Goal: Task Accomplishment & Management: Use online tool/utility

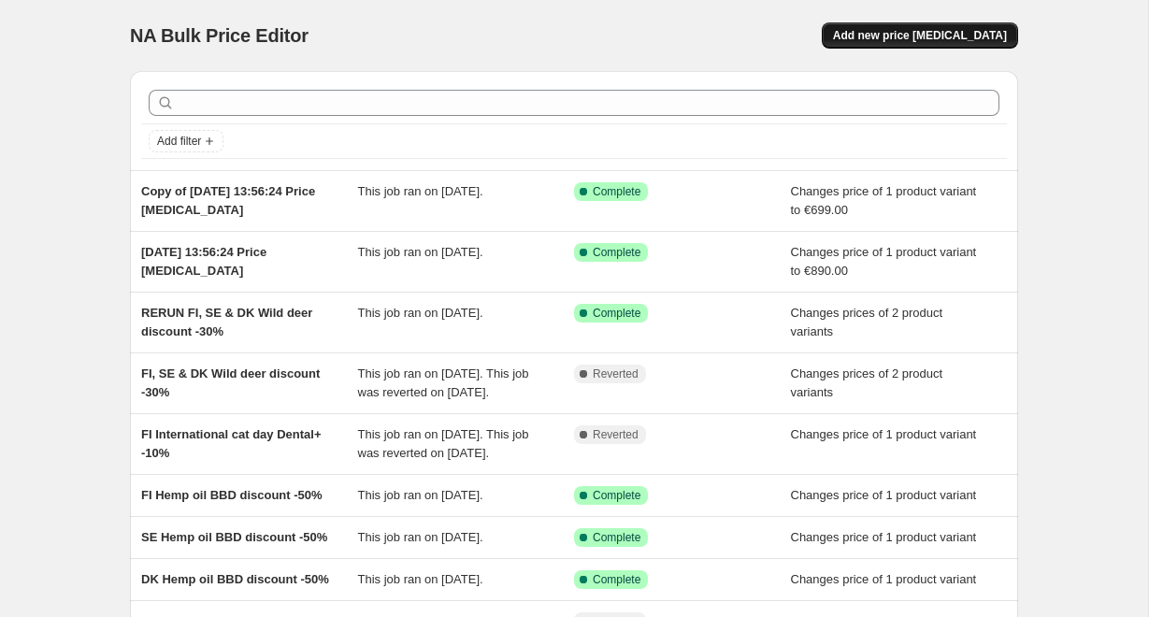
click at [906, 39] on span "Add new price [MEDICAL_DATA]" at bounding box center [920, 35] width 174 height 15
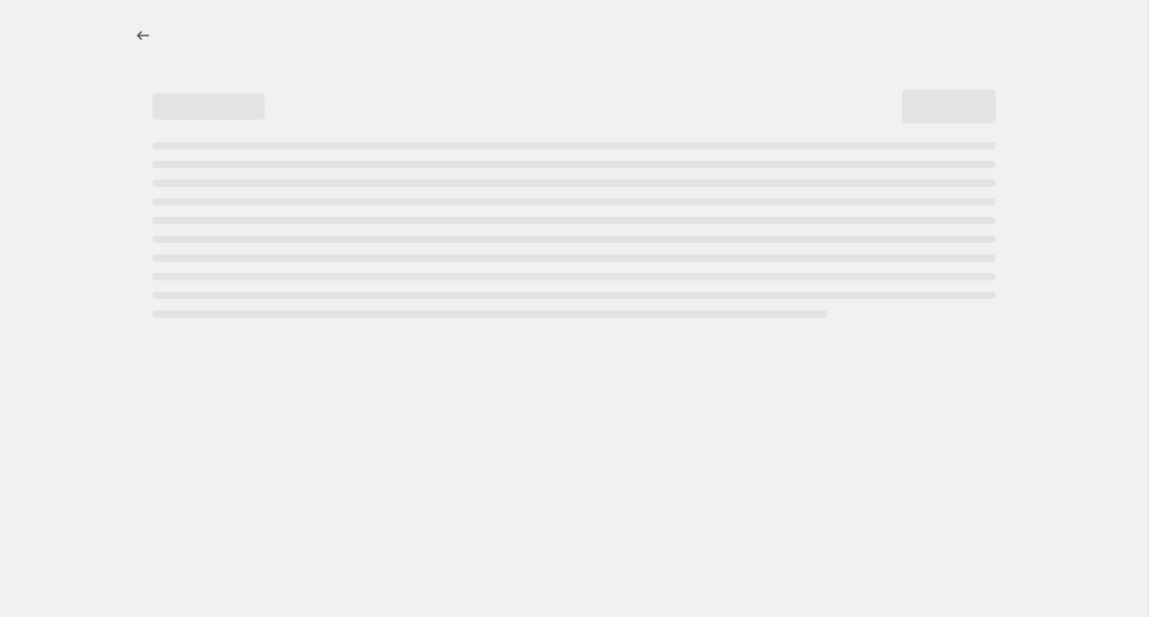
select select "percentage"
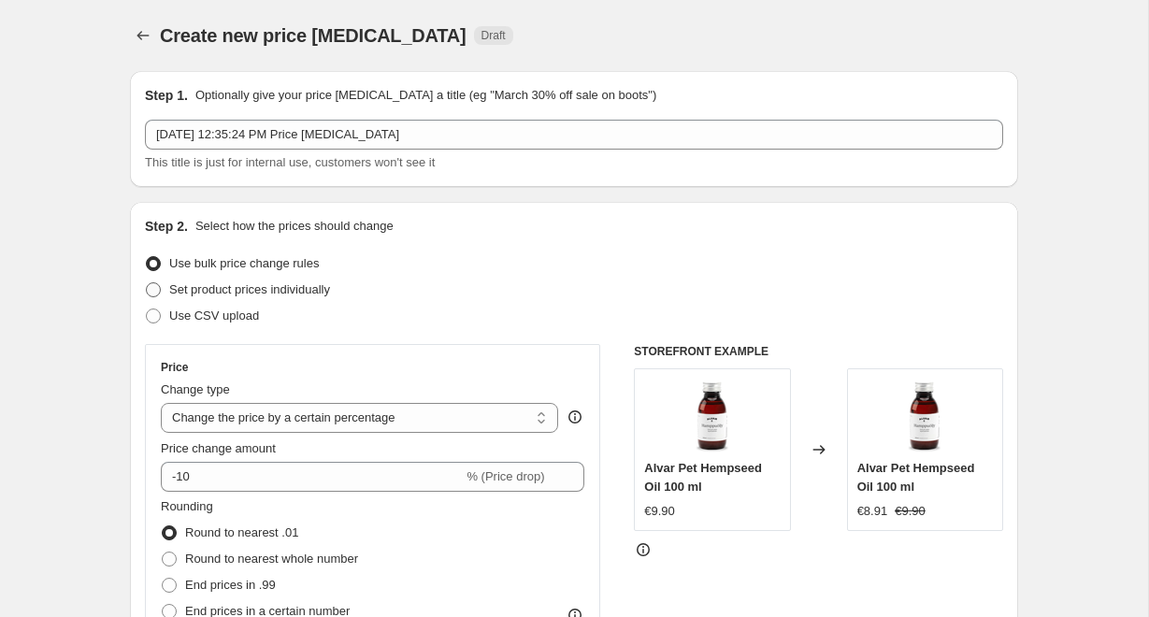
click at [267, 290] on span "Set product prices individually" at bounding box center [249, 289] width 161 height 14
click at [147, 283] on input "Set product prices individually" at bounding box center [146, 282] width 1 height 1
radio input "true"
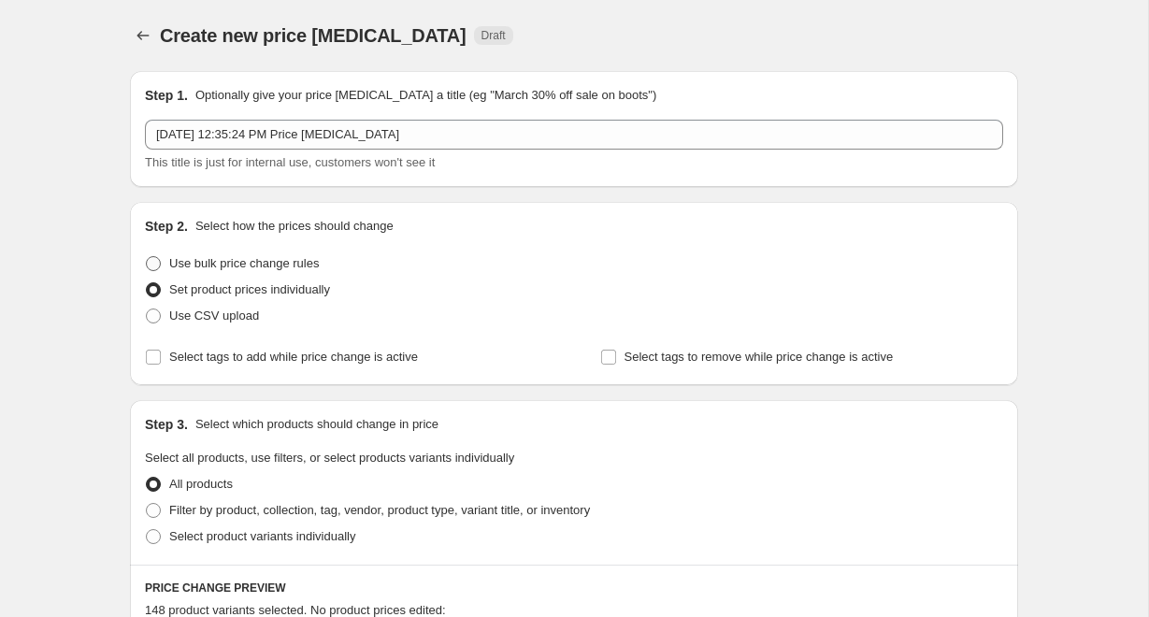
click at [279, 262] on span "Use bulk price change rules" at bounding box center [244, 263] width 150 height 14
click at [147, 257] on input "Use bulk price change rules" at bounding box center [146, 256] width 1 height 1
radio input "true"
select select "percentage"
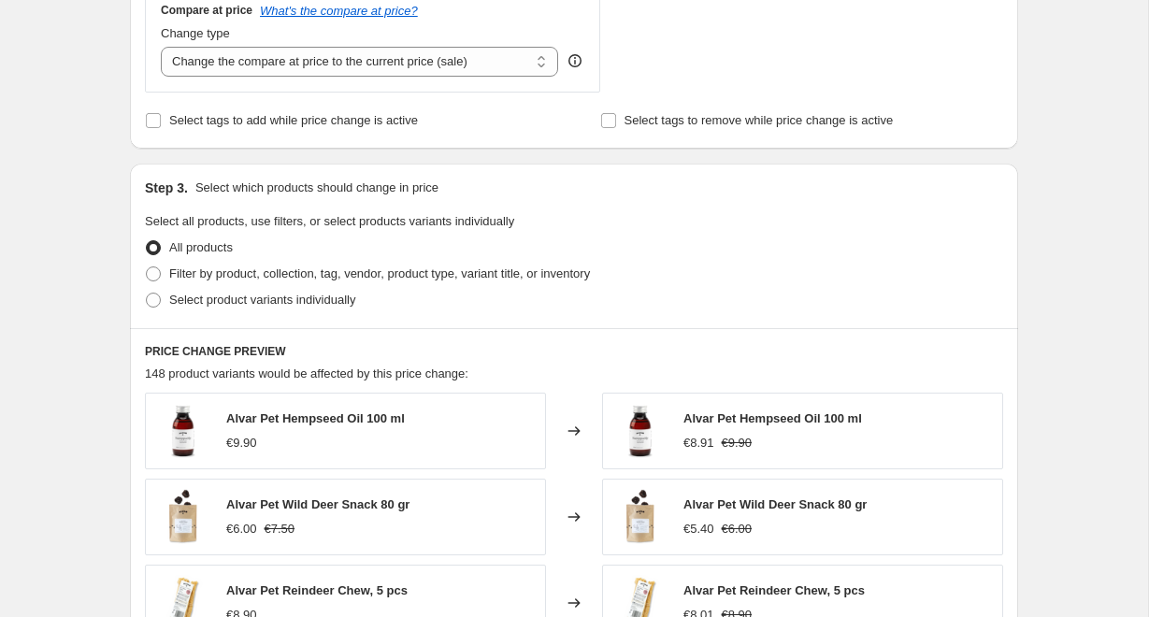
scroll to position [728, 0]
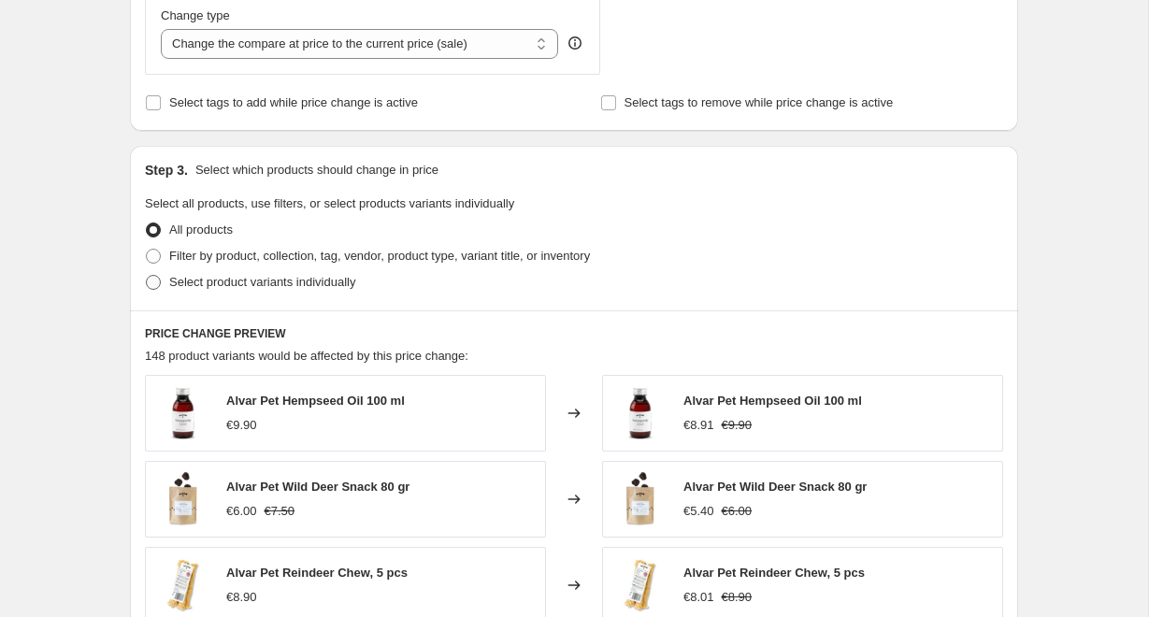
click at [343, 281] on span "Select product variants individually" at bounding box center [262, 282] width 186 height 14
click at [147, 276] on input "Select product variants individually" at bounding box center [146, 275] width 1 height 1
radio input "true"
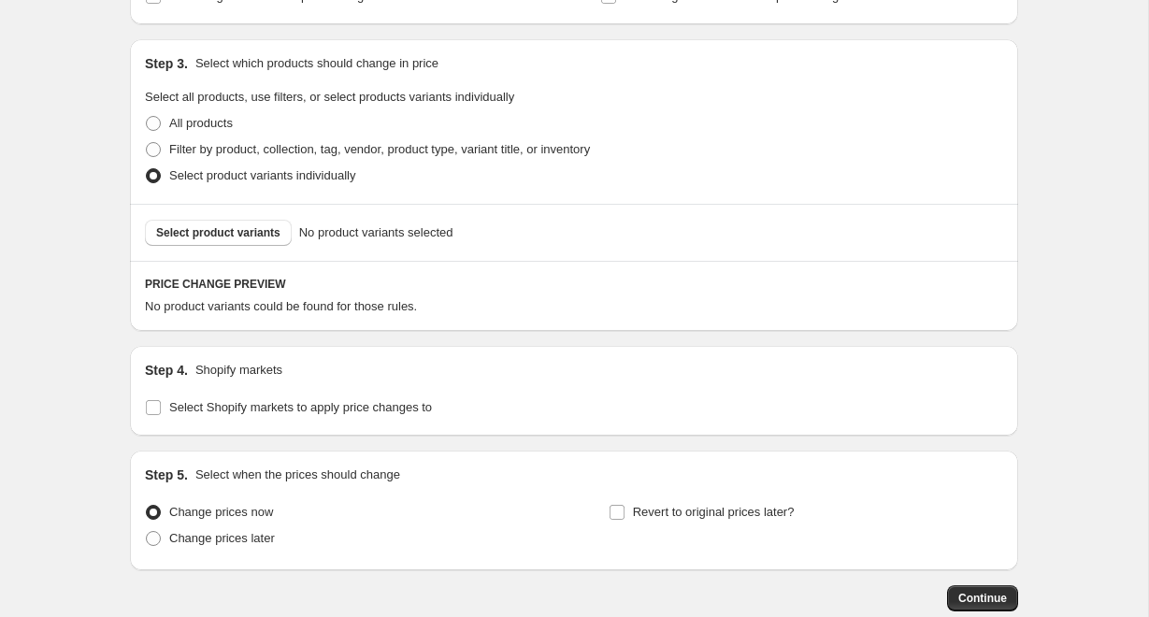
scroll to position [872, 0]
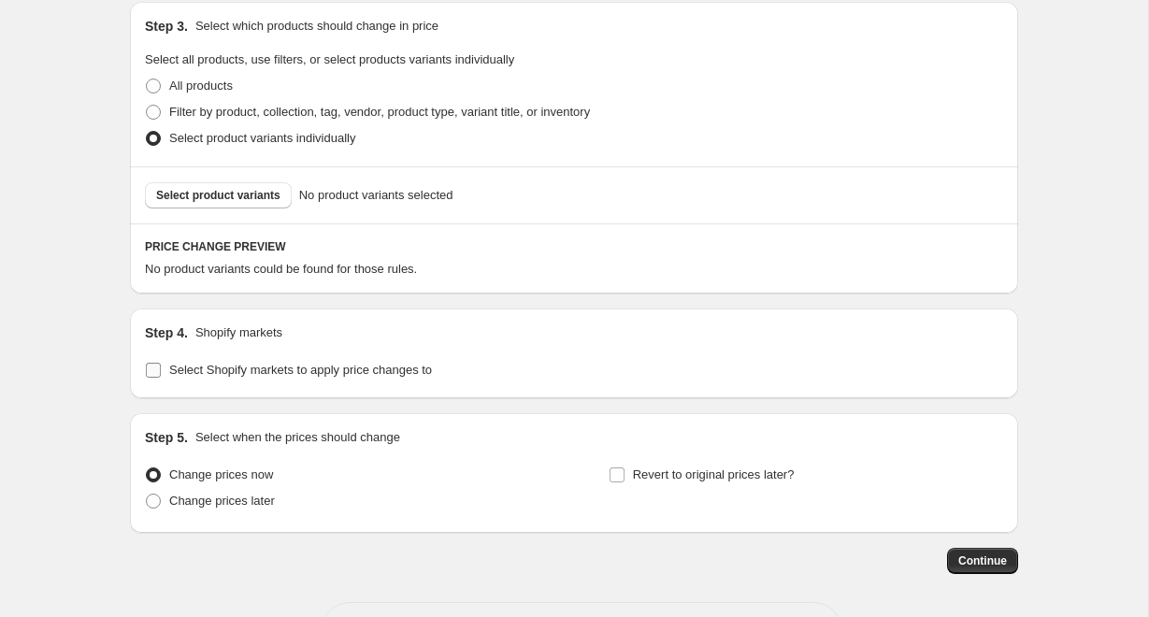
click at [322, 368] on span "Select Shopify markets to apply price changes to" at bounding box center [300, 370] width 263 height 14
click at [161, 368] on input "Select Shopify markets to apply price changes to" at bounding box center [153, 370] width 15 height 15
checkbox input "true"
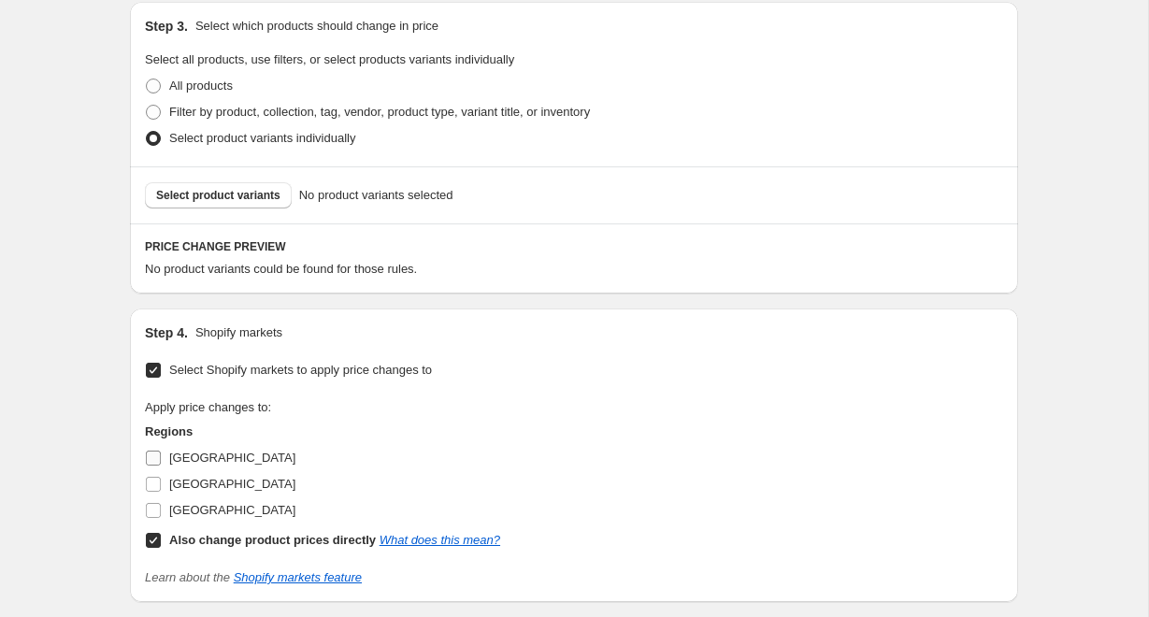
click at [184, 459] on span "[GEOGRAPHIC_DATA]" at bounding box center [232, 458] width 126 height 14
click at [161, 459] on input "[GEOGRAPHIC_DATA]" at bounding box center [153, 458] width 15 height 15
checkbox input "true"
click at [182, 517] on span "[GEOGRAPHIC_DATA]" at bounding box center [232, 510] width 126 height 14
click at [161, 518] on input "[GEOGRAPHIC_DATA]" at bounding box center [153, 510] width 15 height 15
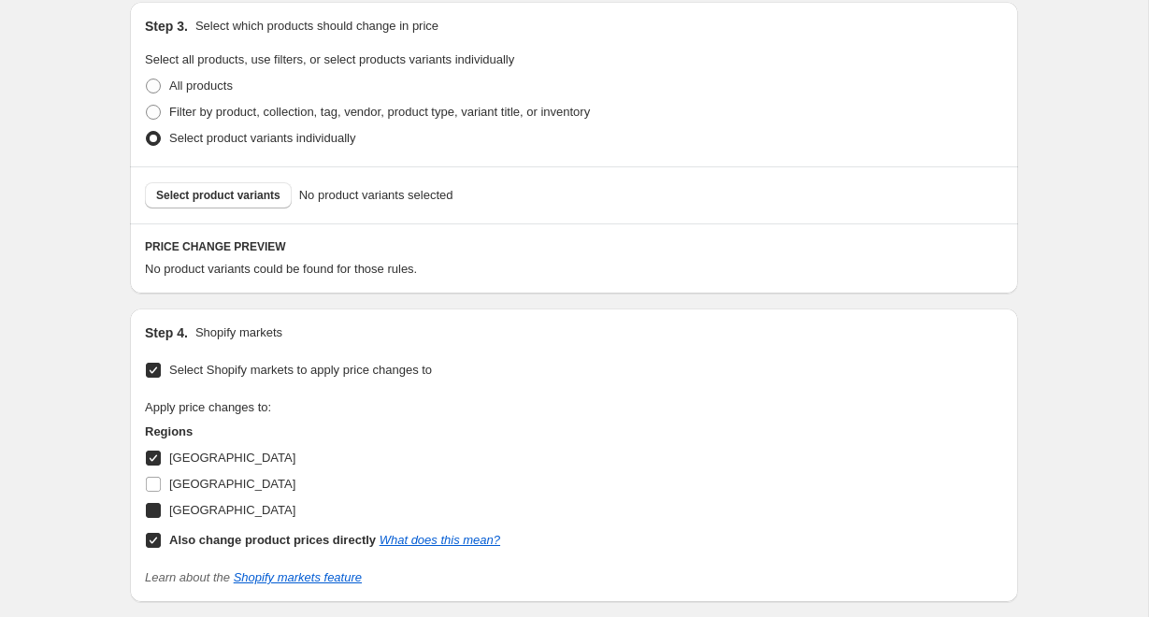
checkbox input "true"
click at [204, 541] on b "Also change product prices directly" at bounding box center [272, 540] width 207 height 14
click at [161, 541] on input "Also change product prices directly What does this mean?" at bounding box center [153, 540] width 15 height 15
checkbox input "false"
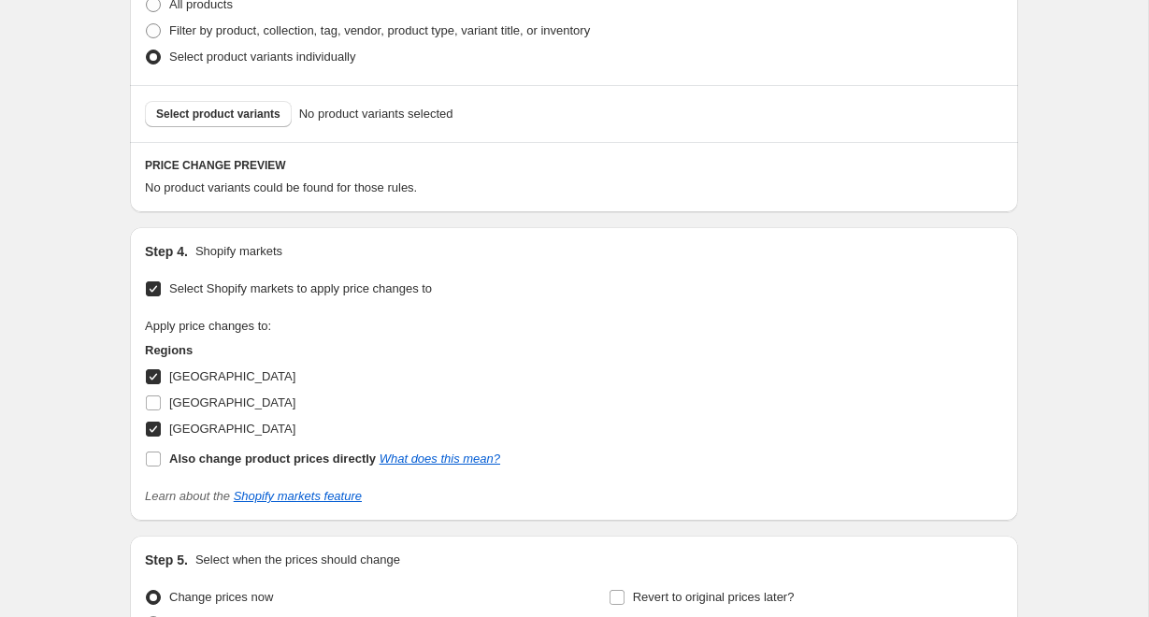
scroll to position [913, 0]
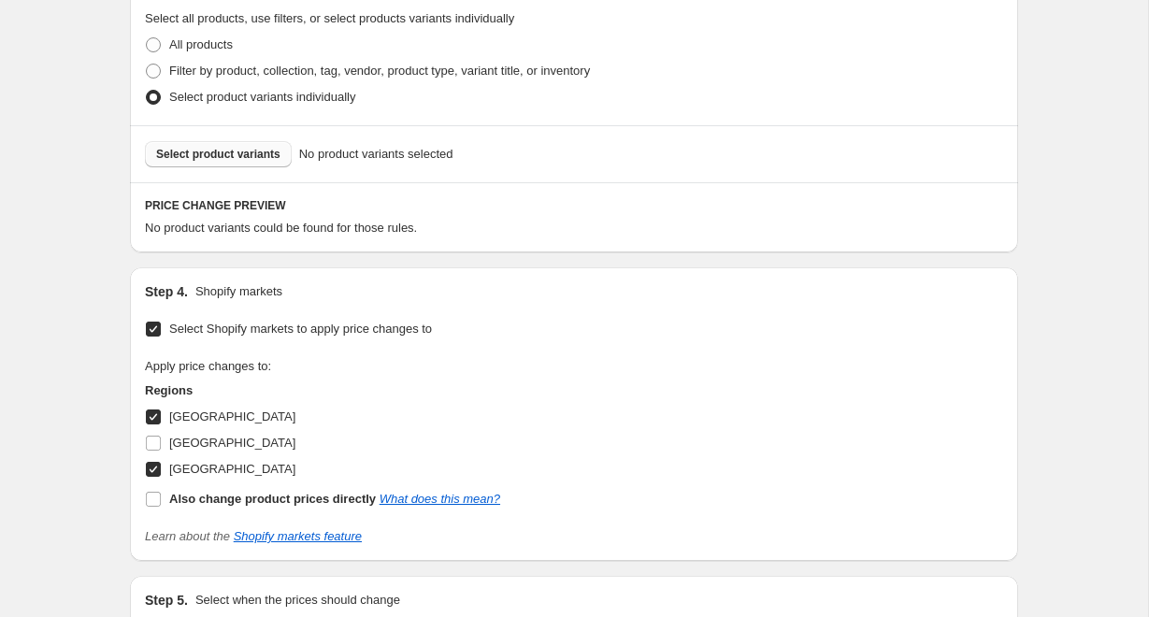
click at [249, 152] on span "Select product variants" at bounding box center [218, 154] width 124 height 15
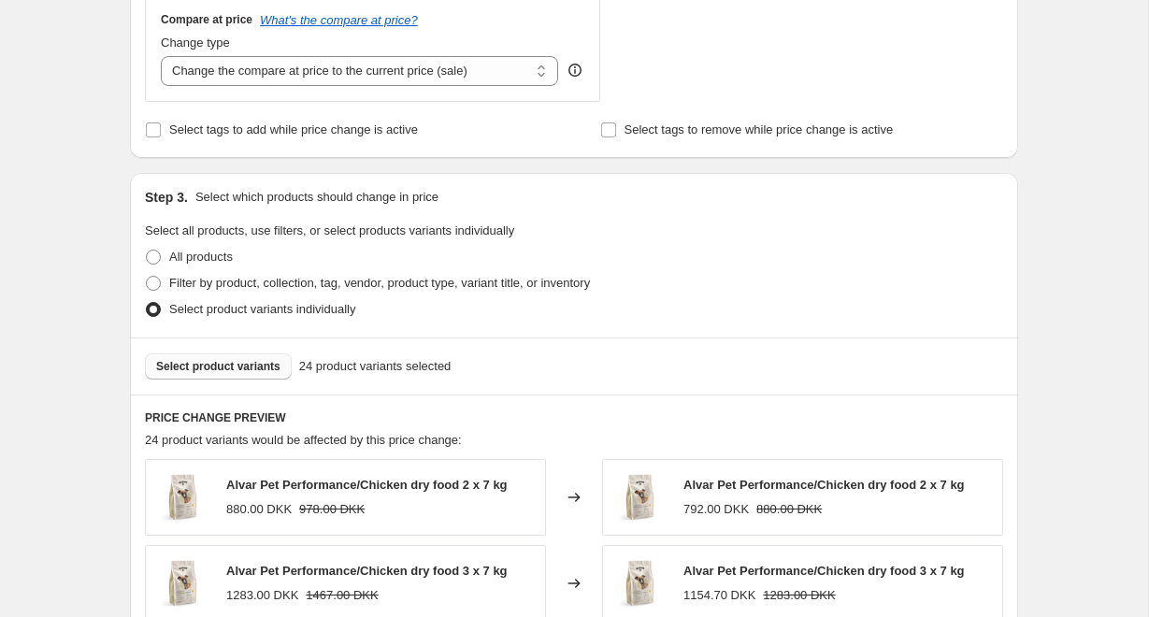
scroll to position [531, 0]
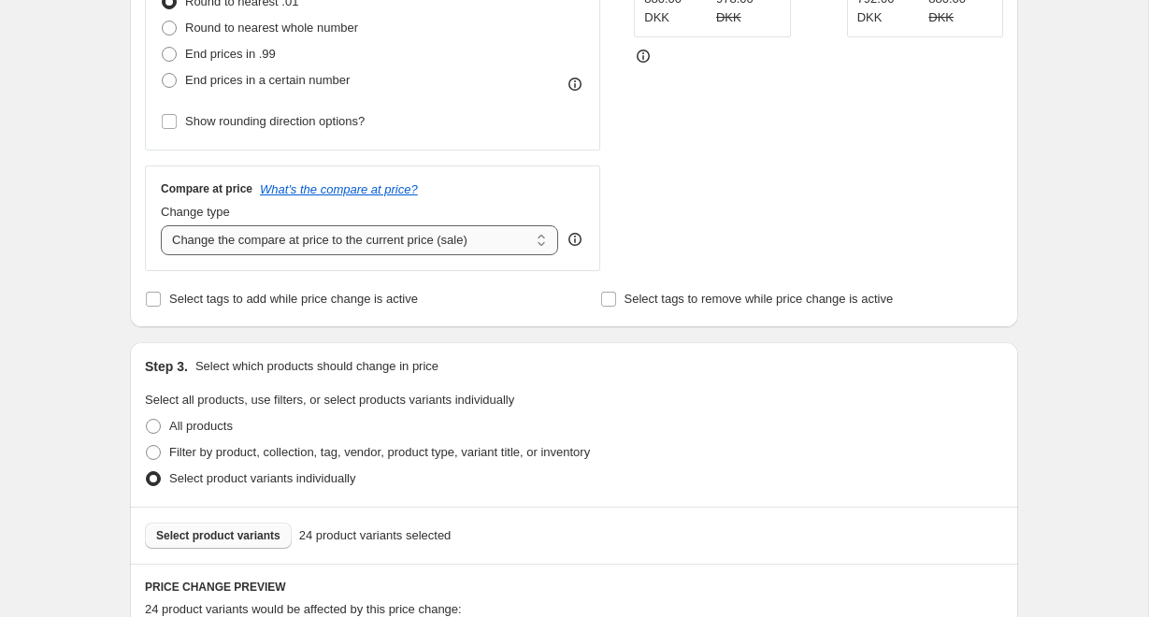
select select "no_change"
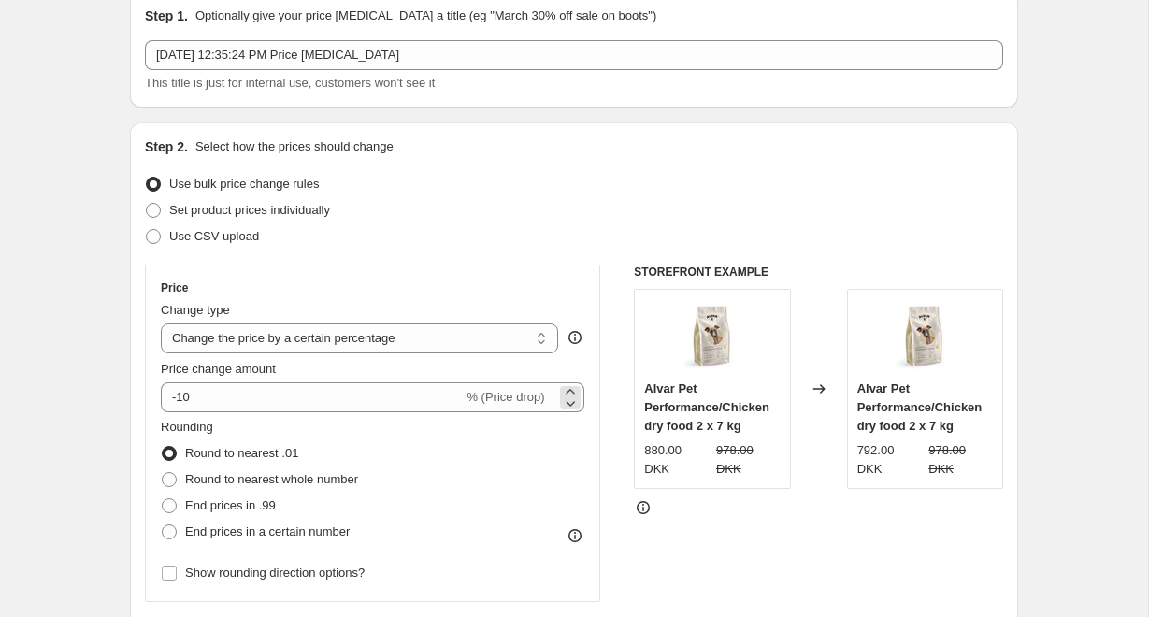
scroll to position [70, 0]
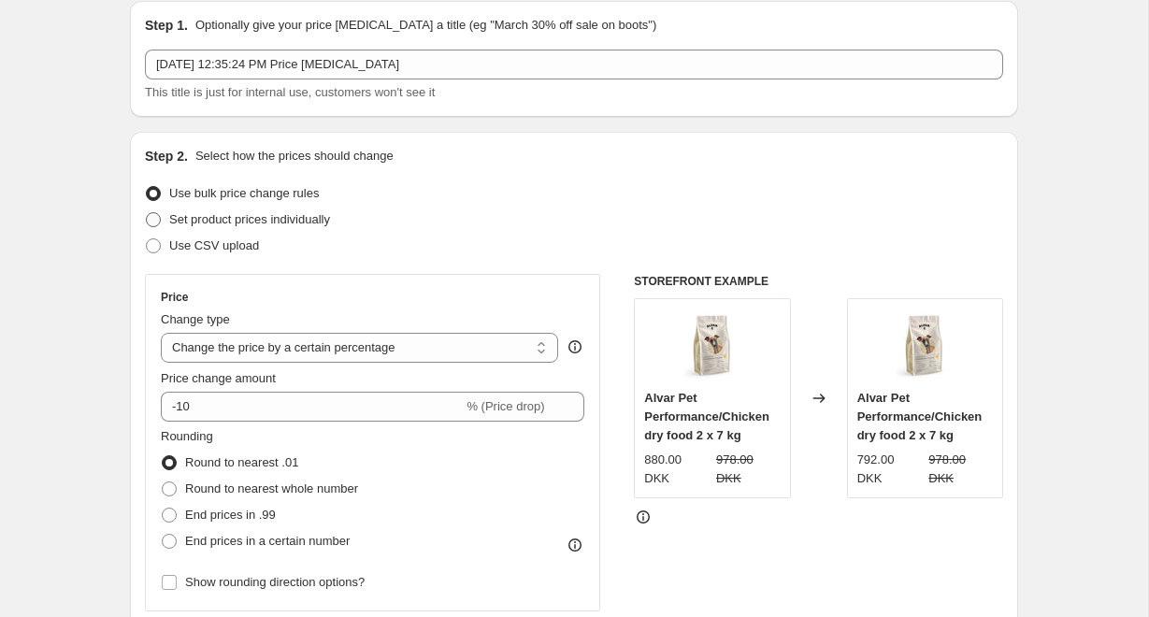
click at [280, 224] on span "Set product prices individually" at bounding box center [249, 219] width 161 height 14
click at [147, 213] on input "Set product prices individually" at bounding box center [146, 212] width 1 height 1
radio input "true"
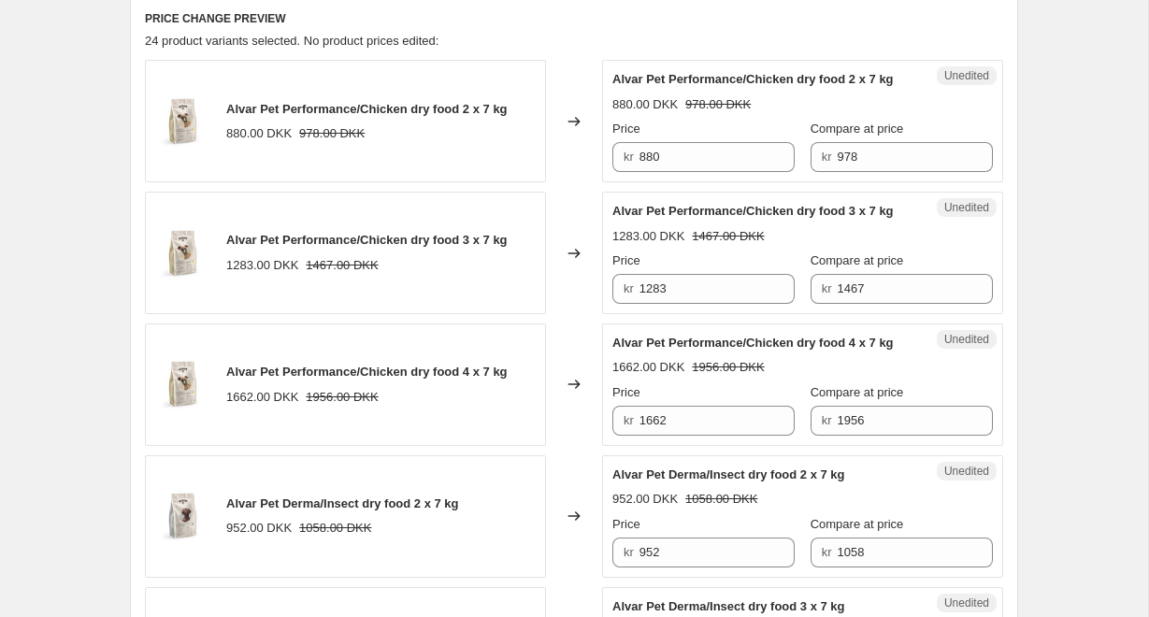
scroll to position [620, 0]
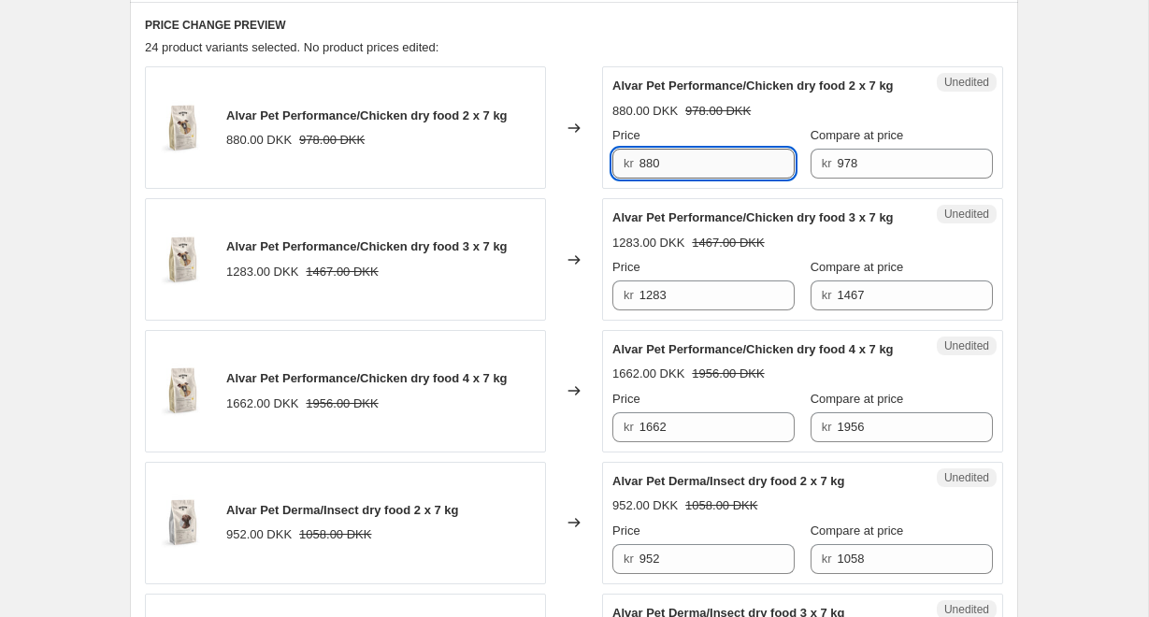
click at [706, 161] on input "880" at bounding box center [718, 164] width 156 height 30
type input "782"
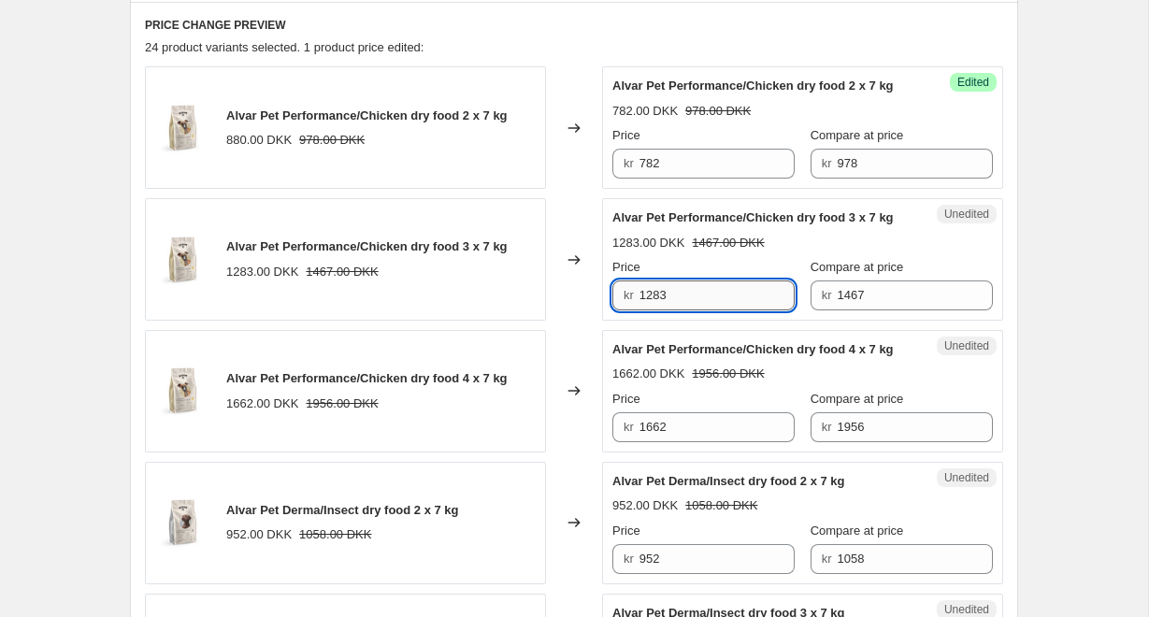
click at [706, 290] on input "1283" at bounding box center [718, 296] width 156 height 30
type input "1173"
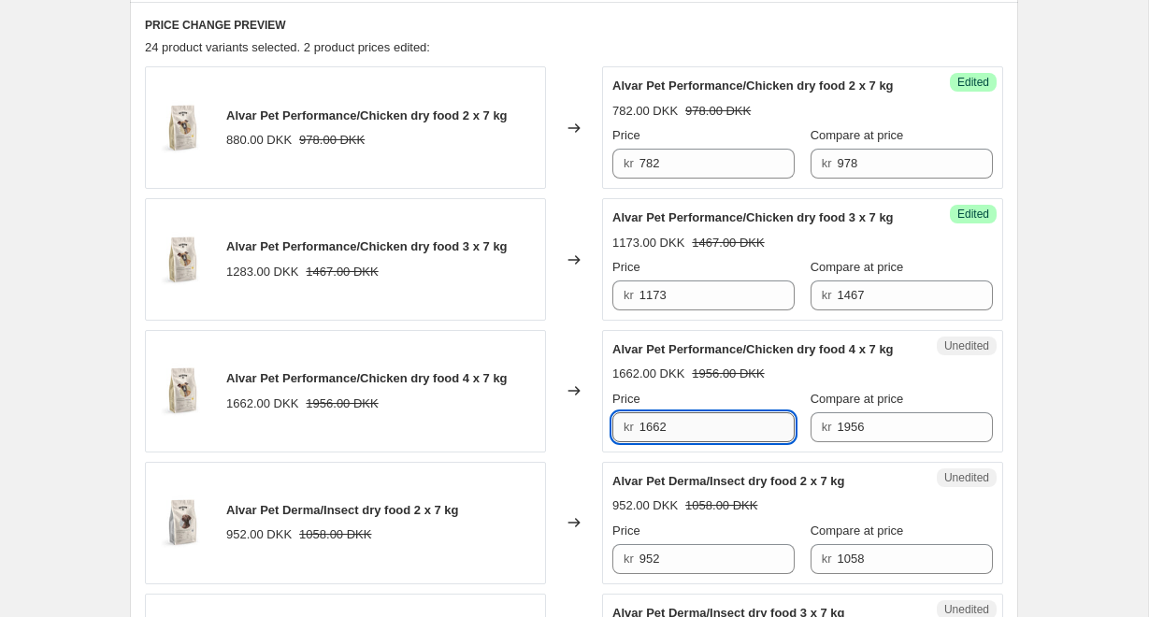
click at [739, 428] on input "1662" at bounding box center [718, 427] width 156 height 30
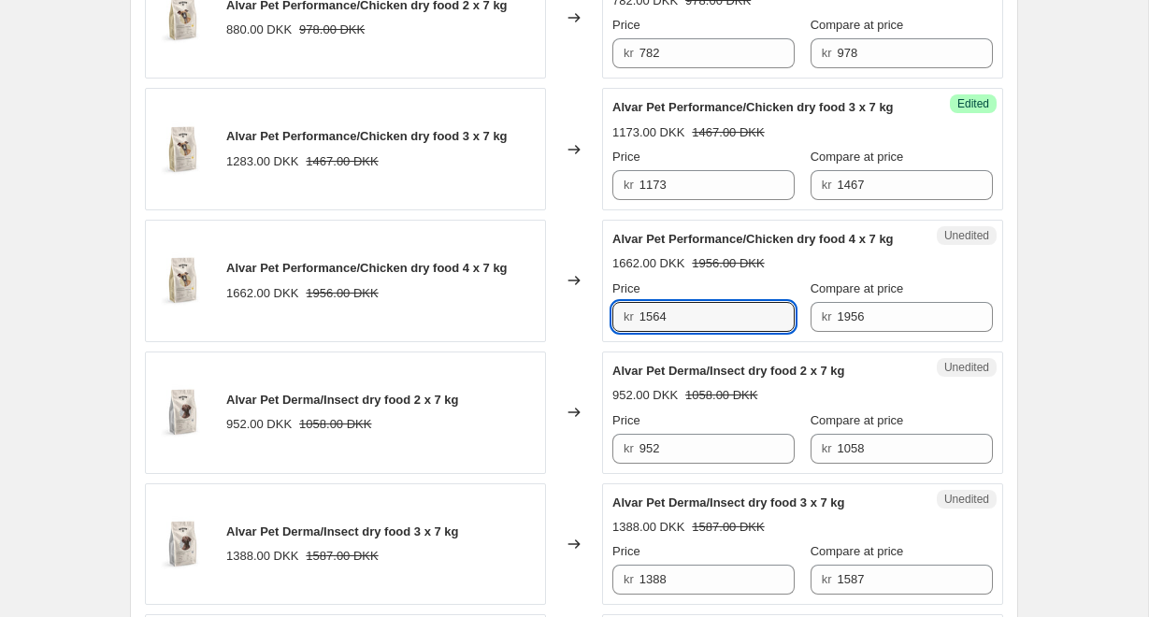
scroll to position [733, 0]
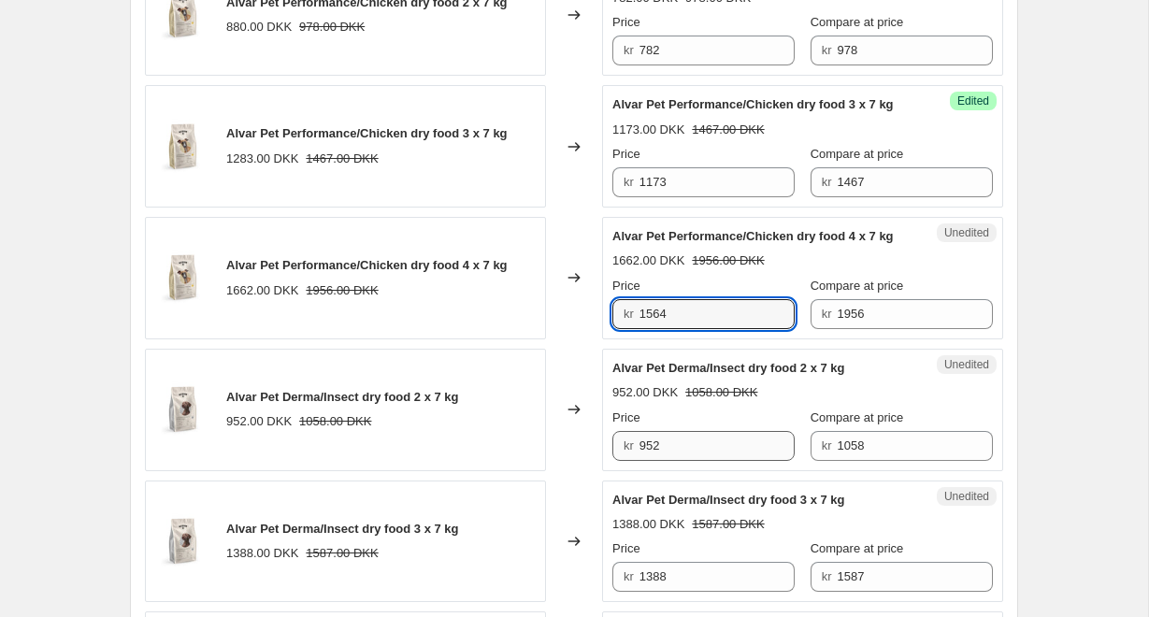
type input "1564"
click at [741, 440] on input "952" at bounding box center [718, 446] width 156 height 30
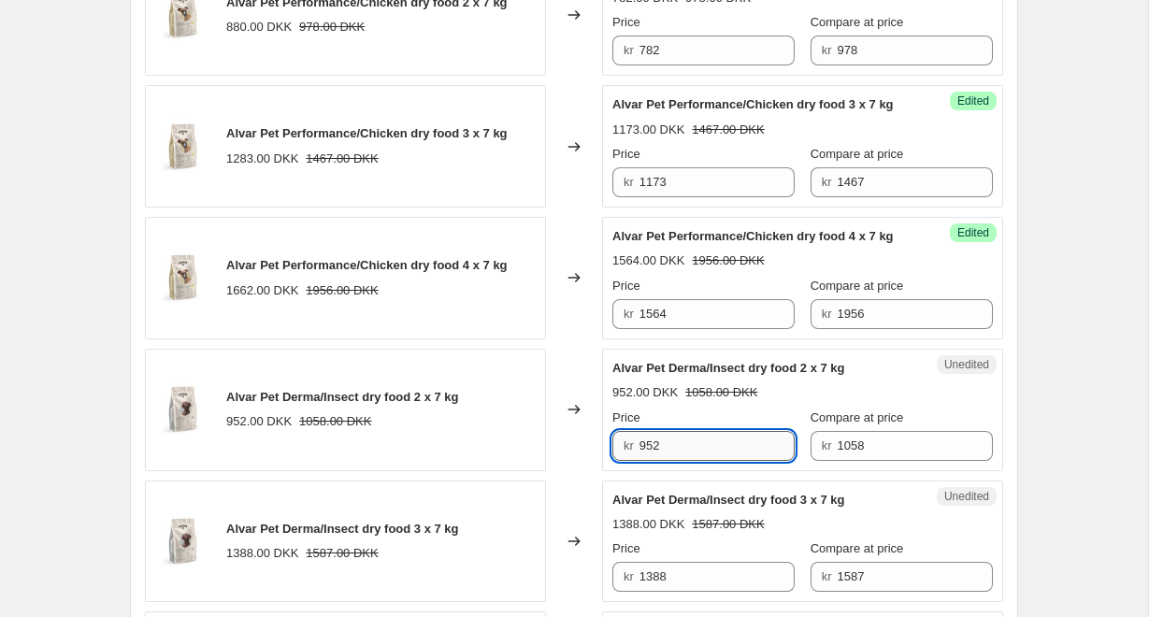
click at [741, 440] on input "952" at bounding box center [718, 446] width 156 height 30
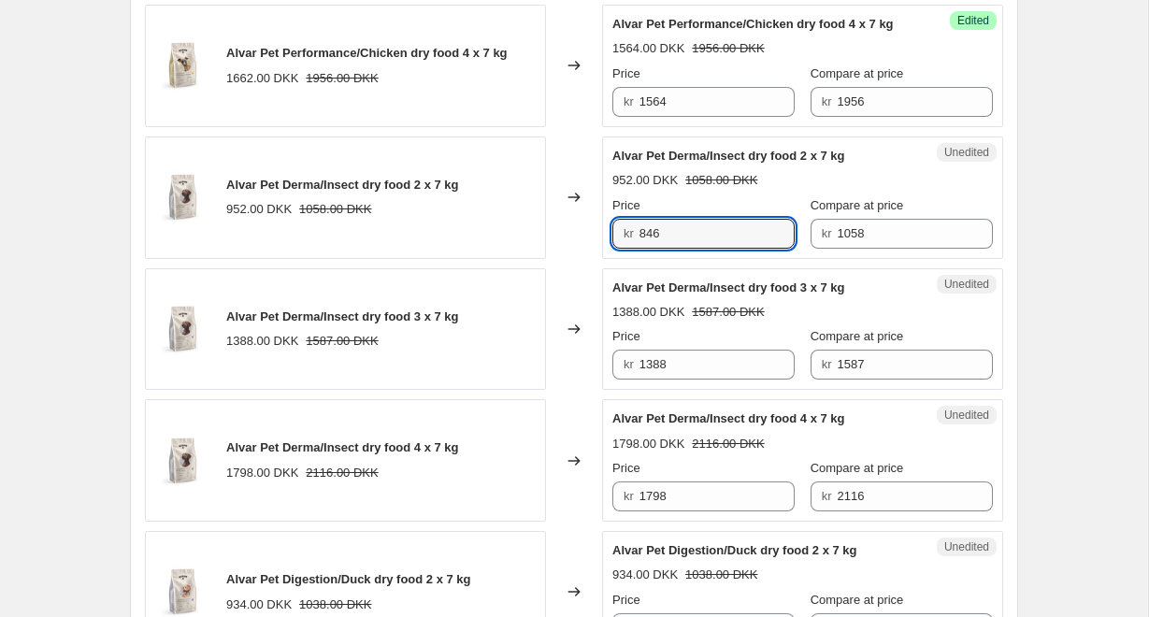
scroll to position [947, 0]
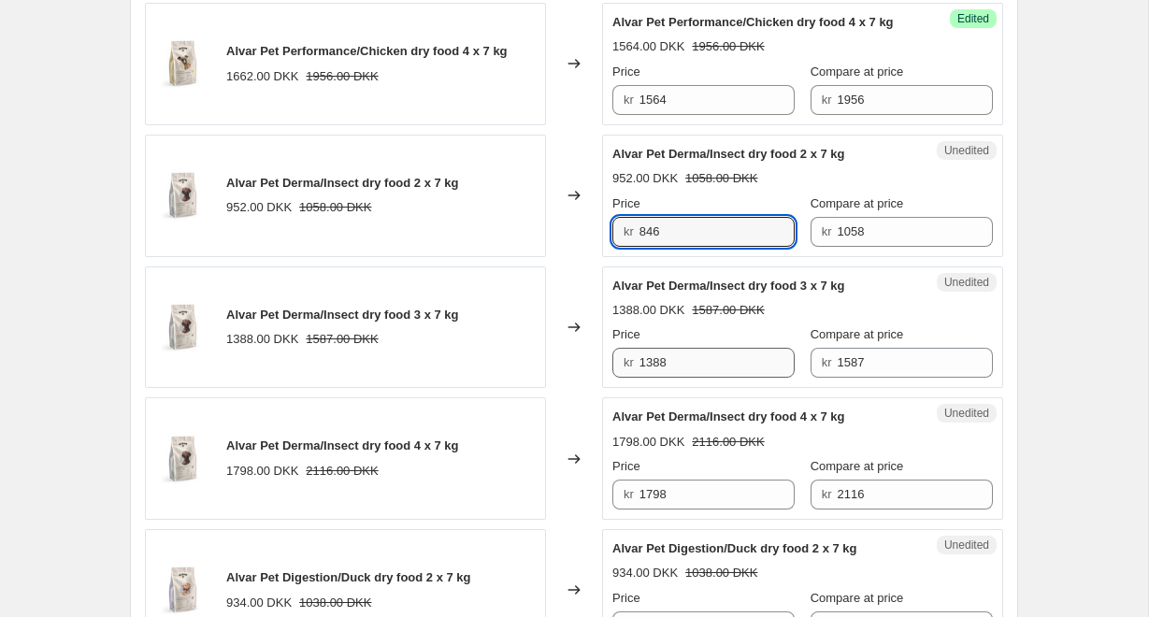
type input "846"
click at [708, 361] on input "1388" at bounding box center [718, 363] width 156 height 30
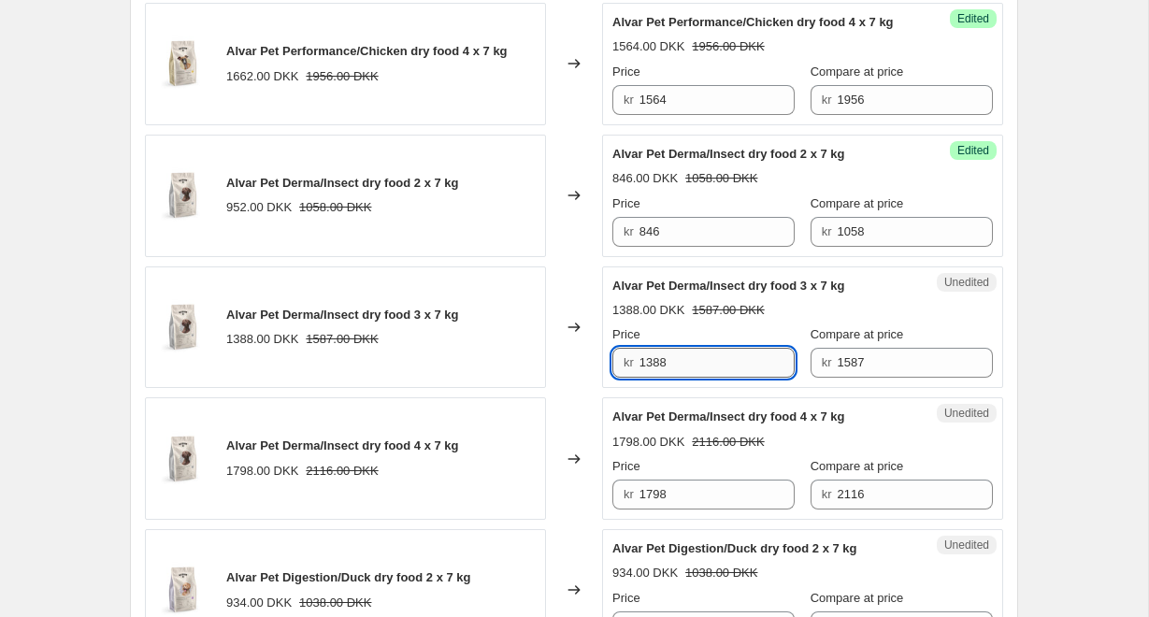
click at [708, 361] on input "1388" at bounding box center [718, 363] width 156 height 30
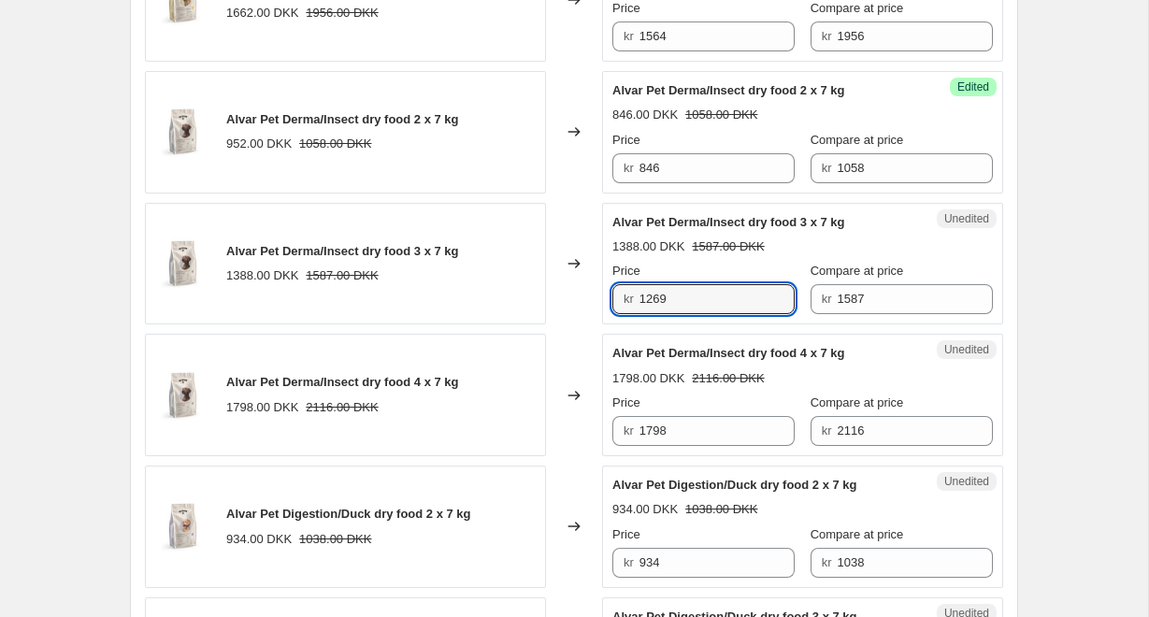
scroll to position [1017, 0]
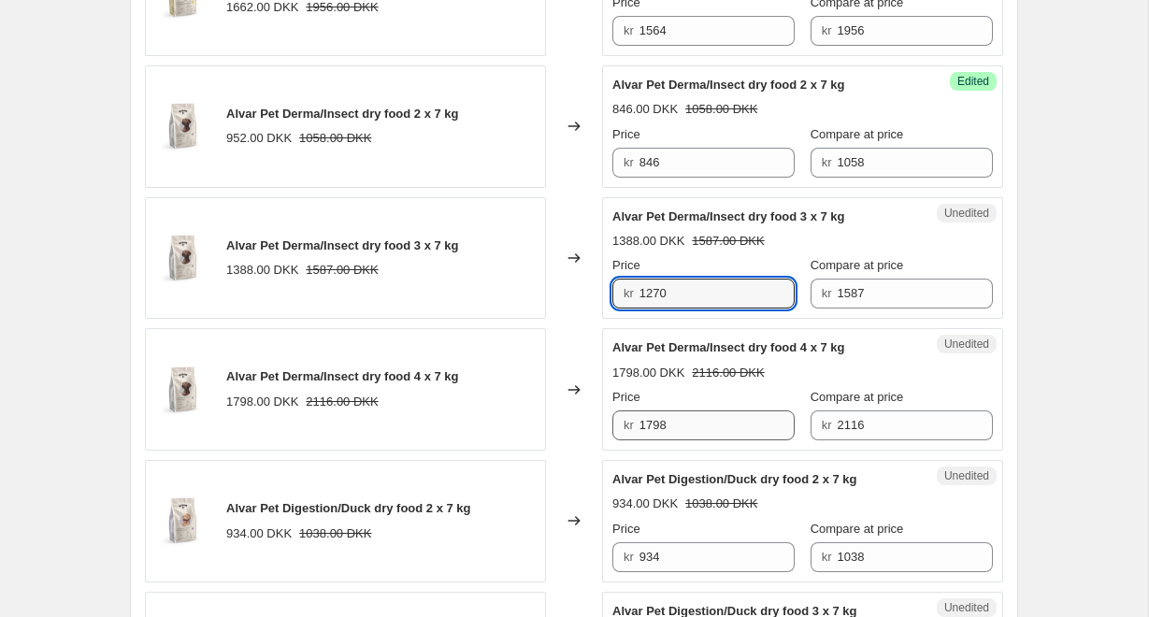
type input "1270"
click at [713, 431] on input "1798" at bounding box center [718, 426] width 156 height 30
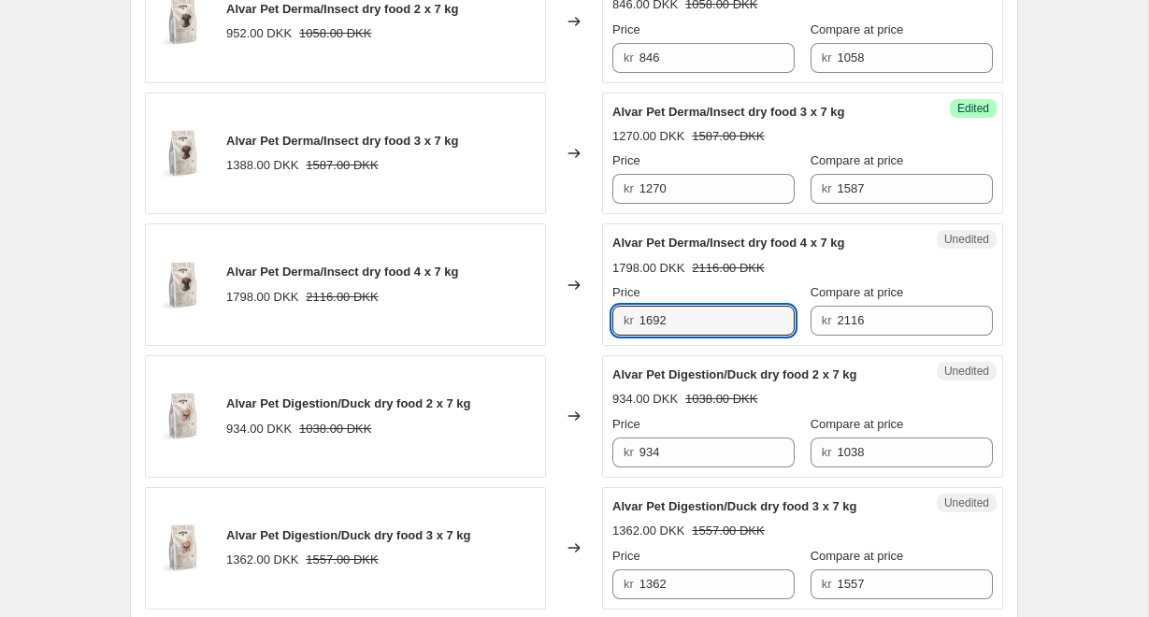
scroll to position [1149, 0]
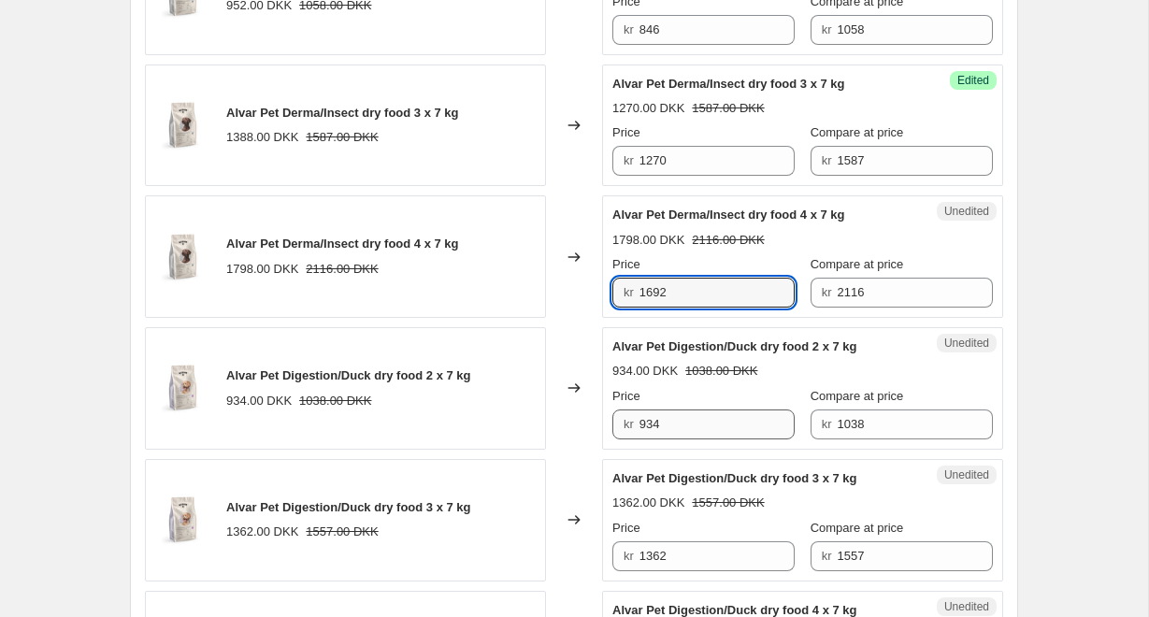
type input "1692"
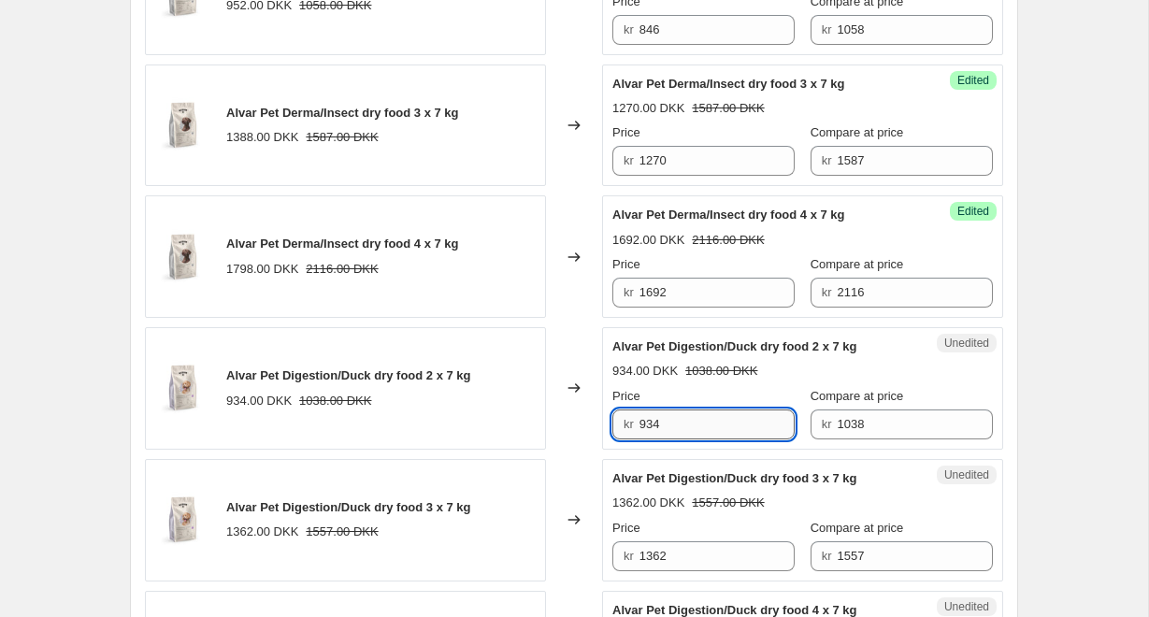
click at [698, 419] on input "934" at bounding box center [718, 425] width 156 height 30
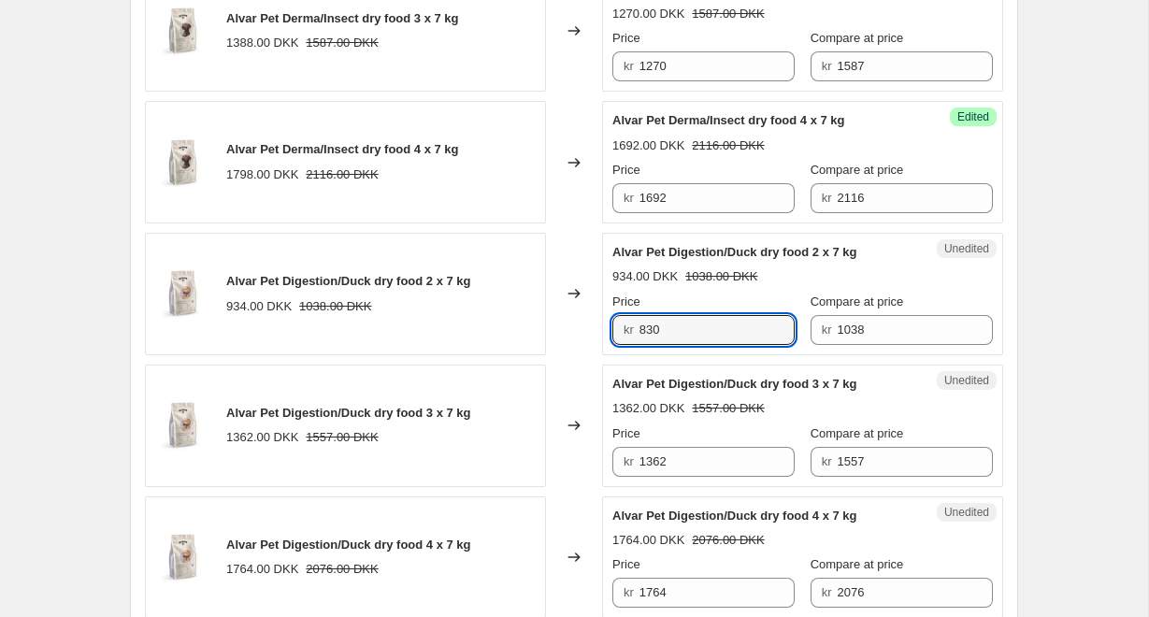
scroll to position [1251, 0]
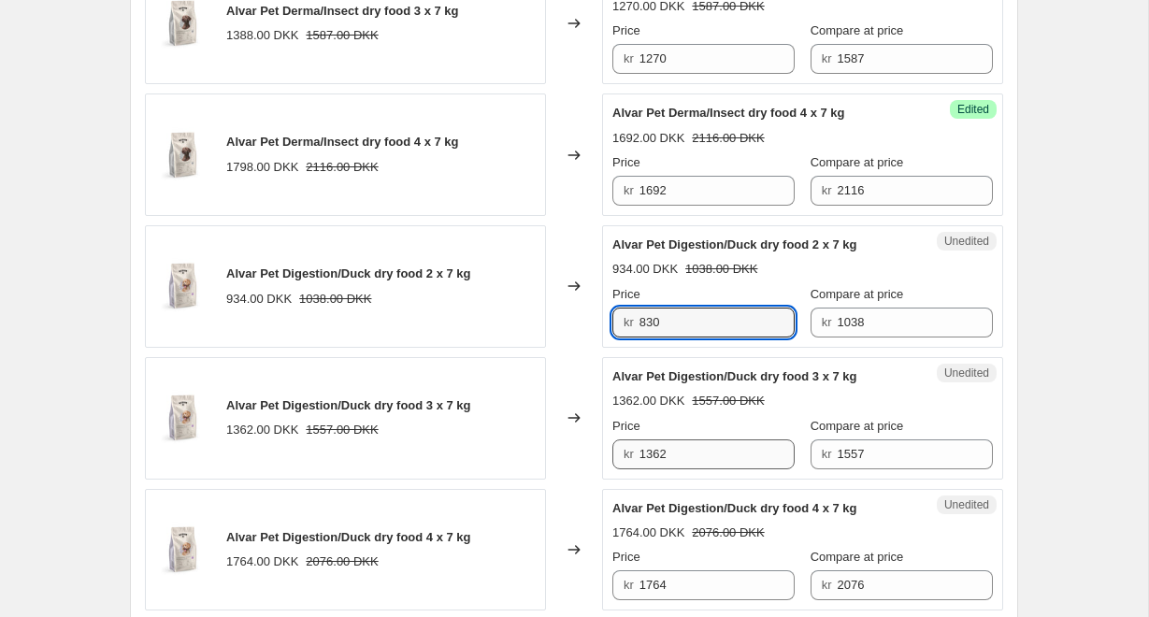
type input "830"
click at [695, 455] on input "1362" at bounding box center [718, 455] width 156 height 30
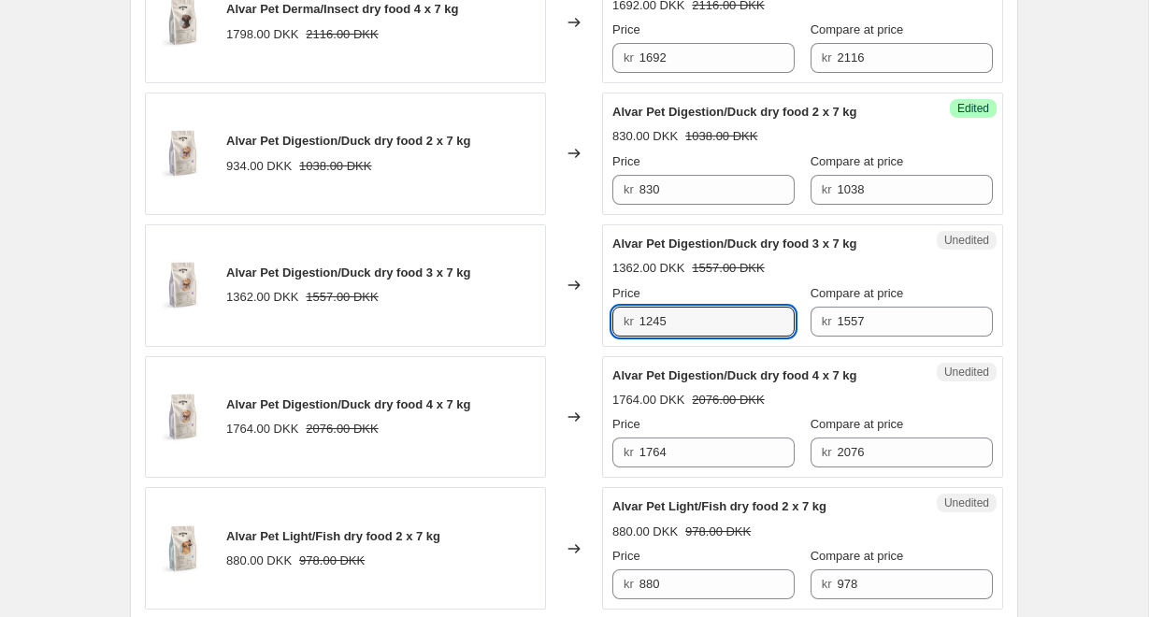
scroll to position [1392, 0]
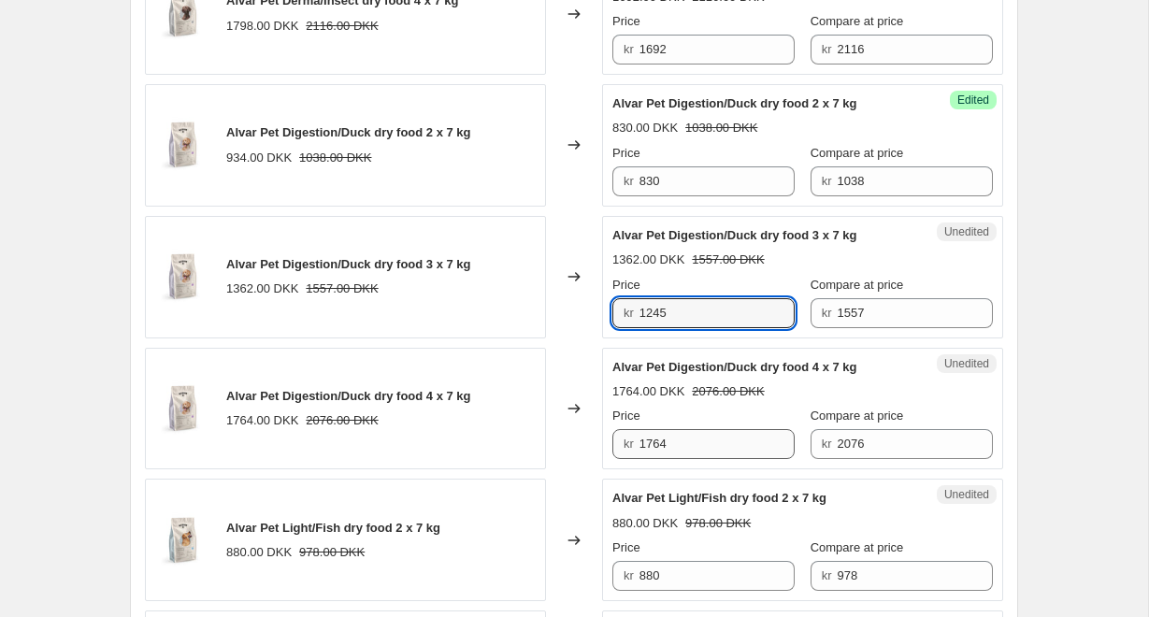
type input "1245"
click at [704, 441] on input "1764" at bounding box center [718, 444] width 156 height 30
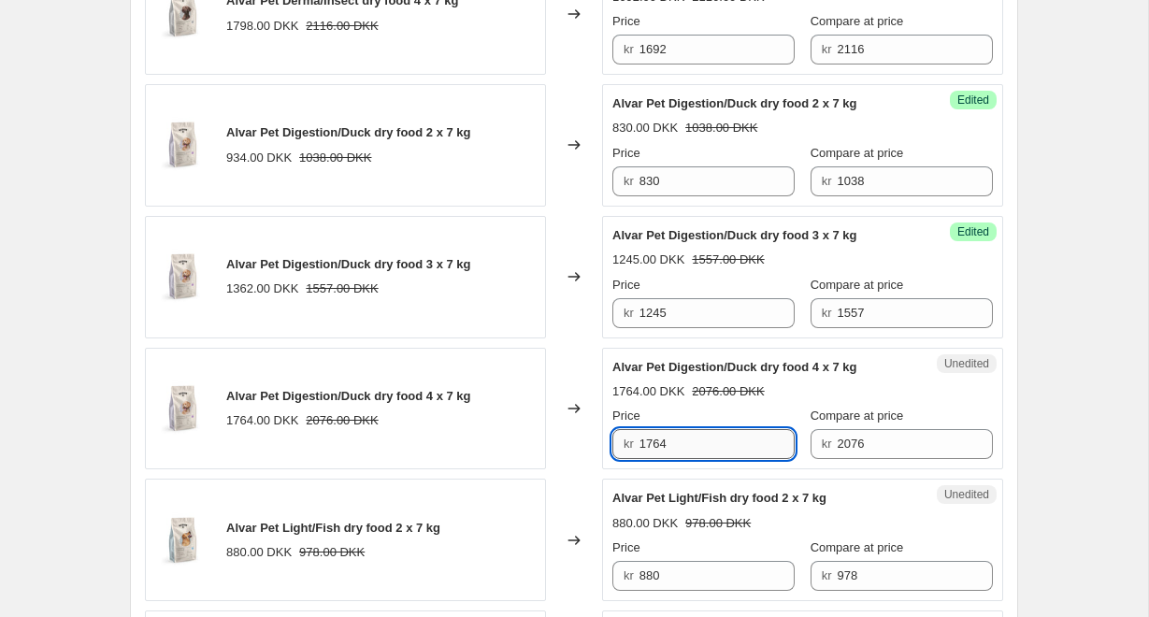
click at [704, 441] on input "1764" at bounding box center [718, 444] width 156 height 30
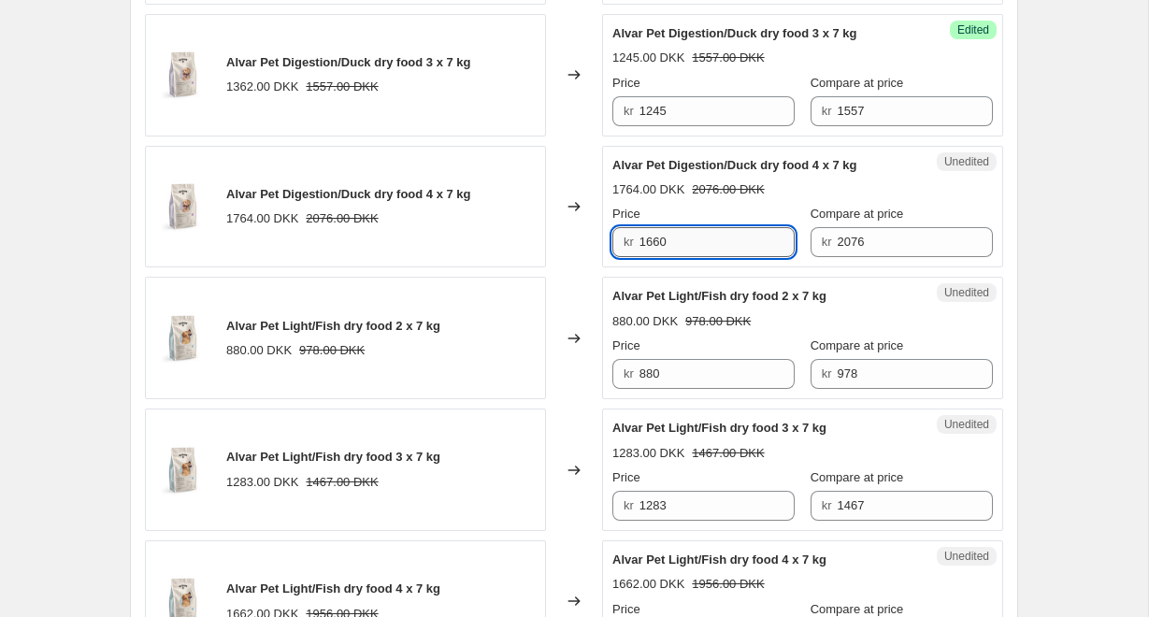
scroll to position [1596, 0]
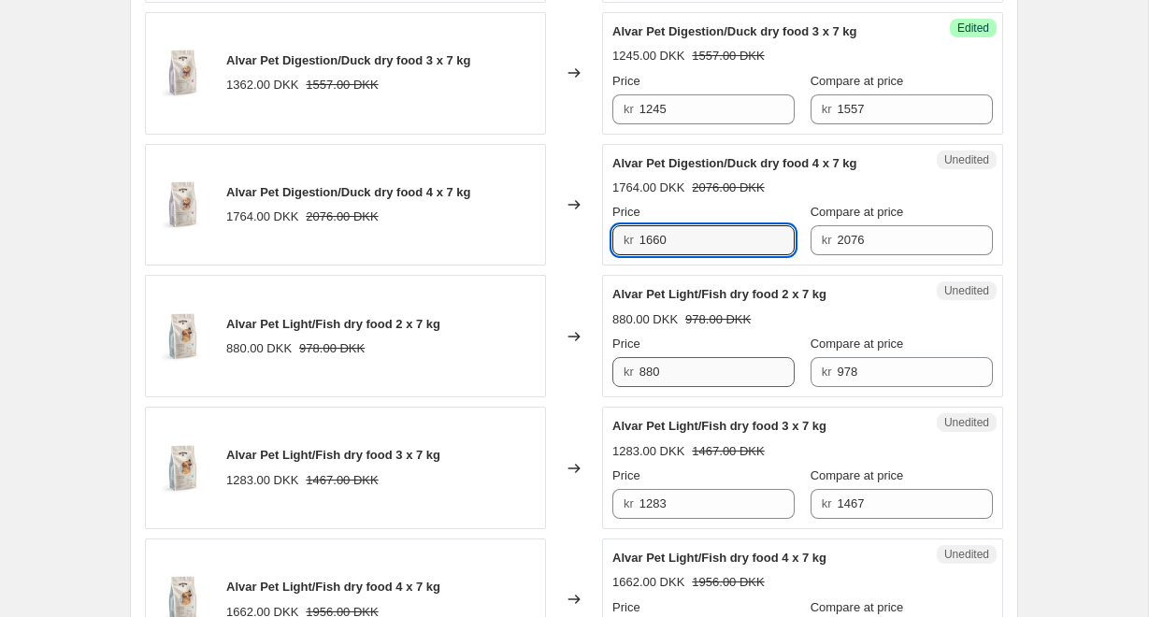
type input "1660"
click at [691, 382] on input "880" at bounding box center [718, 372] width 156 height 30
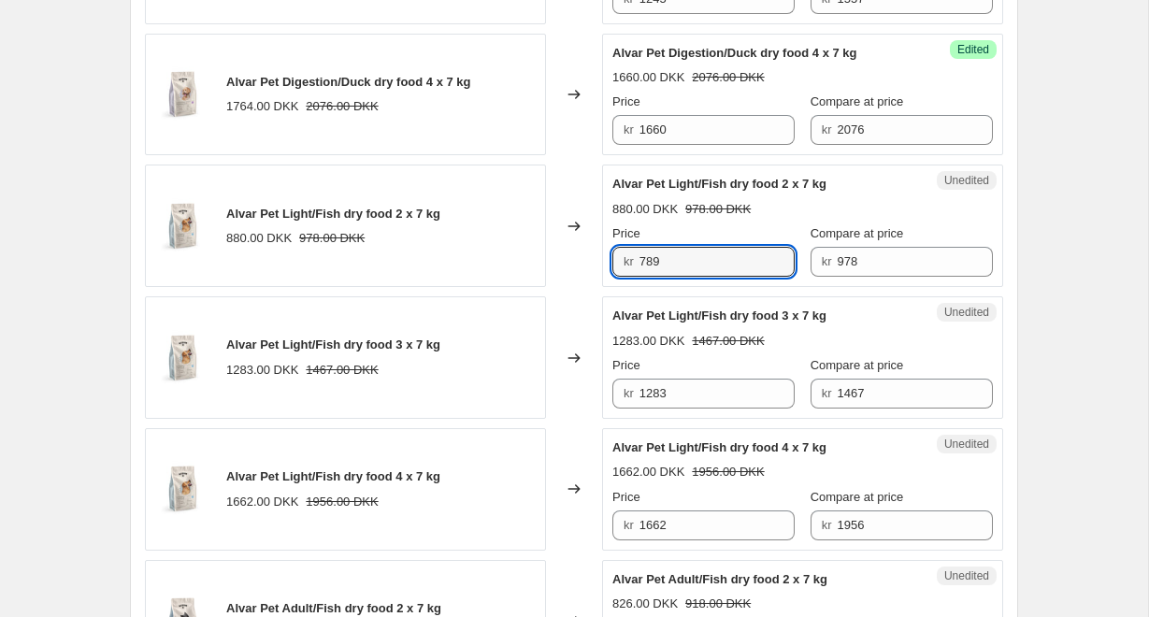
scroll to position [1726, 0]
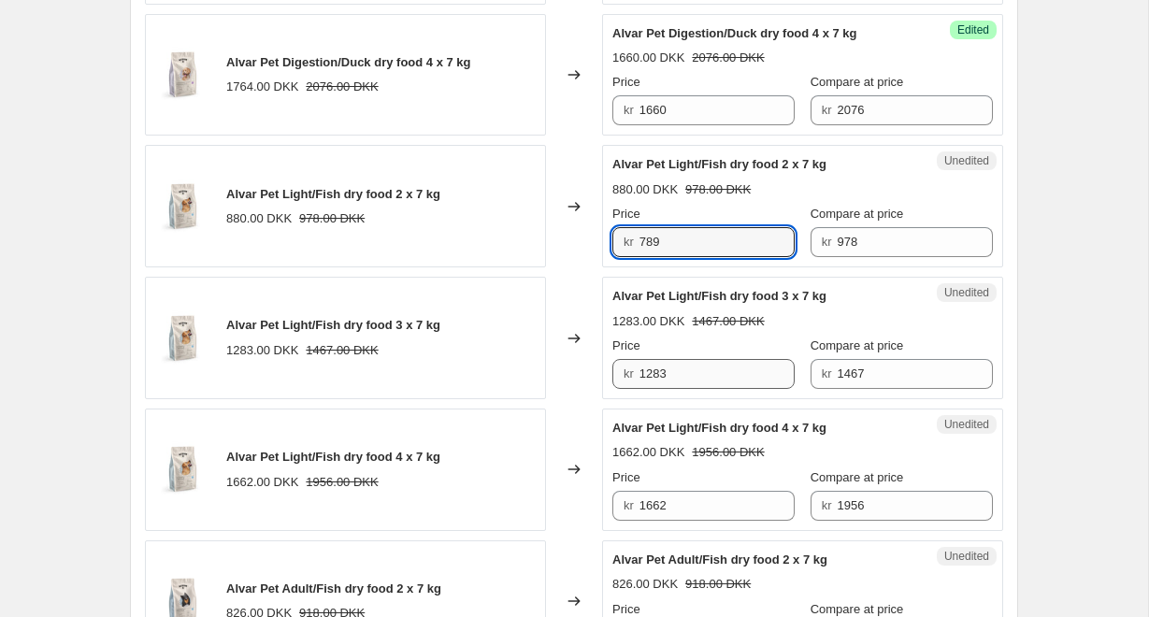
type input "789"
click at [735, 365] on input "1283" at bounding box center [718, 374] width 156 height 30
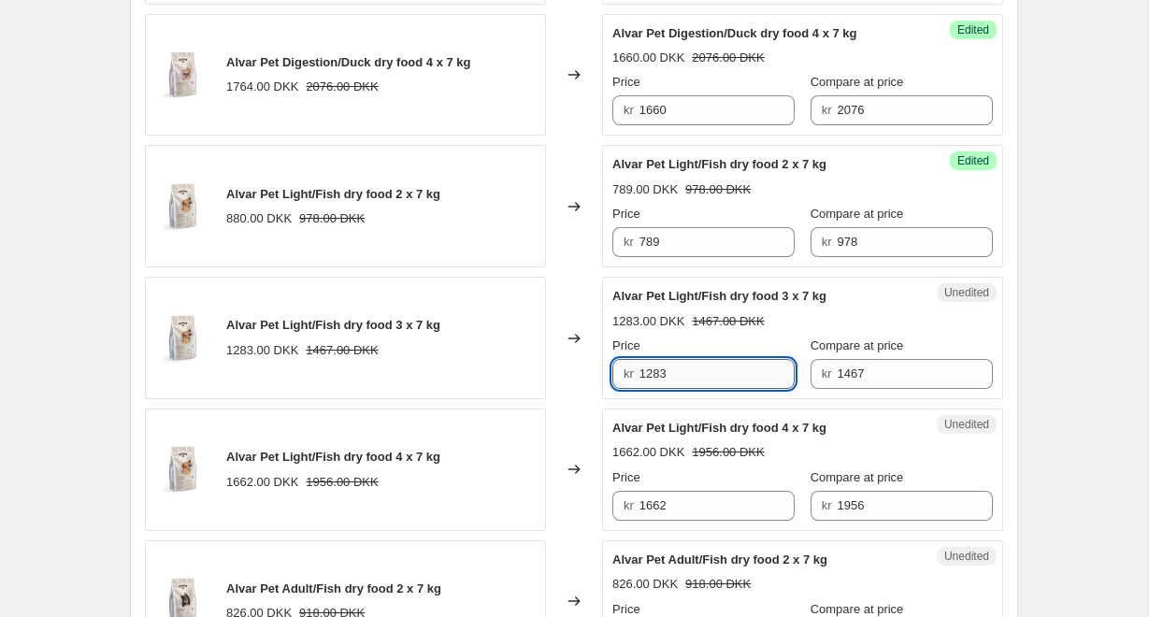
click at [735, 365] on input "1283" at bounding box center [718, 374] width 156 height 30
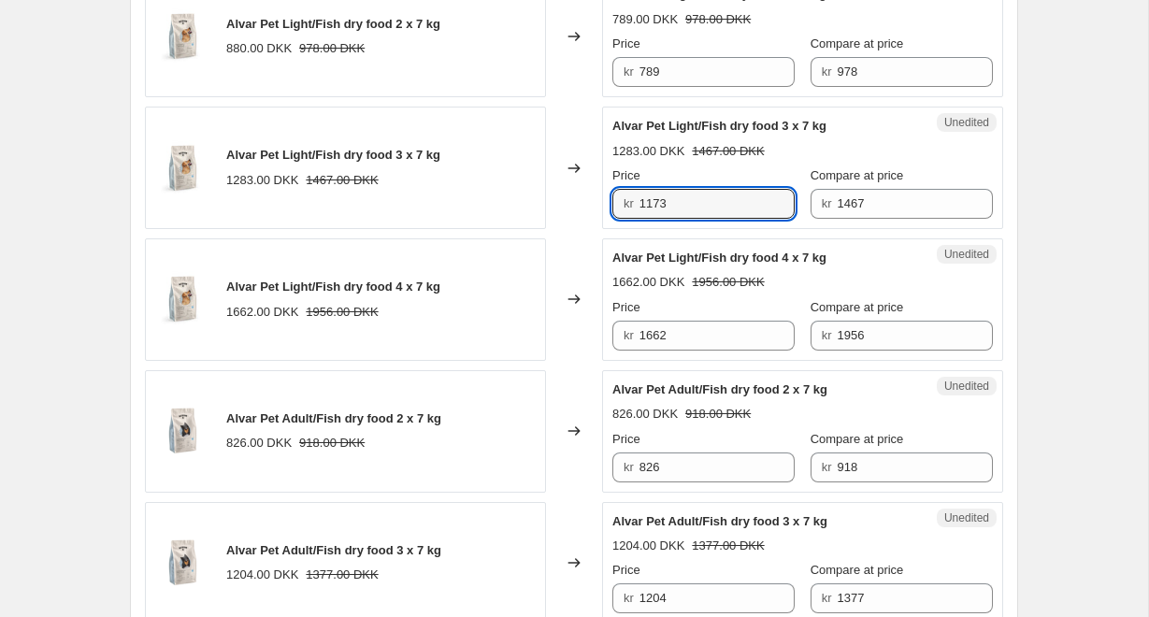
scroll to position [1903, 0]
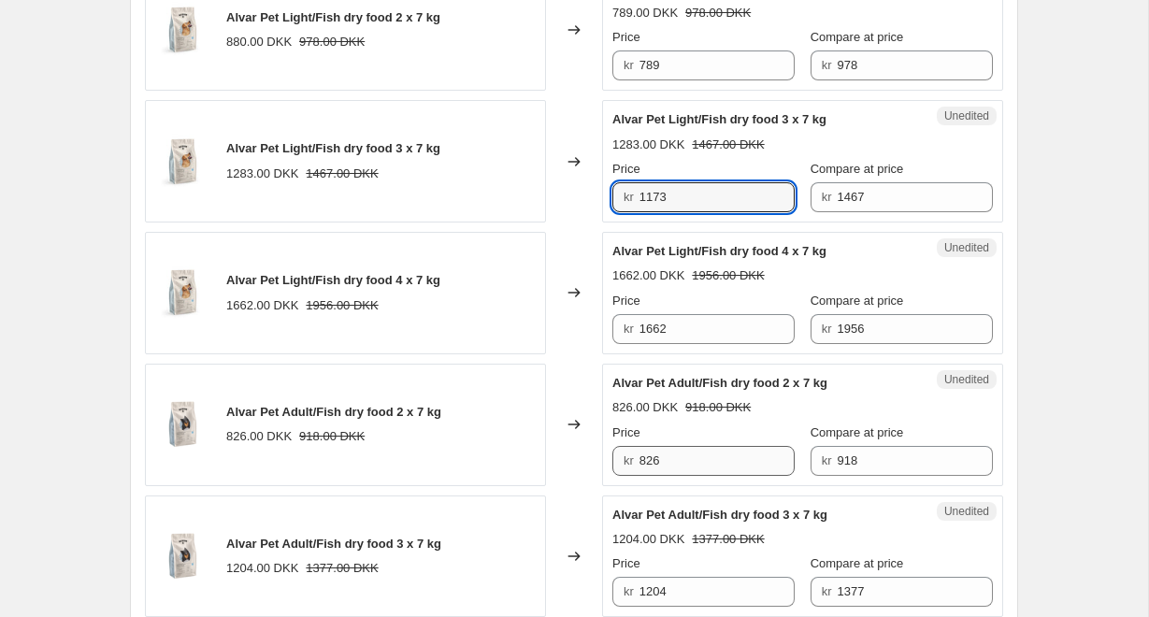
type input "1173"
click at [716, 463] on input "826" at bounding box center [718, 461] width 156 height 30
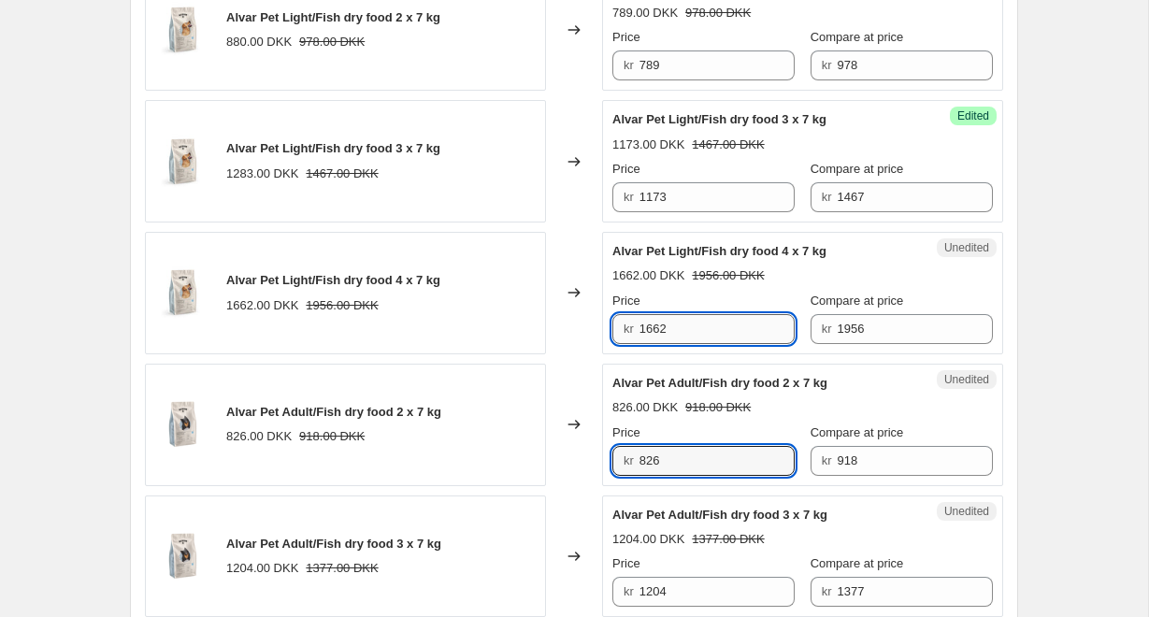
click at [703, 326] on input "1662" at bounding box center [718, 329] width 156 height 30
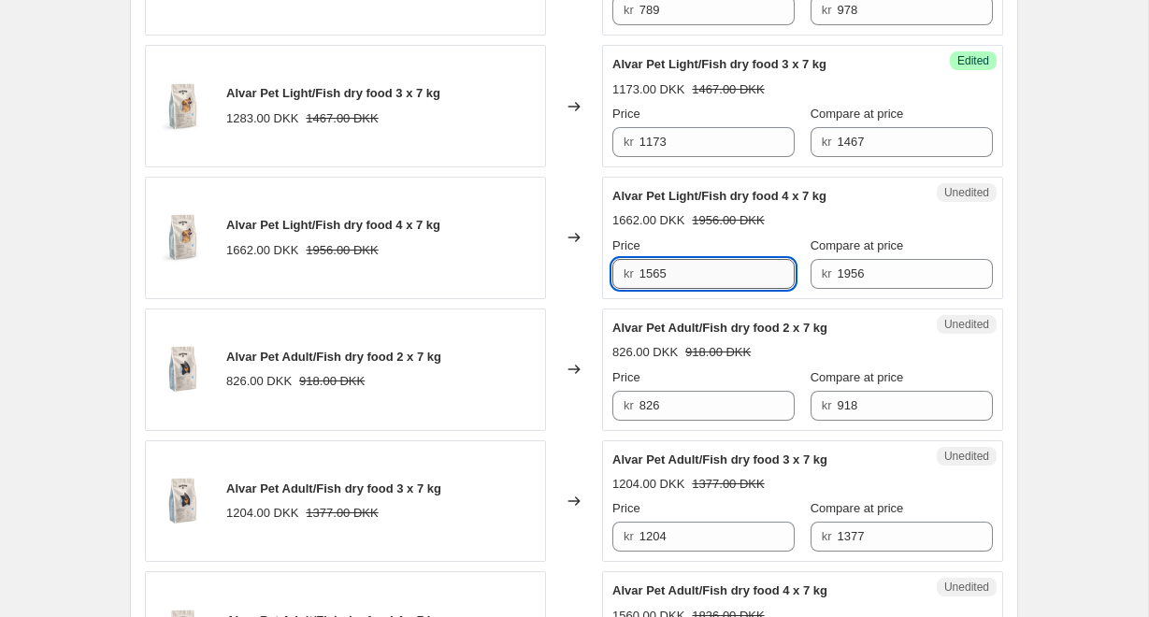
scroll to position [1968, 0]
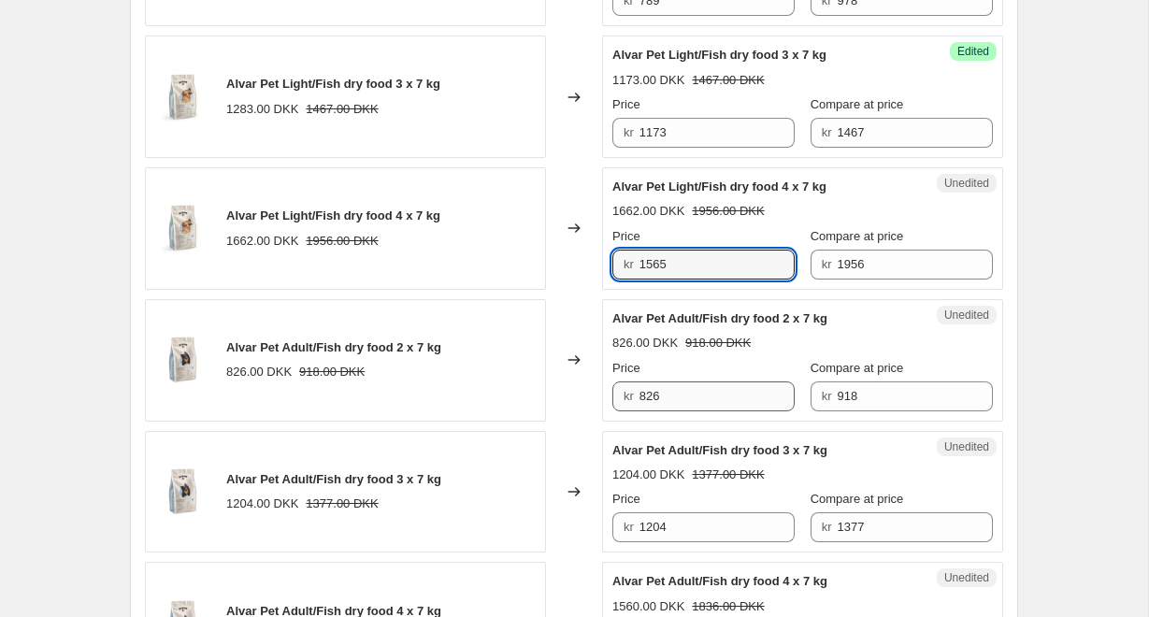
type input "1565"
click at [703, 394] on input "826" at bounding box center [718, 397] width 156 height 30
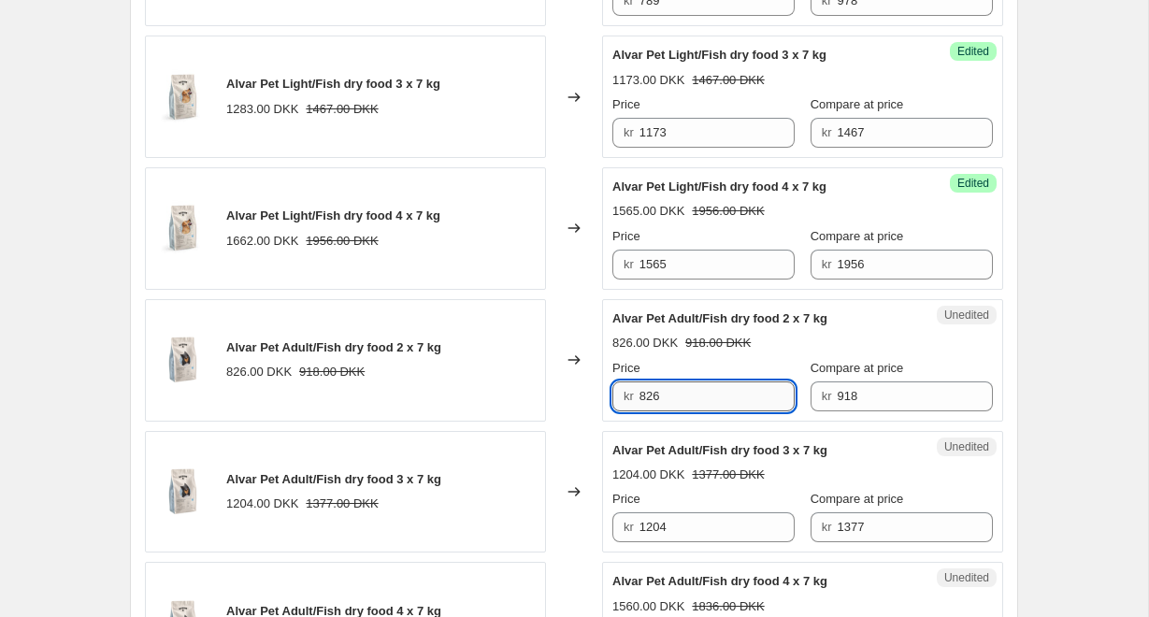
click at [703, 394] on input "826" at bounding box center [718, 397] width 156 height 30
type input "734"
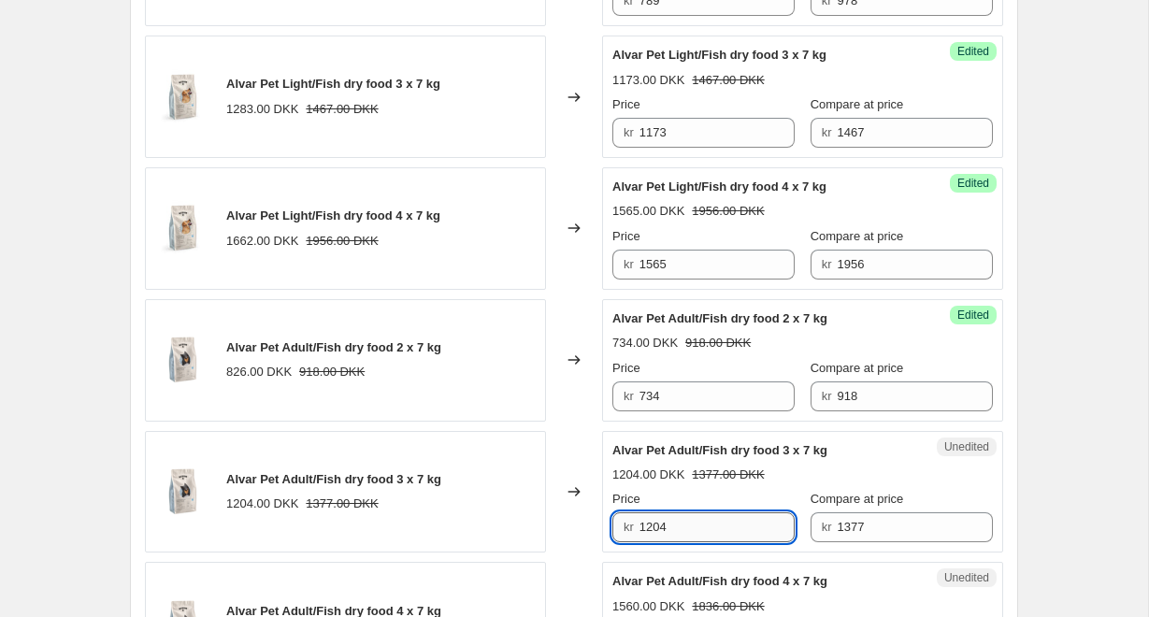
click at [728, 533] on input "1204" at bounding box center [718, 527] width 156 height 30
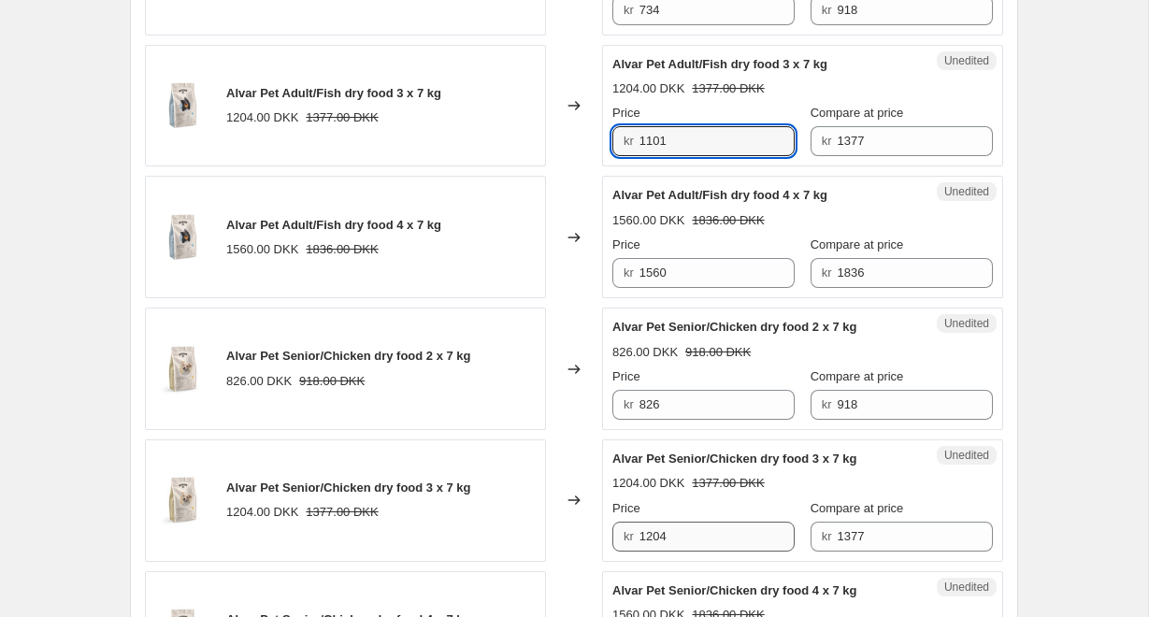
scroll to position [2376, 0]
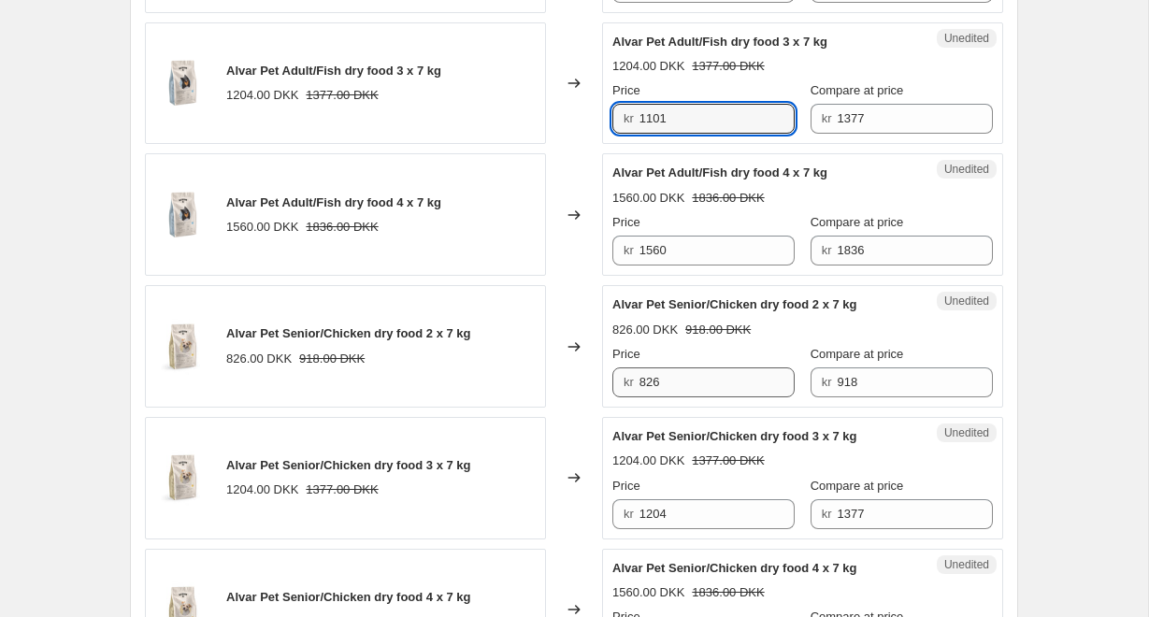
type input "1101"
click at [701, 377] on input "826" at bounding box center [718, 383] width 156 height 30
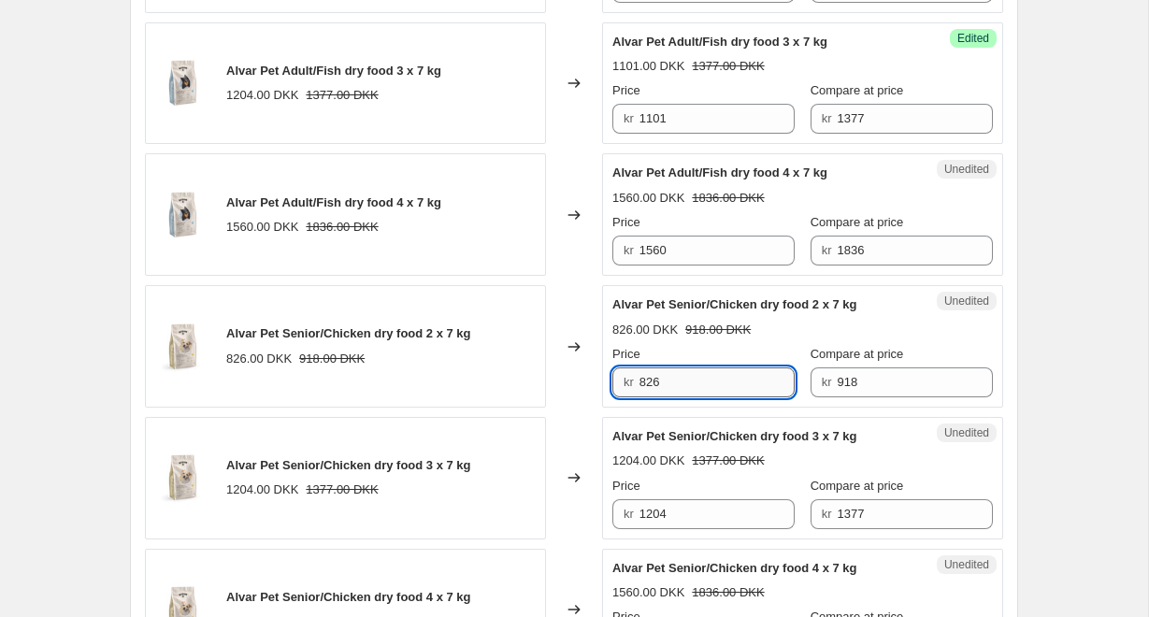
click at [701, 377] on input "826" at bounding box center [718, 383] width 156 height 30
type input "1469"
click at [740, 515] on div "Alvar Pet Senior/Chicken dry food 3 x 7 kg 1204.00 DKK 1377.00 DKK Price kr 120…" at bounding box center [803, 478] width 381 height 102
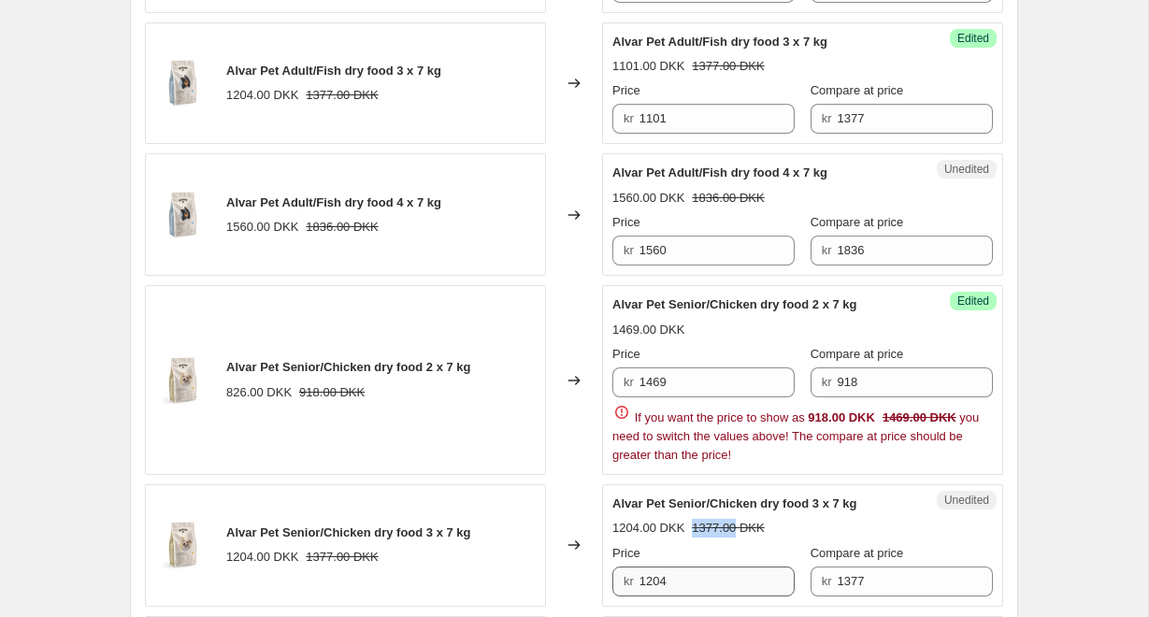
click at [740, 515] on div "Alvar Pet Senior/Chicken dry food 3 x 7 kg 1204.00 DKK 1377.00 DKK Price kr 120…" at bounding box center [803, 546] width 381 height 102
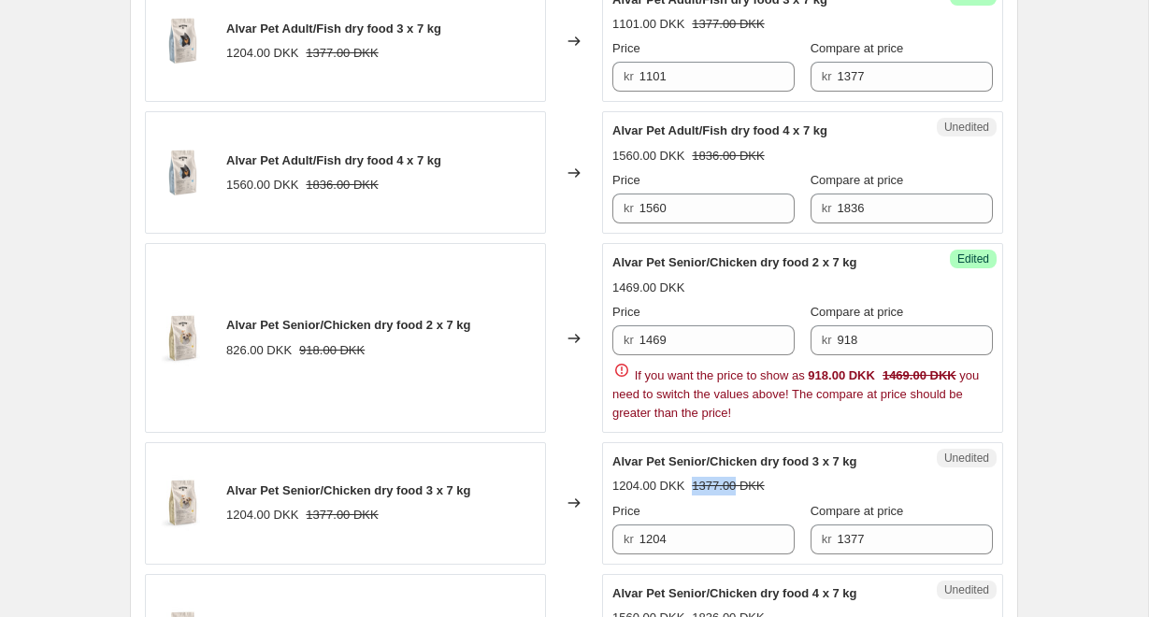
scroll to position [2421, 0]
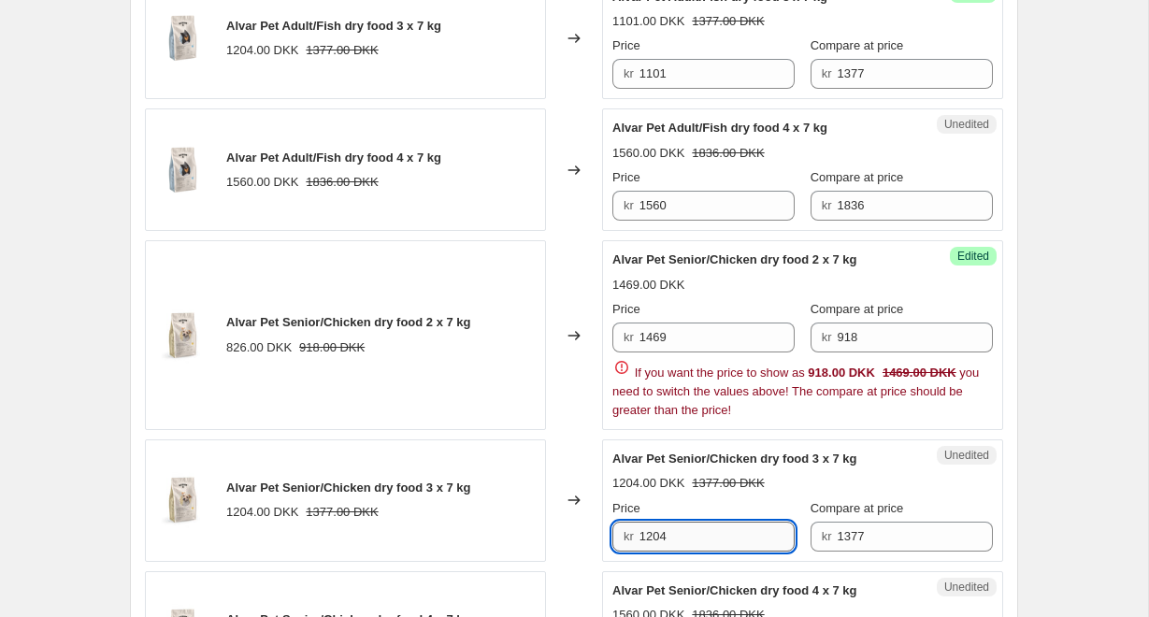
click at [734, 536] on input "1204" at bounding box center [718, 537] width 156 height 30
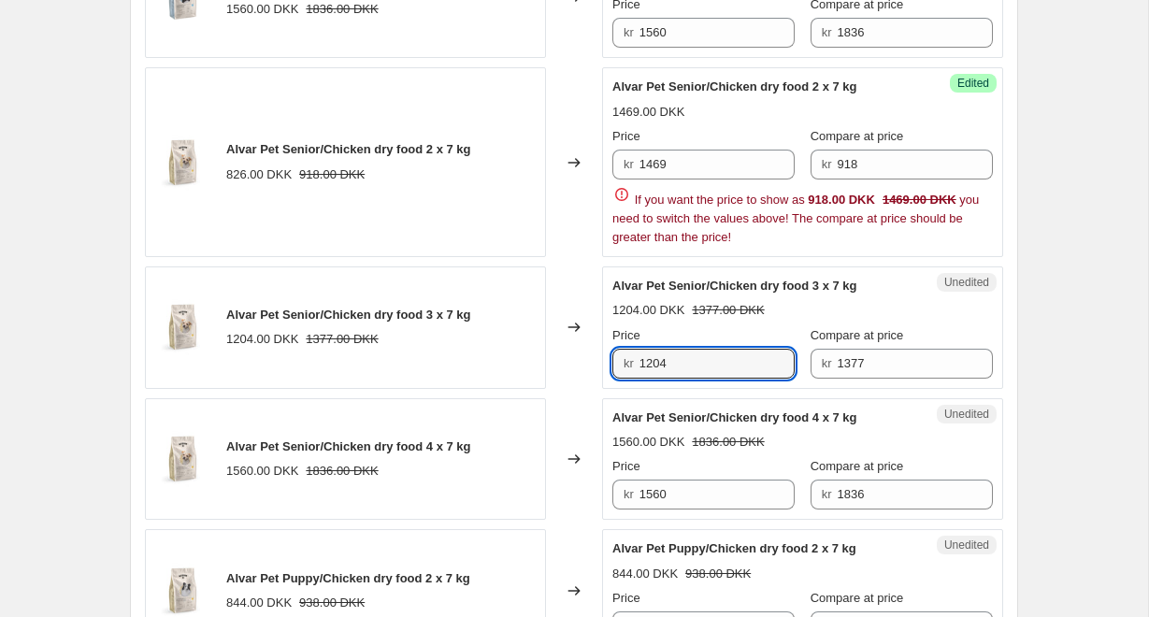
scroll to position [2596, 0]
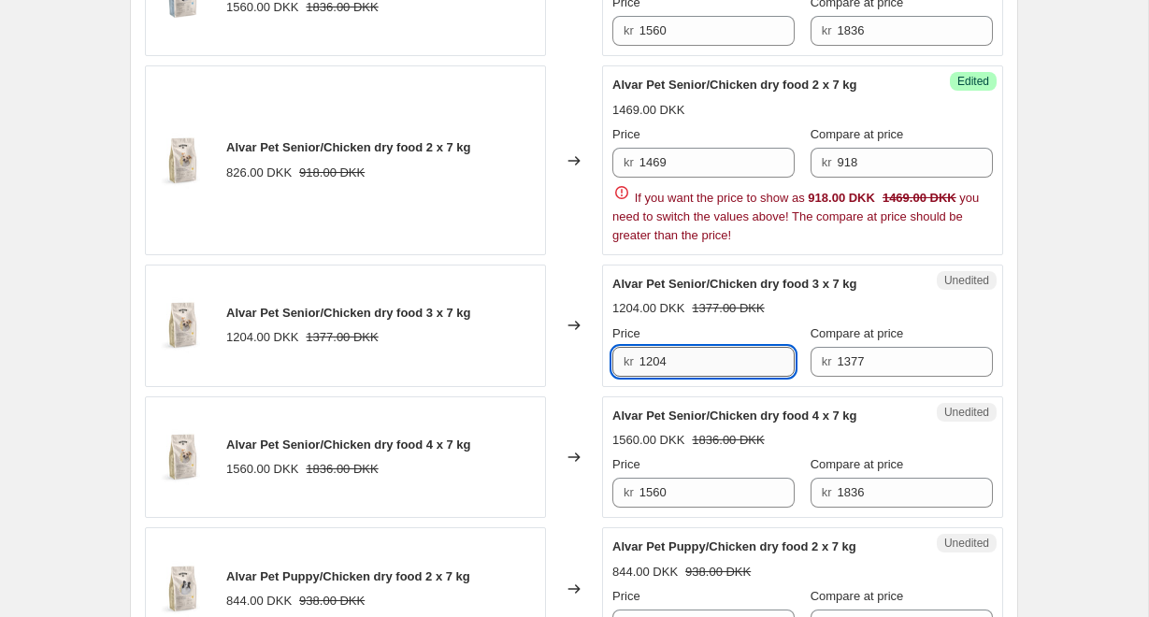
drag, startPoint x: 734, startPoint y: 536, endPoint x: 706, endPoint y: 364, distance: 174.3
click at [706, 364] on input "1204" at bounding box center [718, 362] width 156 height 30
type input "1101"
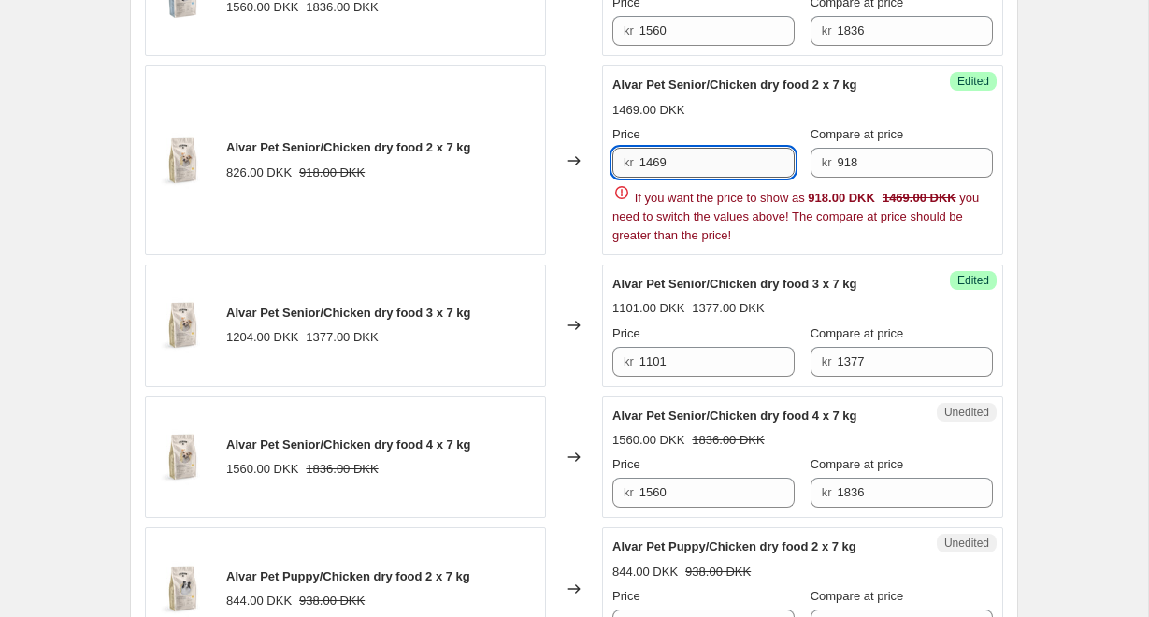
click at [729, 166] on input "1469" at bounding box center [718, 163] width 156 height 30
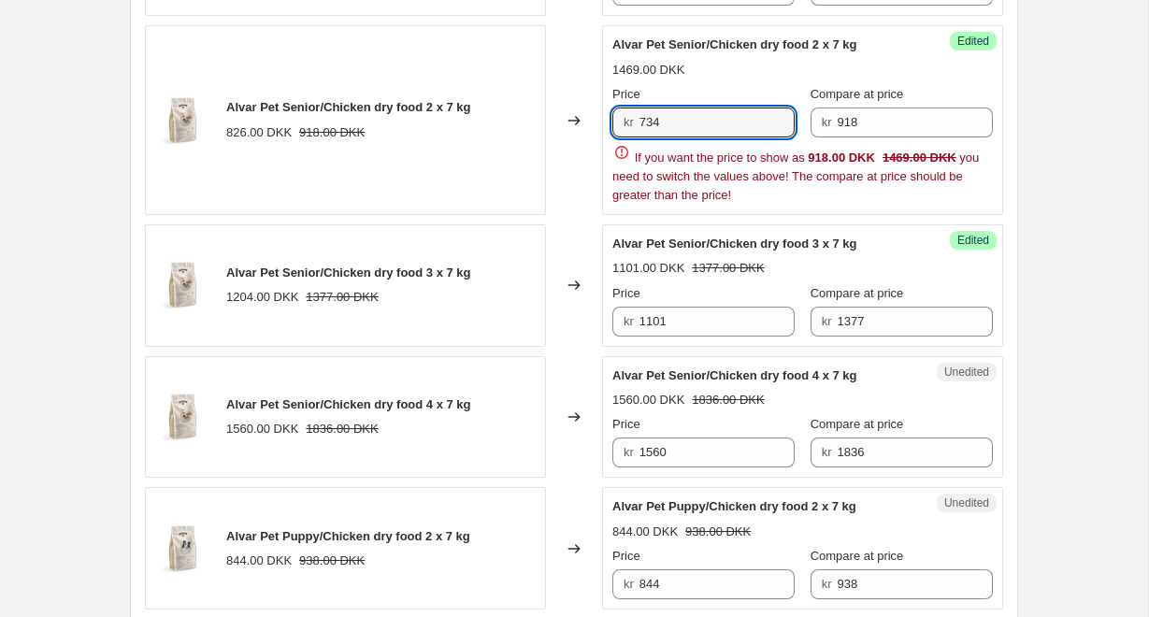
scroll to position [2638, 0]
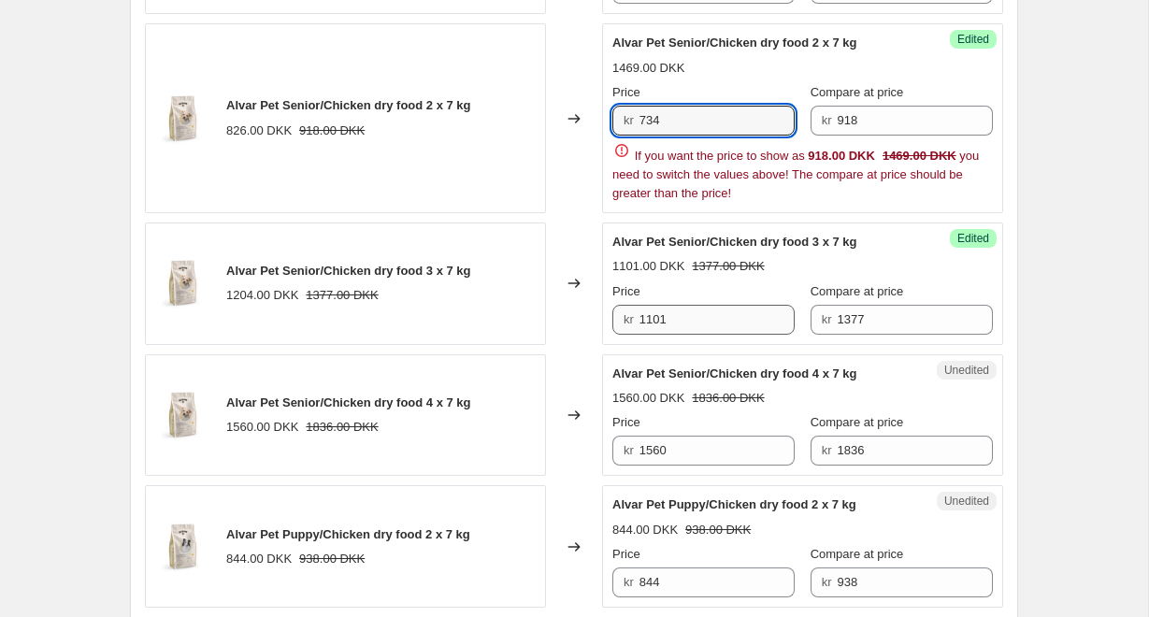
type input "734"
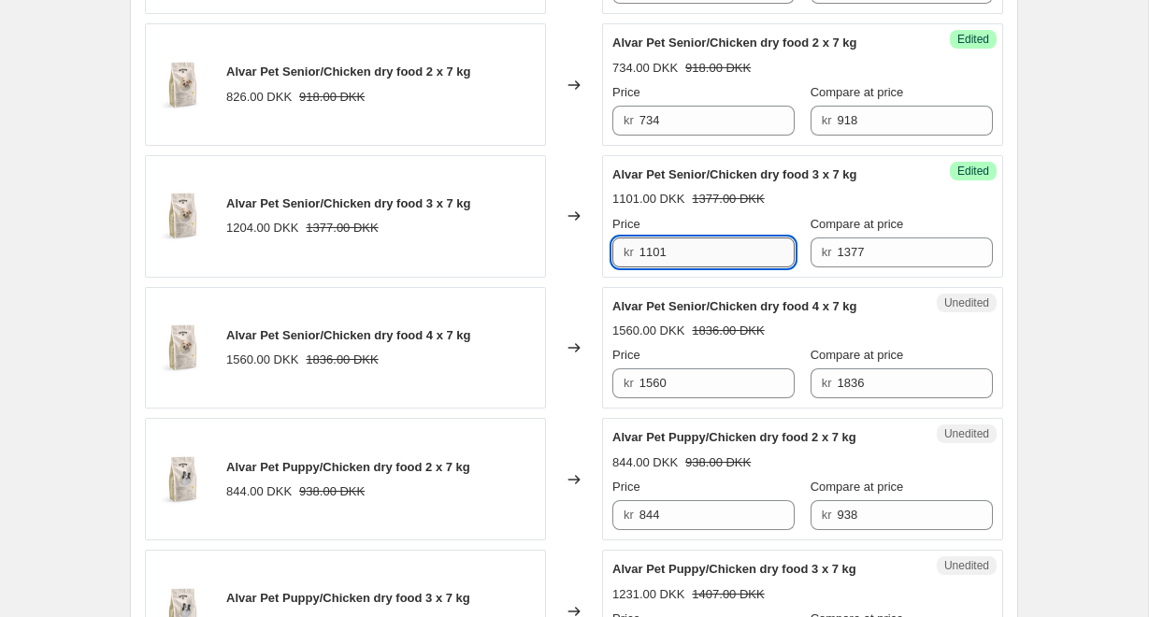
click at [727, 393] on input "1560" at bounding box center [718, 383] width 156 height 30
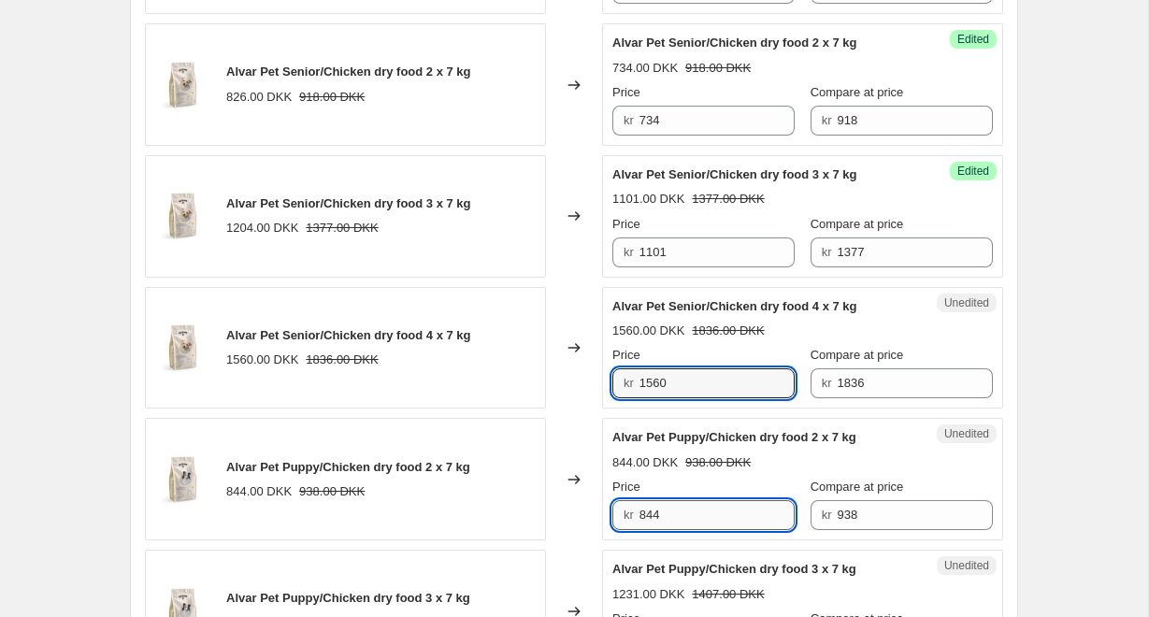
click at [692, 521] on input "844" at bounding box center [718, 515] width 156 height 30
click at [692, 388] on input "1560" at bounding box center [718, 383] width 156 height 30
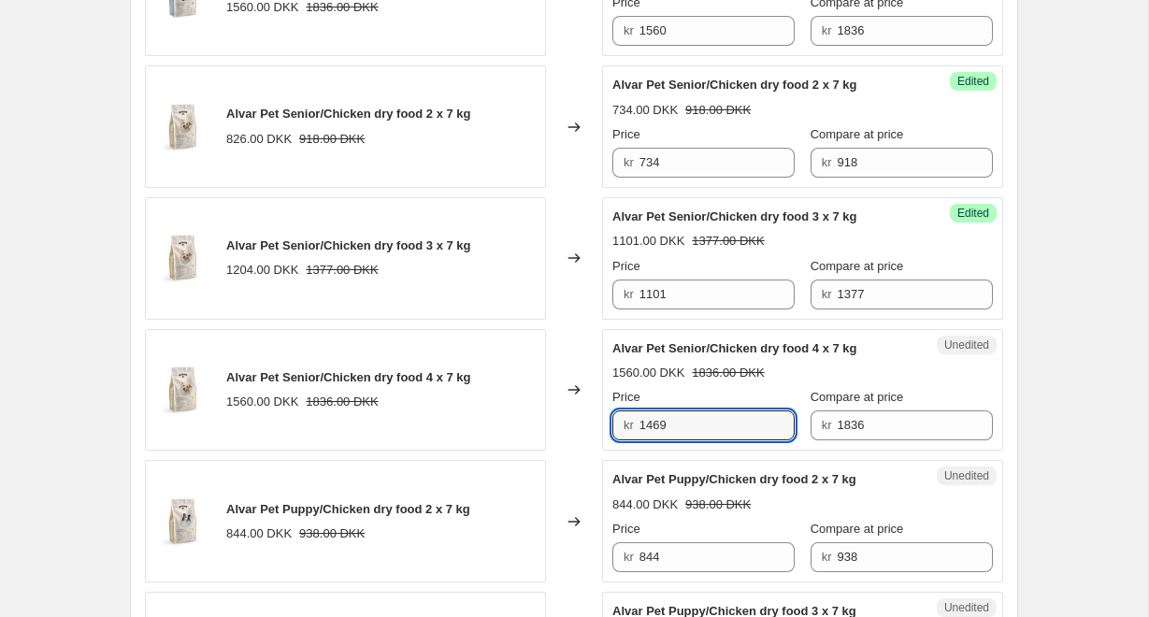
scroll to position [2601, 0]
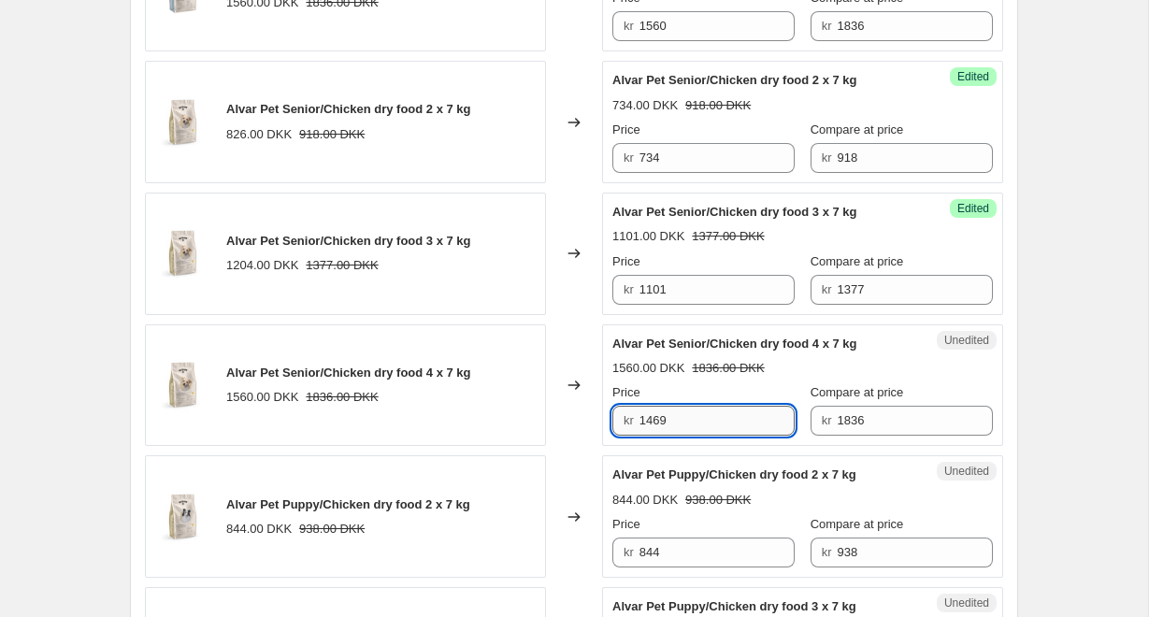
click at [728, 427] on input "1469" at bounding box center [718, 421] width 156 height 30
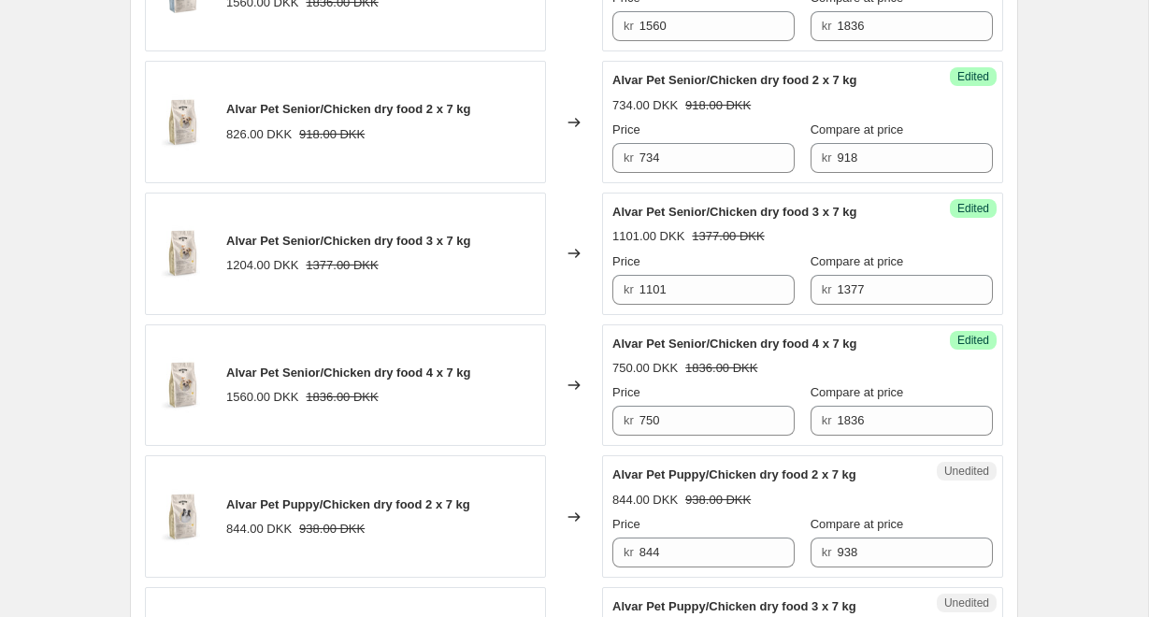
click at [853, 366] on div "750.00 DKK 1836.00 DKK" at bounding box center [803, 368] width 381 height 19
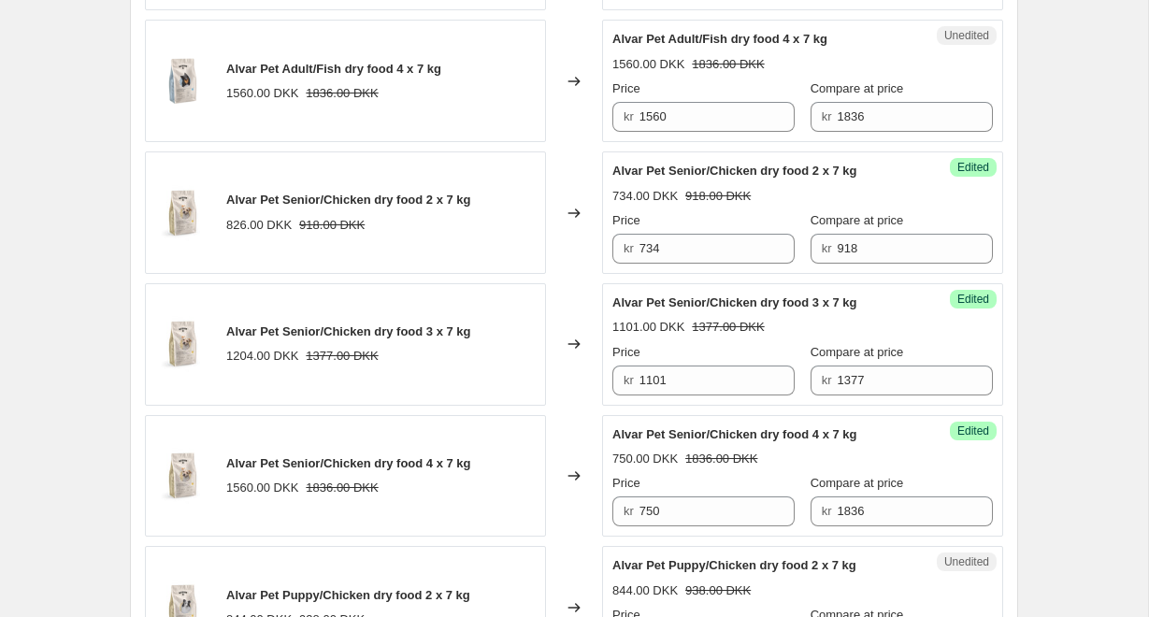
scroll to position [2508, 0]
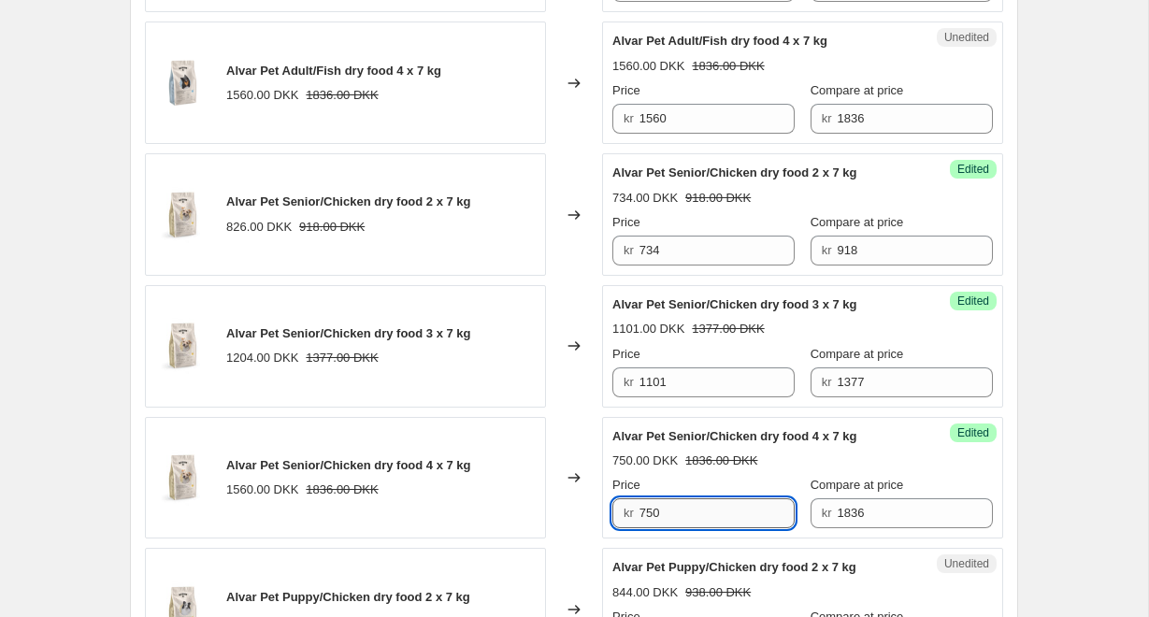
click at [706, 514] on input "750" at bounding box center [718, 513] width 156 height 30
type input "1469"
click at [703, 120] on input "1560" at bounding box center [718, 119] width 156 height 30
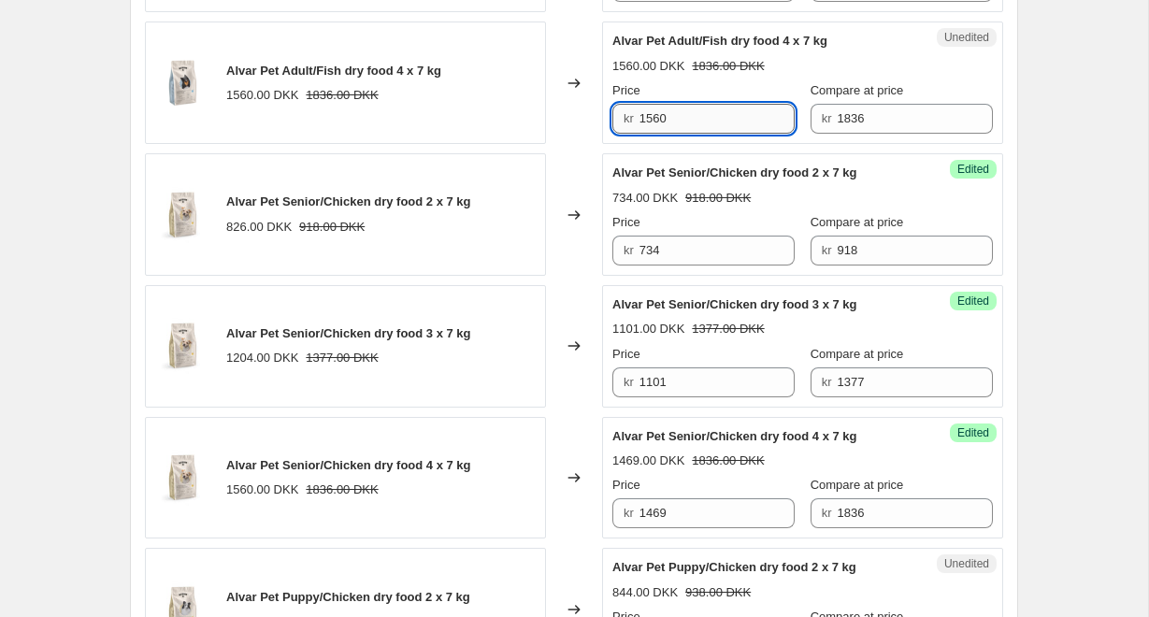
click at [703, 120] on input "1560" at bounding box center [718, 119] width 156 height 30
paste input "469"
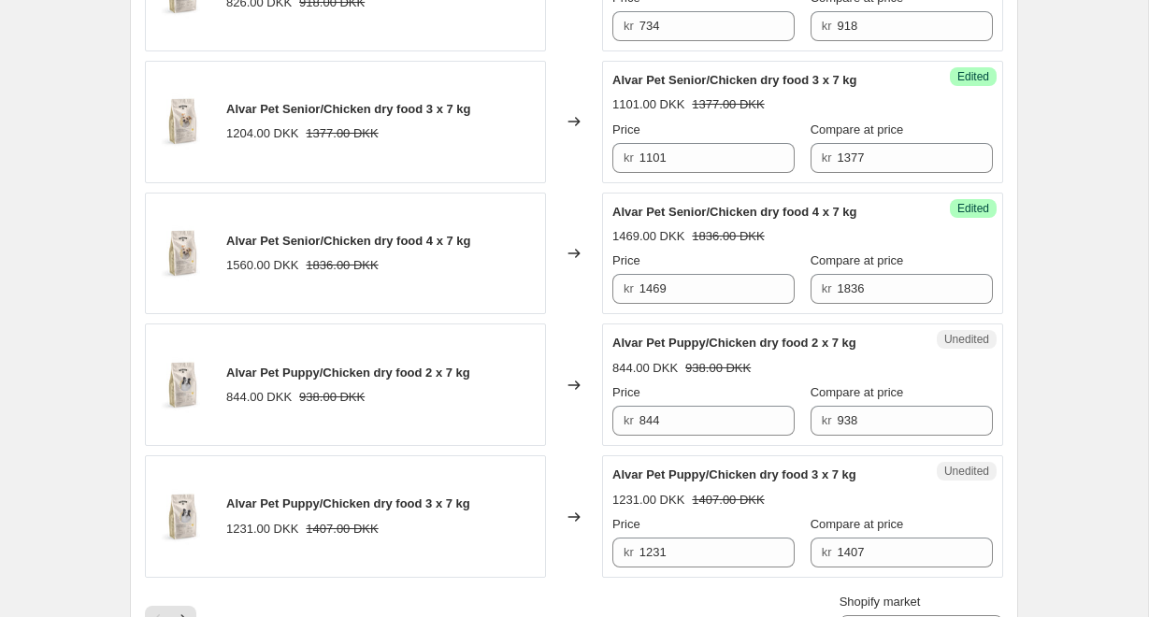
scroll to position [2701, 0]
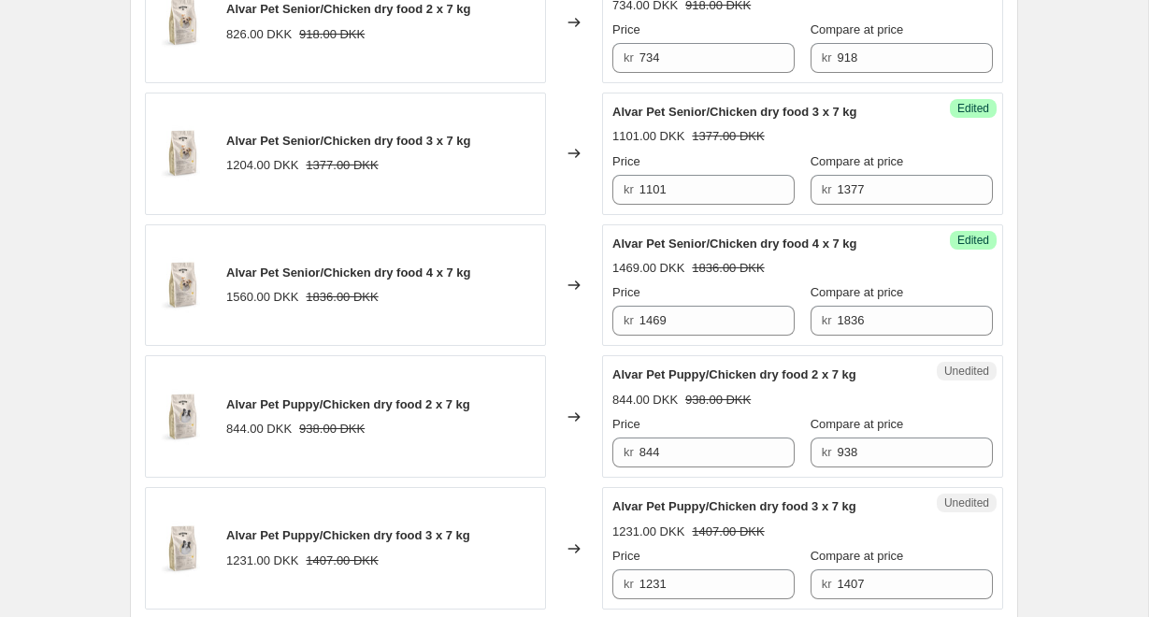
type input "1469"
click at [720, 436] on div "Price kr 844" at bounding box center [704, 441] width 182 height 52
click at [720, 447] on input "844" at bounding box center [718, 453] width 156 height 30
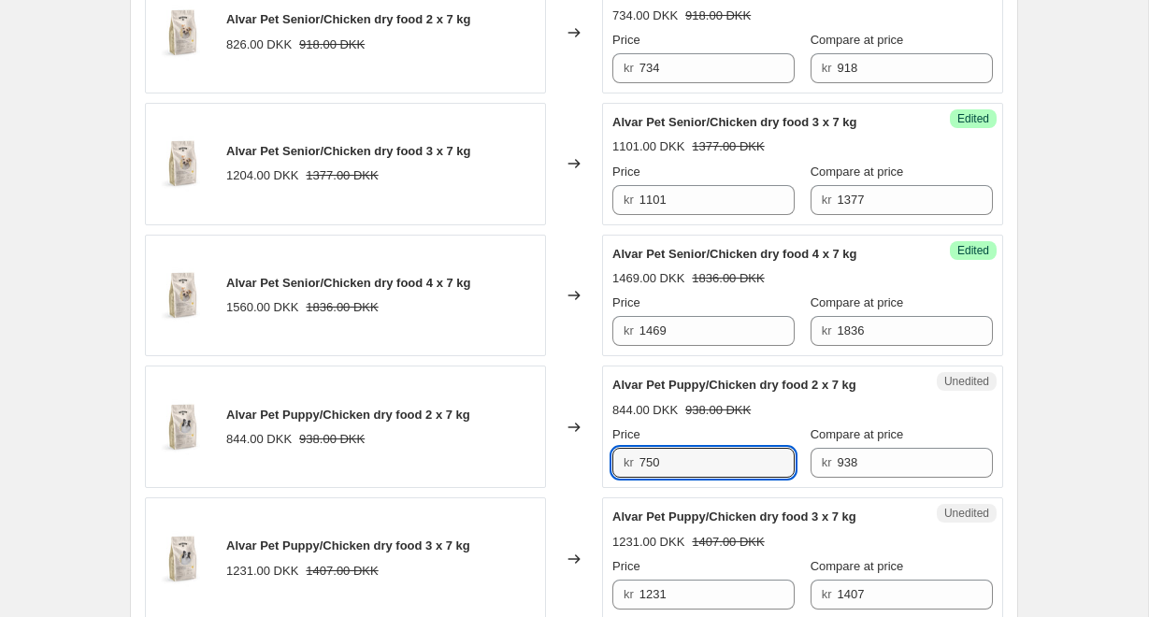
scroll to position [2702, 0]
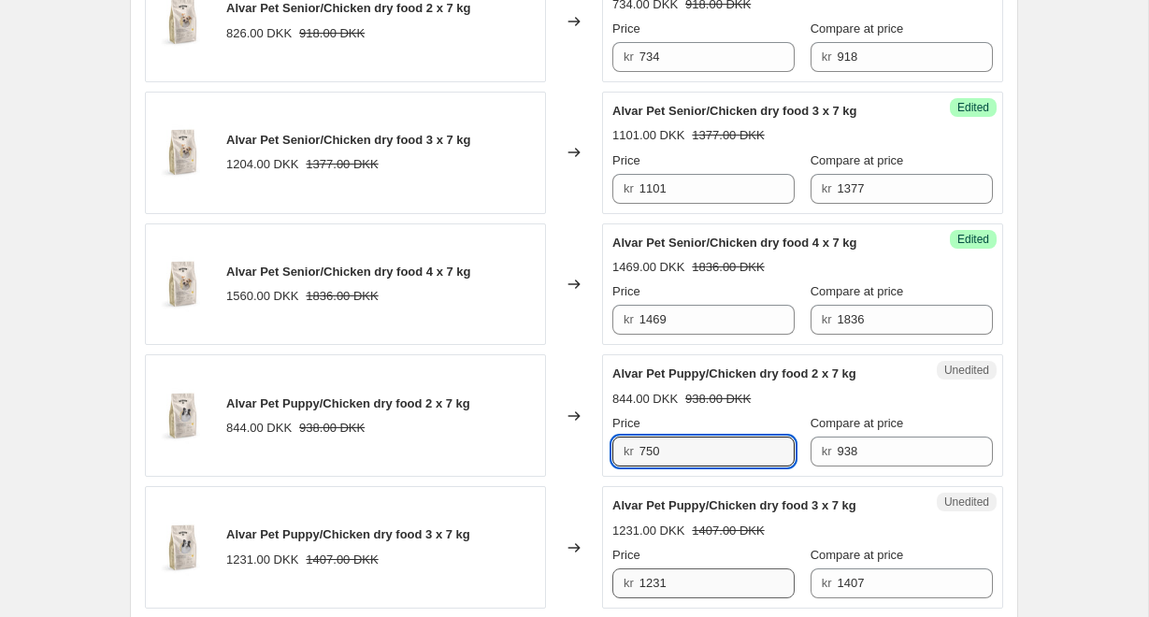
type input "750"
click at [715, 581] on input "1231" at bounding box center [718, 584] width 156 height 30
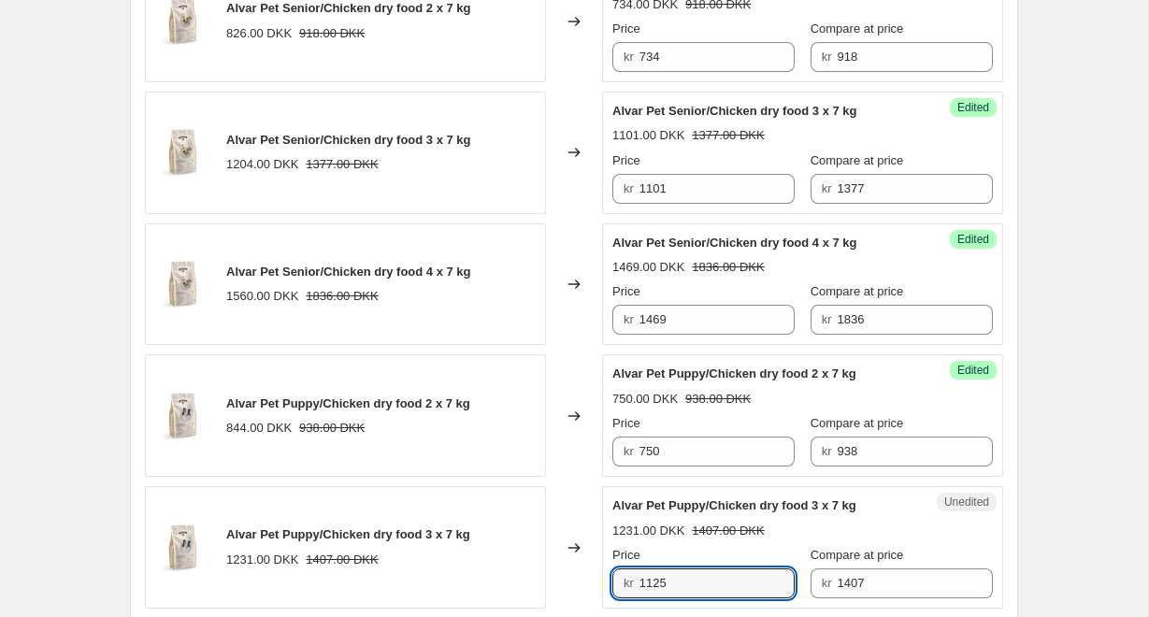
type input "1125"
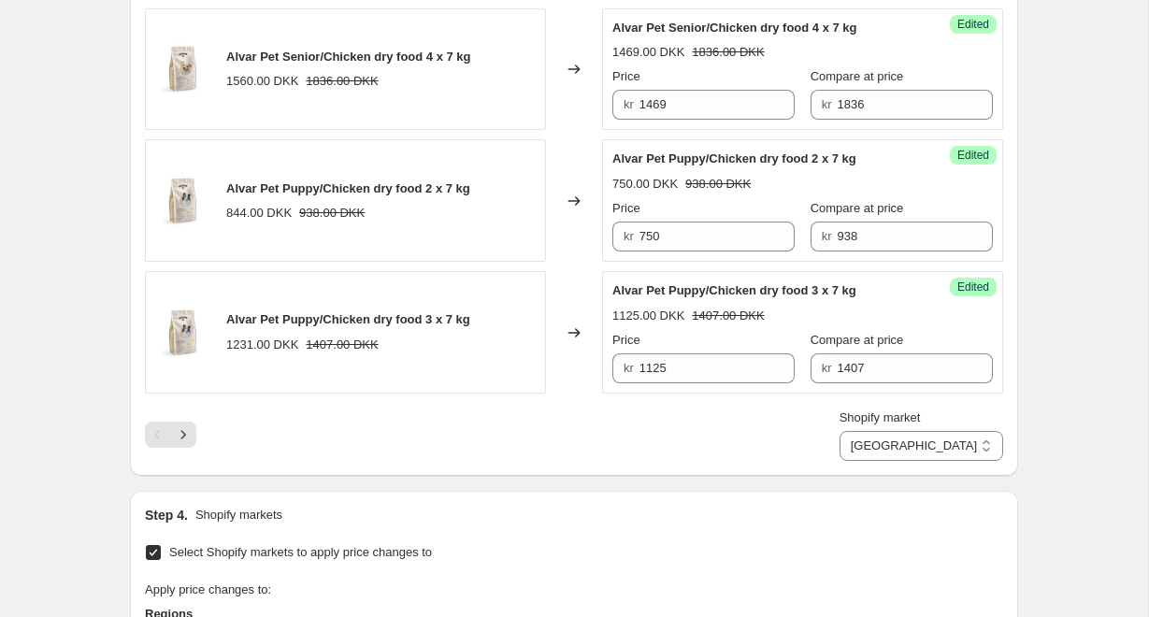
scroll to position [2919, 0]
select select "22220931328"
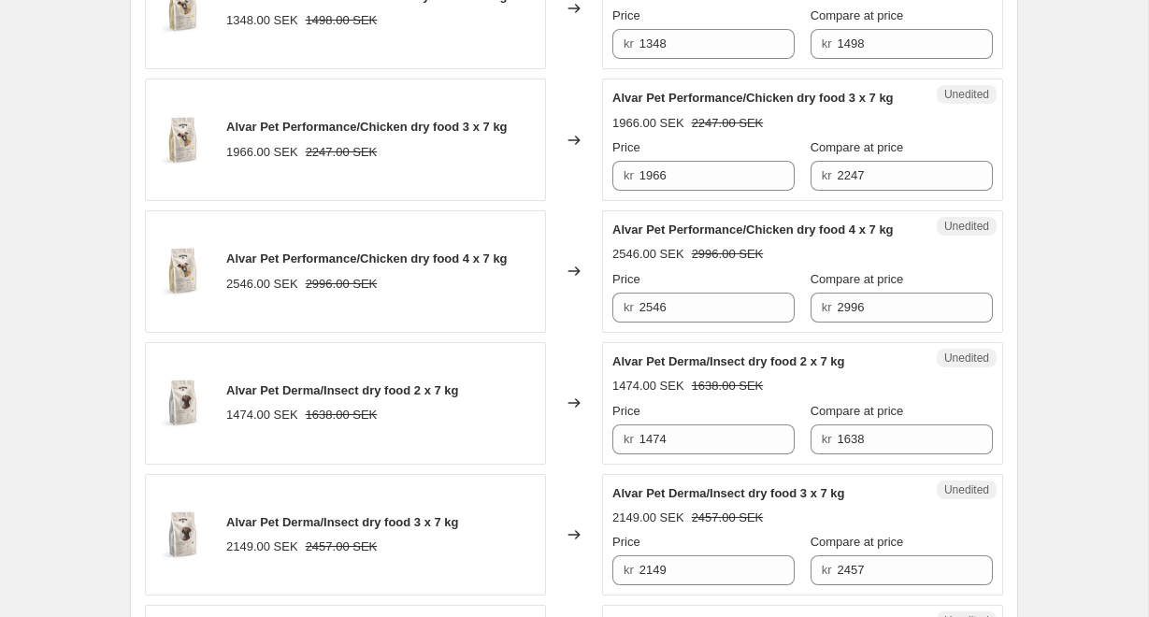
scroll to position [746, 0]
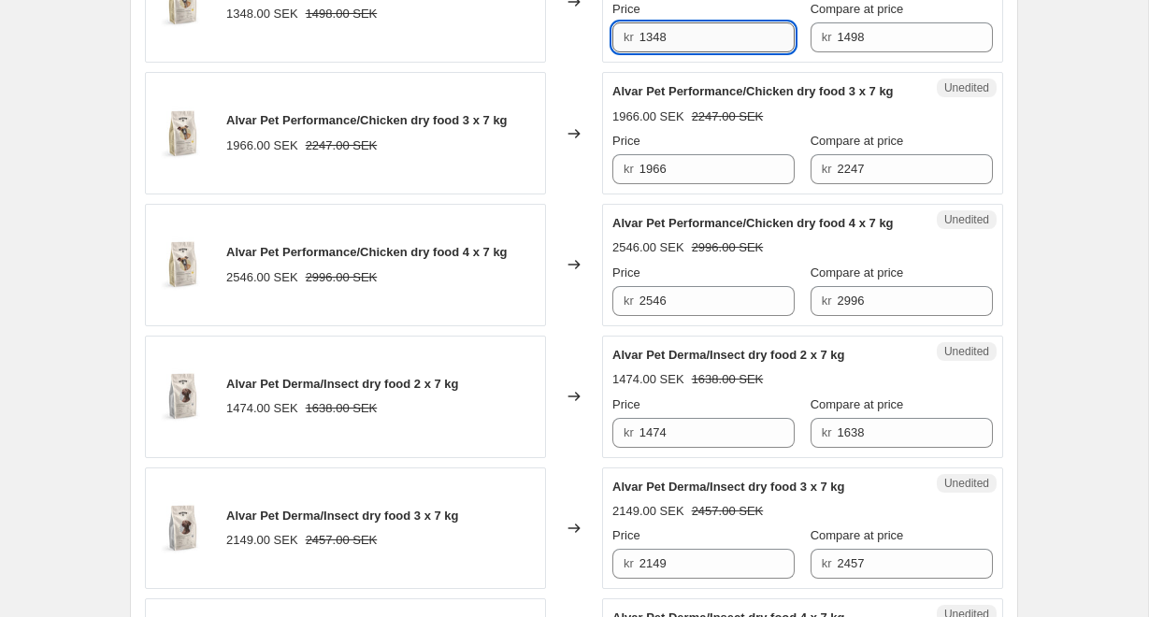
click at [739, 35] on input "1348" at bounding box center [718, 37] width 156 height 30
type input "1198"
click at [750, 168] on input "1966" at bounding box center [718, 169] width 156 height 30
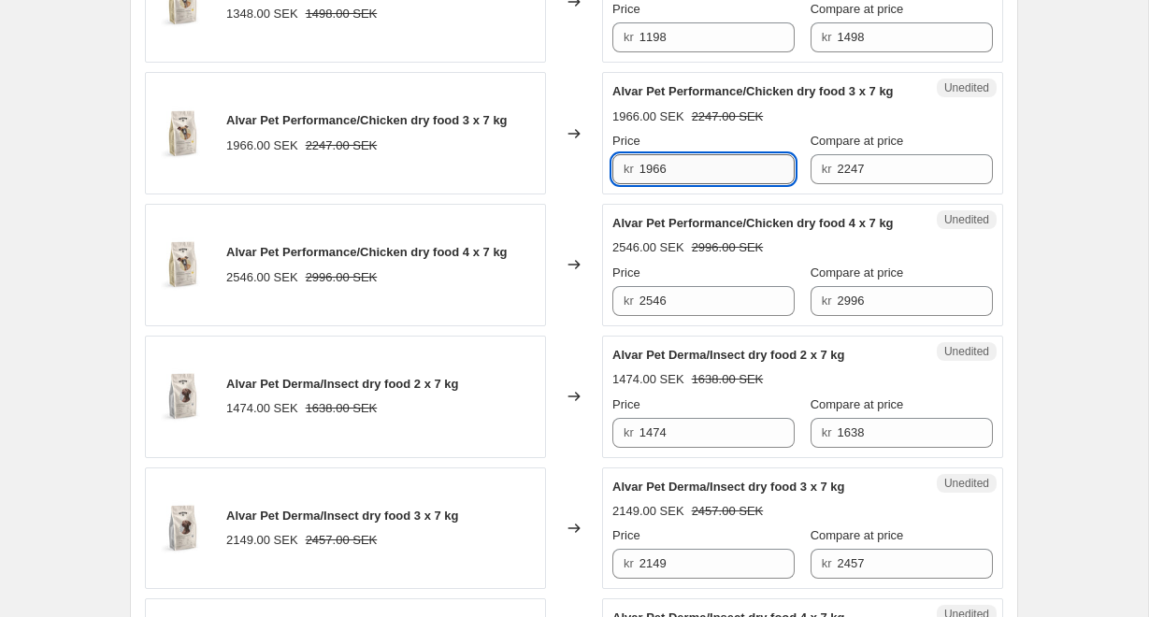
click at [750, 168] on input "1966" at bounding box center [718, 169] width 156 height 30
type input "1797"
click at [737, 304] on input "2546" at bounding box center [718, 301] width 156 height 30
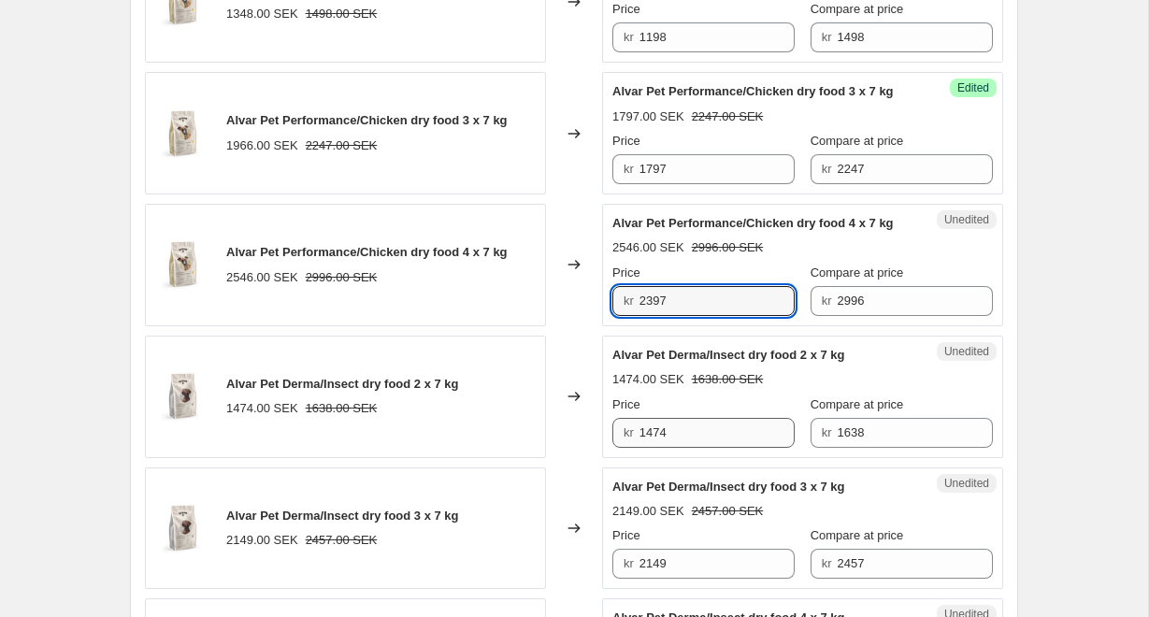
type input "2397"
click at [701, 430] on input "1474" at bounding box center [718, 433] width 156 height 30
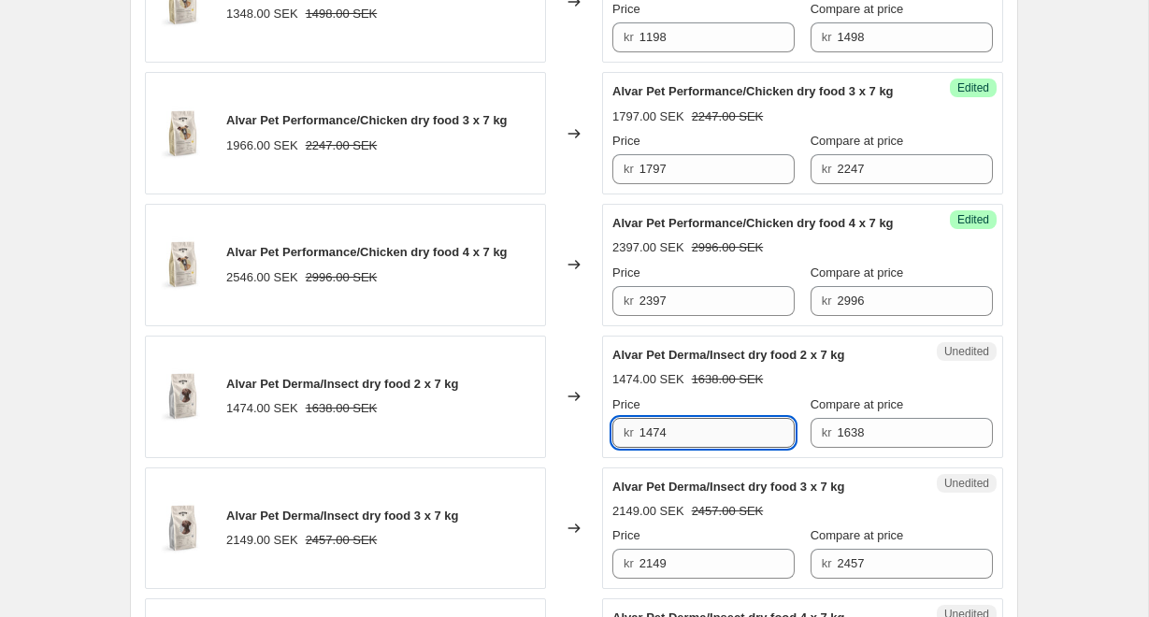
click at [701, 430] on input "1474" at bounding box center [718, 433] width 156 height 30
drag, startPoint x: 702, startPoint y: 432, endPoint x: 690, endPoint y: 433, distance: 12.2
click at [690, 433] on input "1474" at bounding box center [718, 433] width 156 height 30
type input "1310"
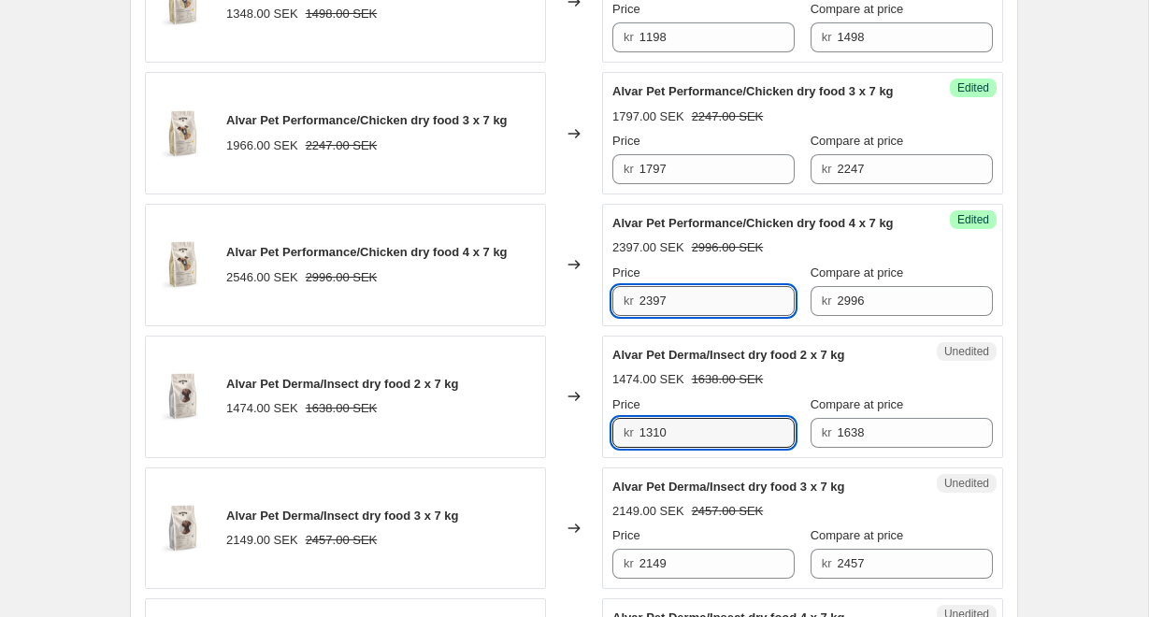
click at [689, 306] on input "2397" at bounding box center [718, 301] width 156 height 30
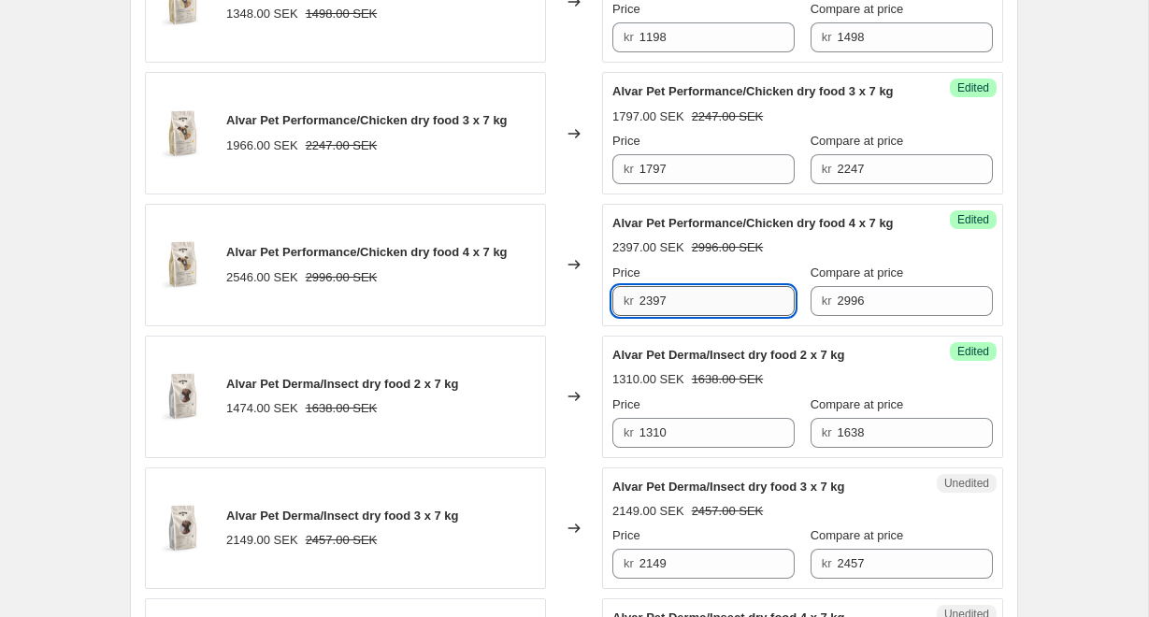
click at [689, 306] on input "2397" at bounding box center [718, 301] width 156 height 30
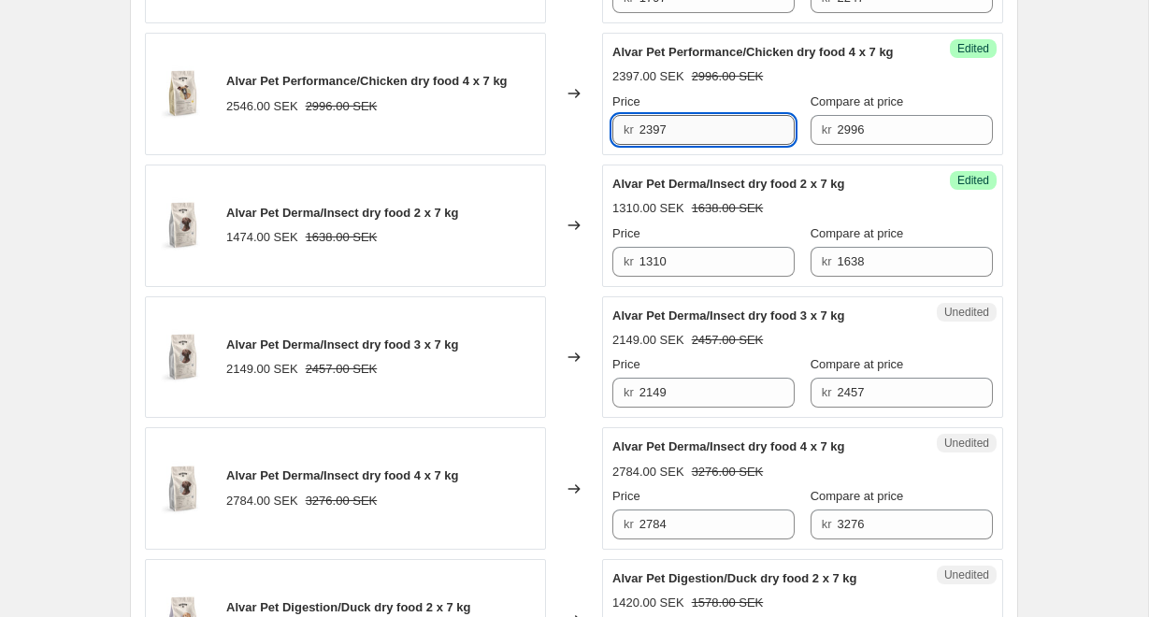
scroll to position [934, 0]
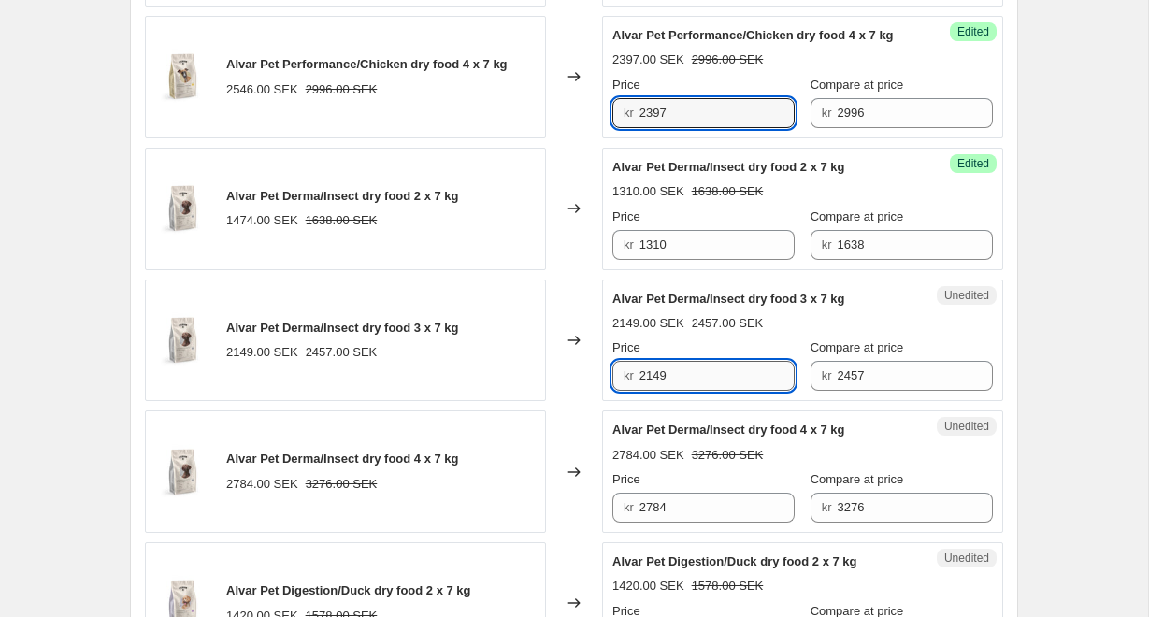
click at [708, 378] on input "2149" at bounding box center [718, 376] width 156 height 30
type input "1965"
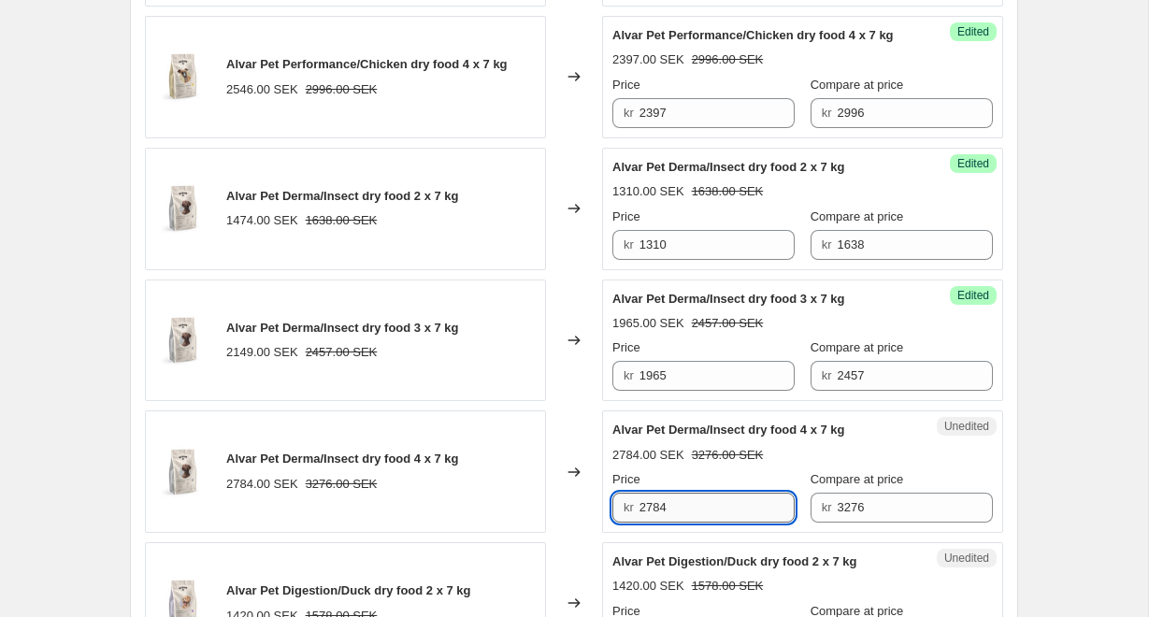
click at [693, 511] on input "2784" at bounding box center [718, 508] width 156 height 30
drag, startPoint x: 693, startPoint y: 512, endPoint x: 678, endPoint y: 514, distance: 15.2
click at [678, 514] on input "2784" at bounding box center [718, 508] width 156 height 30
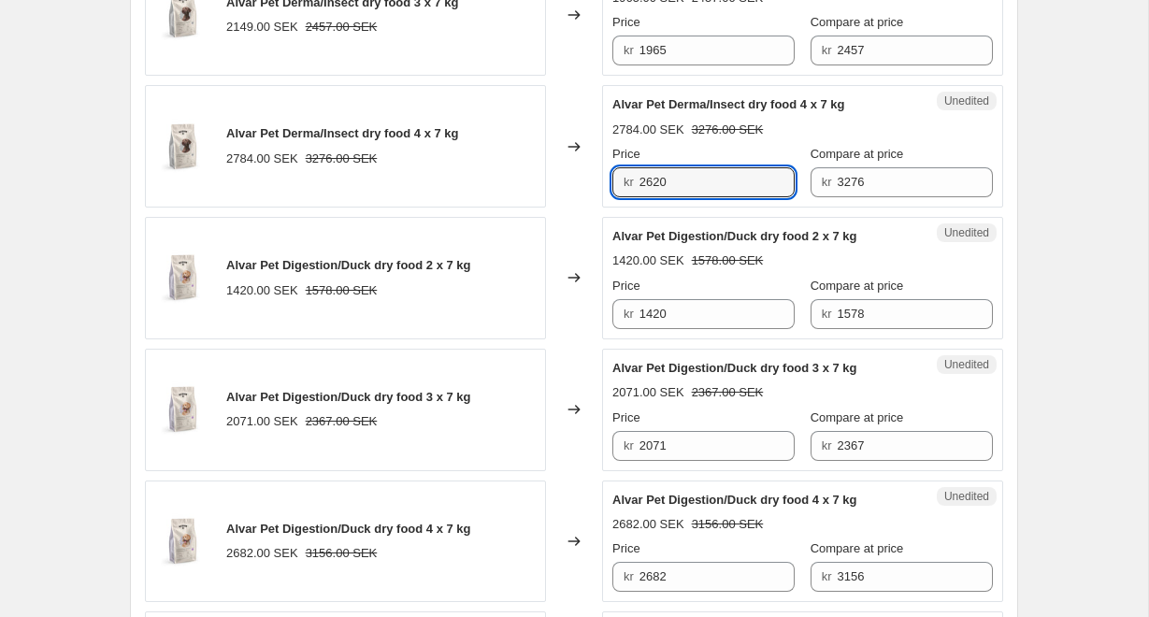
scroll to position [1290, 0]
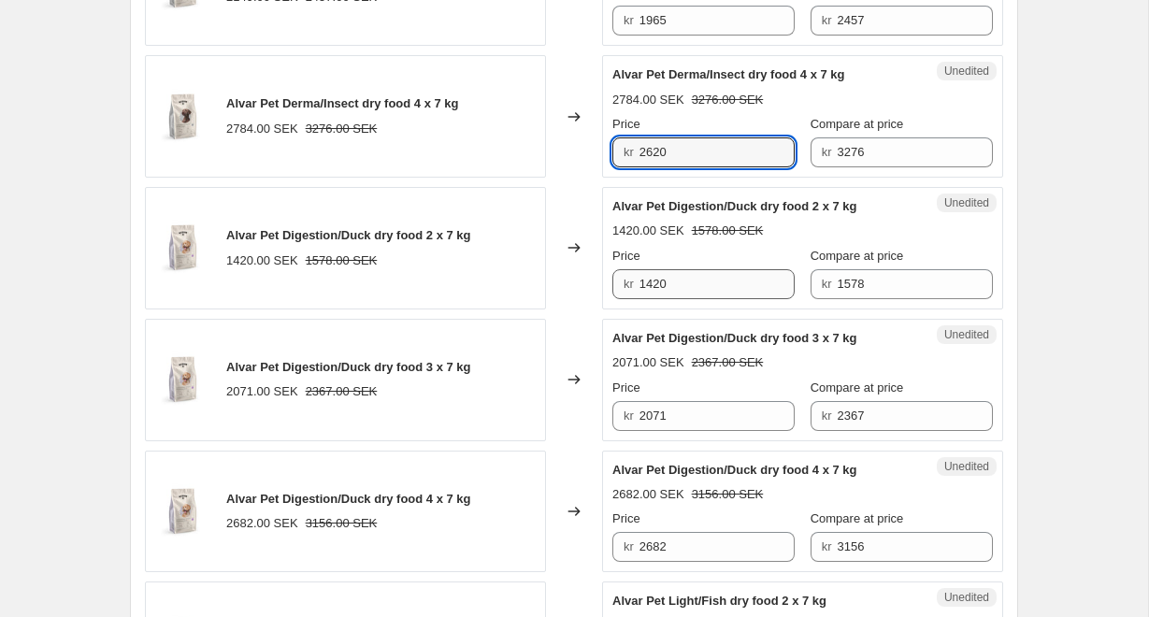
type input "2620"
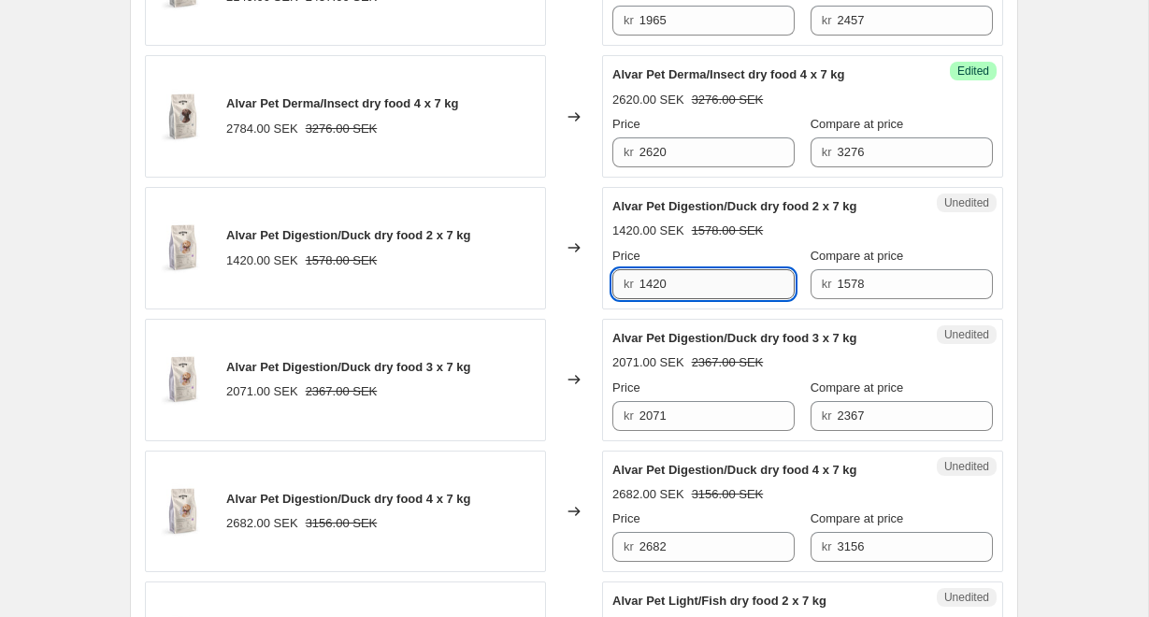
click at [685, 282] on input "1420" at bounding box center [718, 284] width 156 height 30
drag, startPoint x: 685, startPoint y: 283, endPoint x: 714, endPoint y: 281, distance: 28.2
click at [714, 281] on input "1420" at bounding box center [718, 284] width 156 height 30
type input "1262"
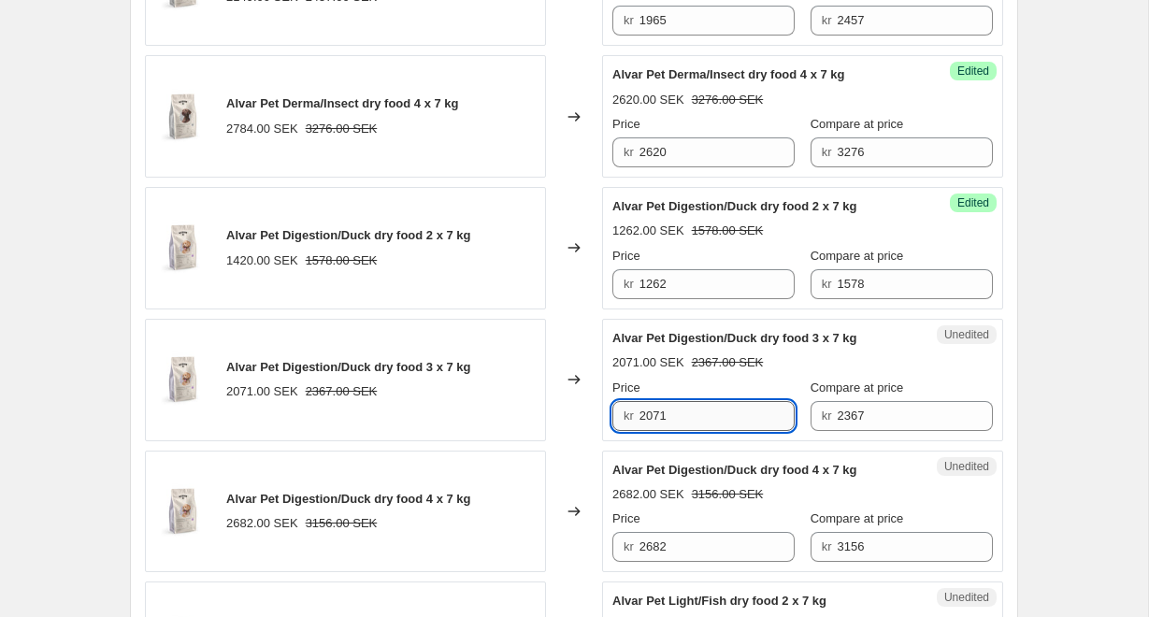
click at [689, 412] on input "2071" at bounding box center [718, 416] width 156 height 30
drag, startPoint x: 689, startPoint y: 413, endPoint x: 735, endPoint y: 423, distance: 46.8
click at [735, 423] on input "2071" at bounding box center [718, 416] width 156 height 30
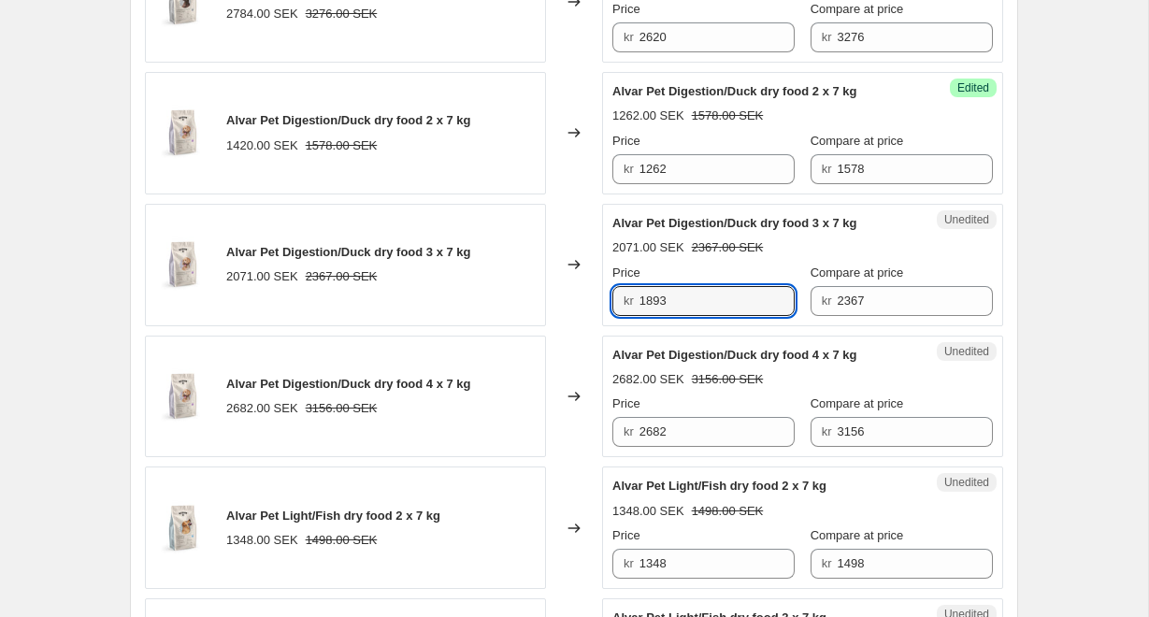
scroll to position [1436, 0]
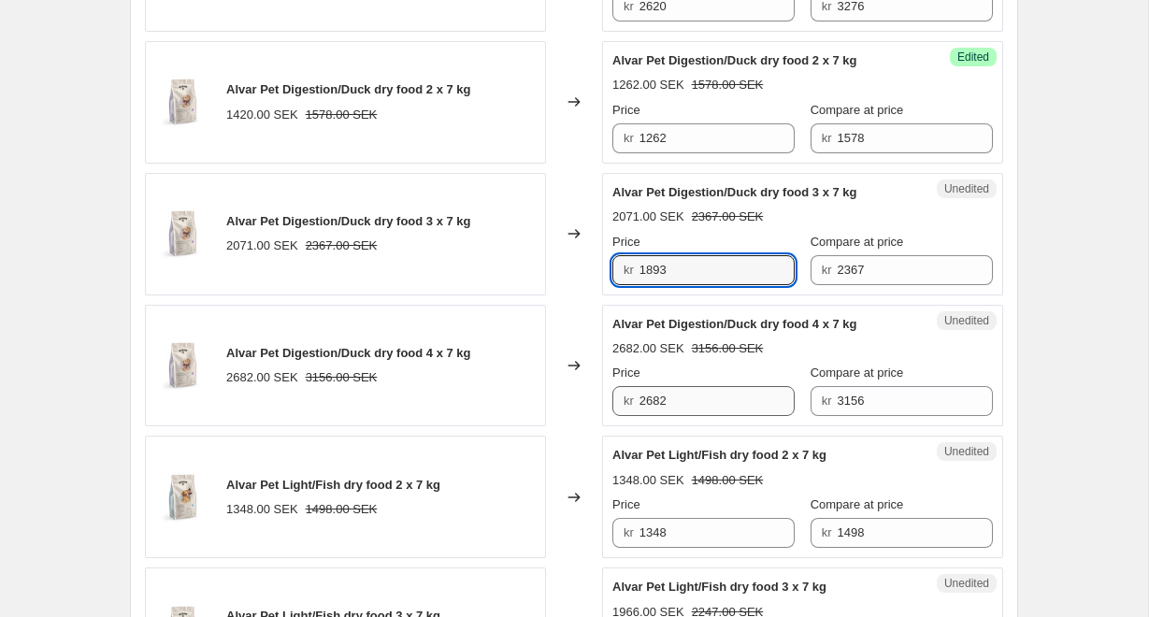
type input "1893"
click at [706, 407] on input "2682" at bounding box center [718, 401] width 156 height 30
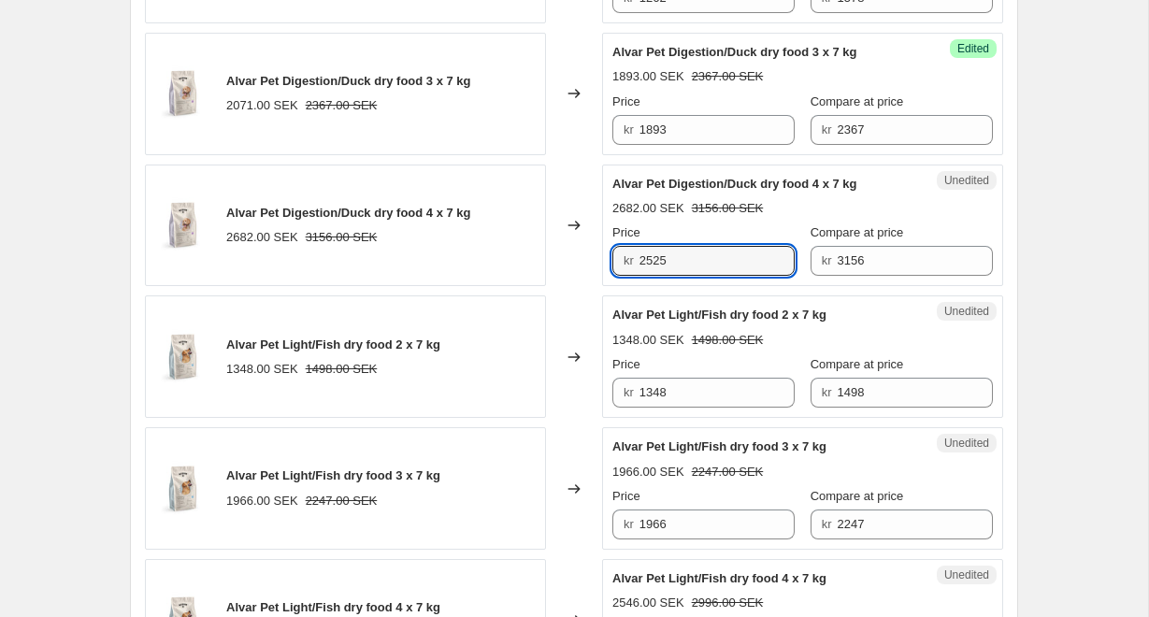
scroll to position [1577, 0]
type input "2525"
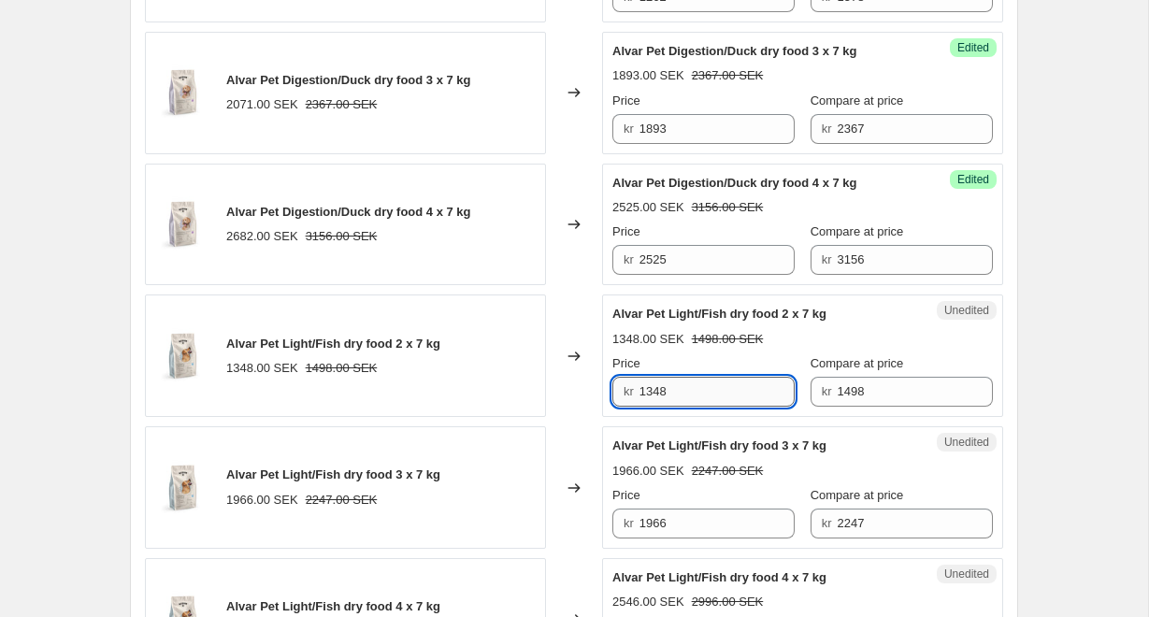
click at [703, 391] on input "1348" at bounding box center [718, 392] width 156 height 30
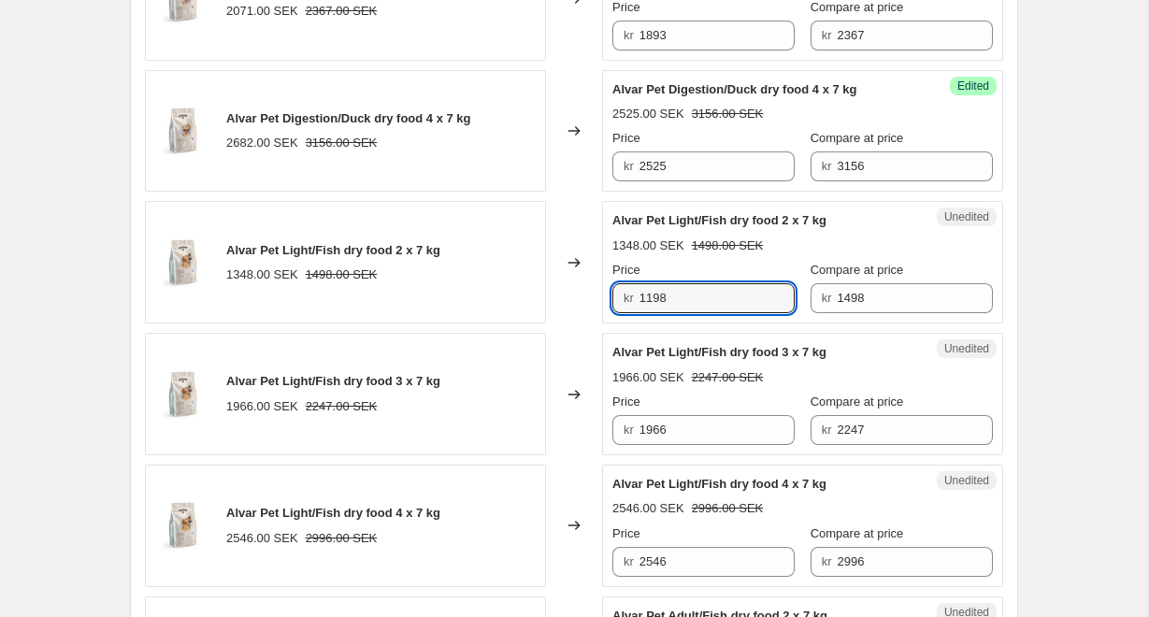
scroll to position [1692, 0]
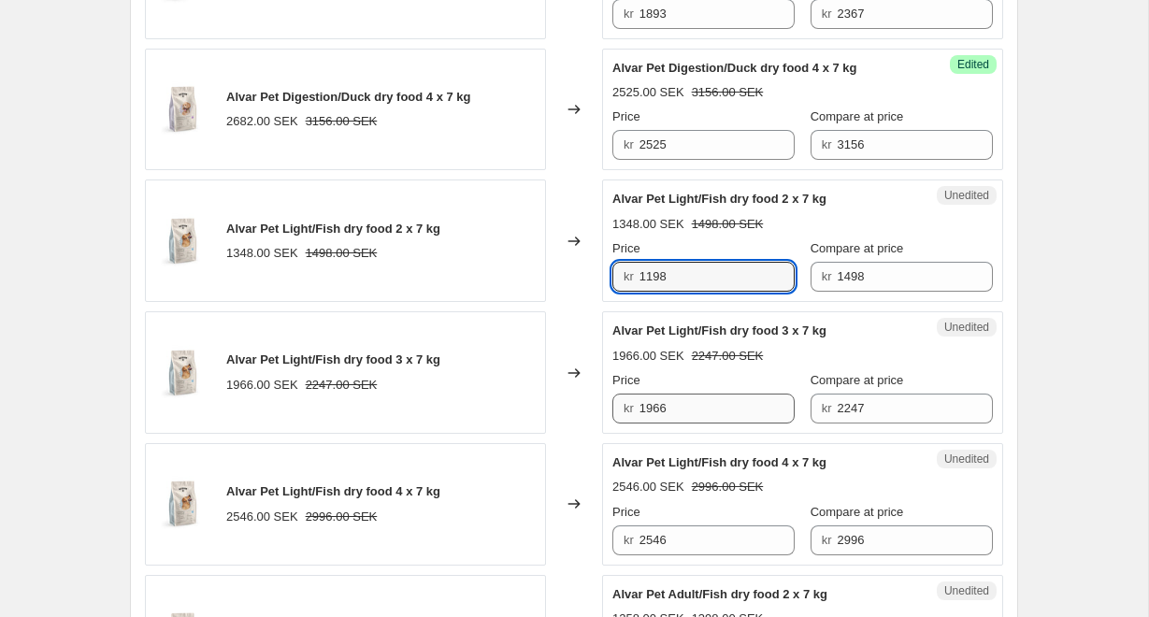
type input "1198"
click at [727, 413] on input "1966" at bounding box center [718, 409] width 156 height 30
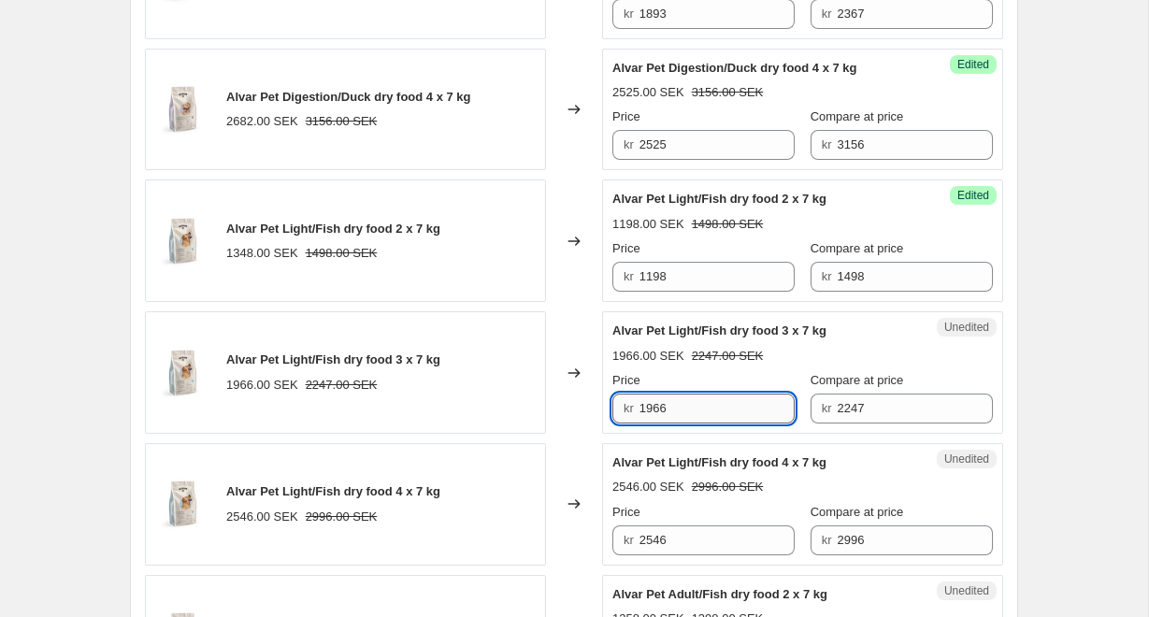
click at [727, 413] on input "1966" at bounding box center [718, 409] width 156 height 30
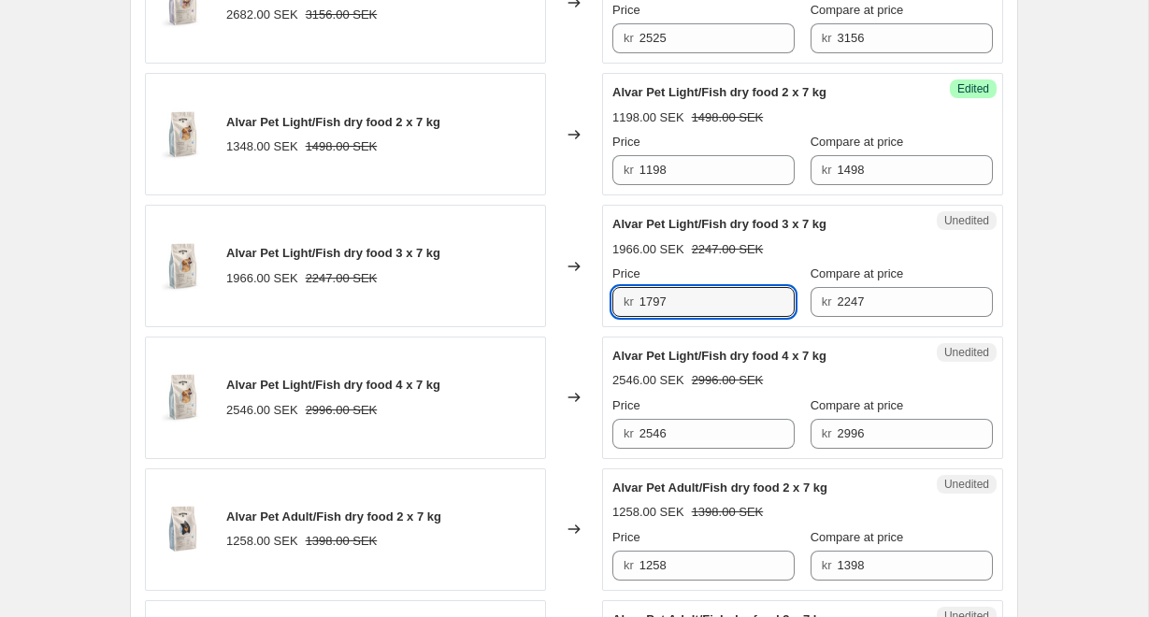
scroll to position [1807, 0]
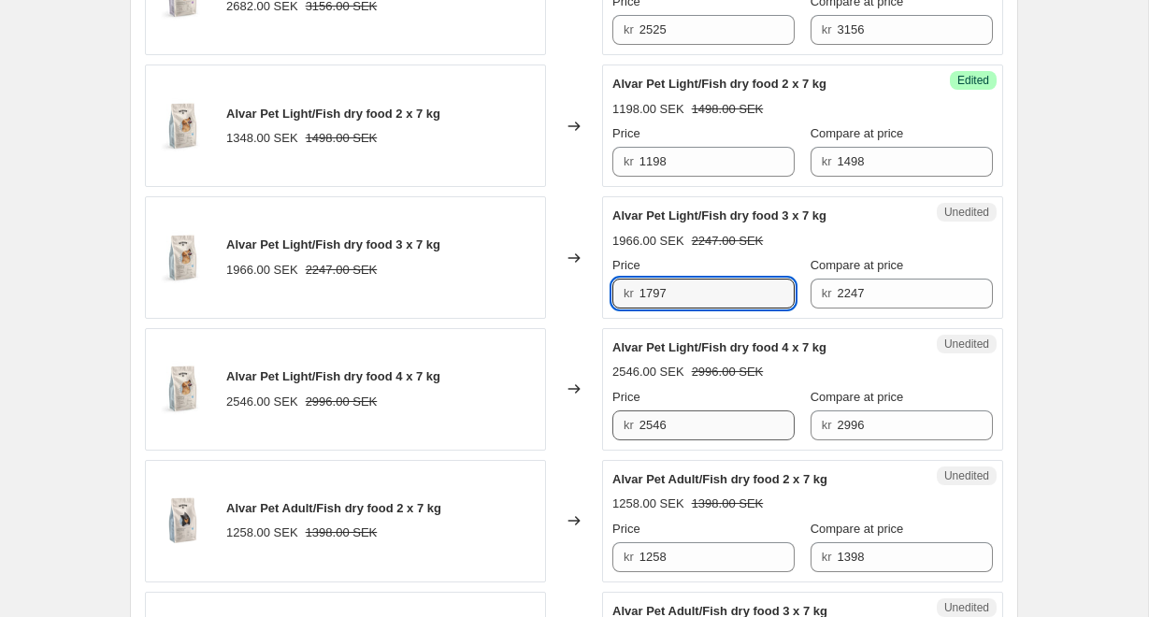
type input "1797"
click at [708, 423] on input "2546" at bounding box center [718, 426] width 156 height 30
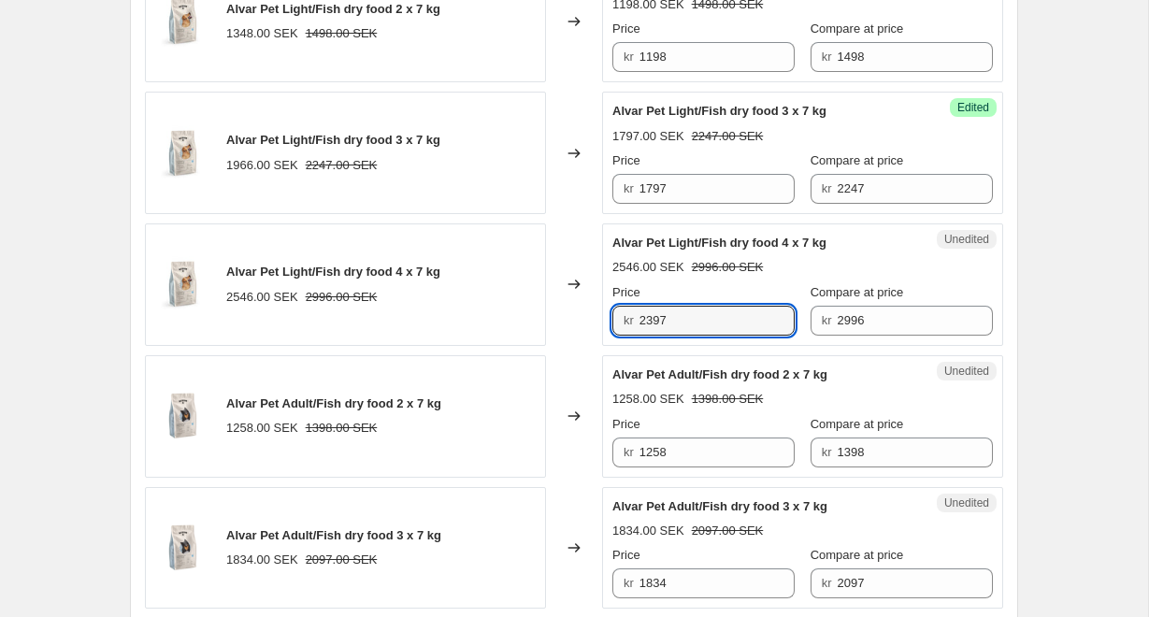
scroll to position [1928, 0]
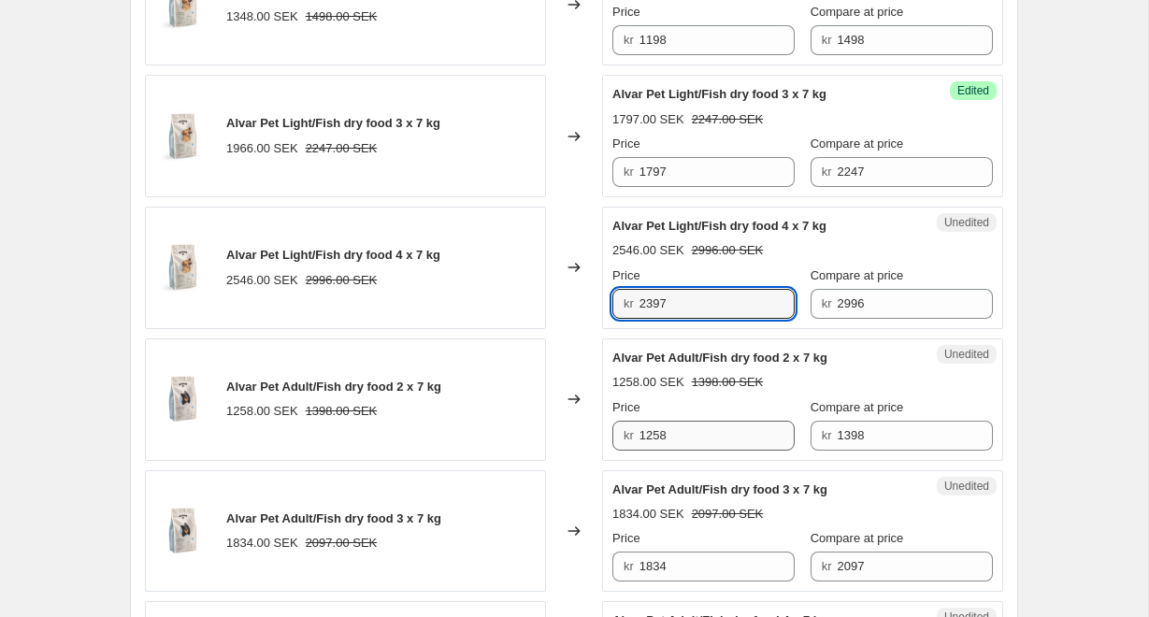
type input "2397"
click at [720, 429] on input "1258" at bounding box center [718, 436] width 156 height 30
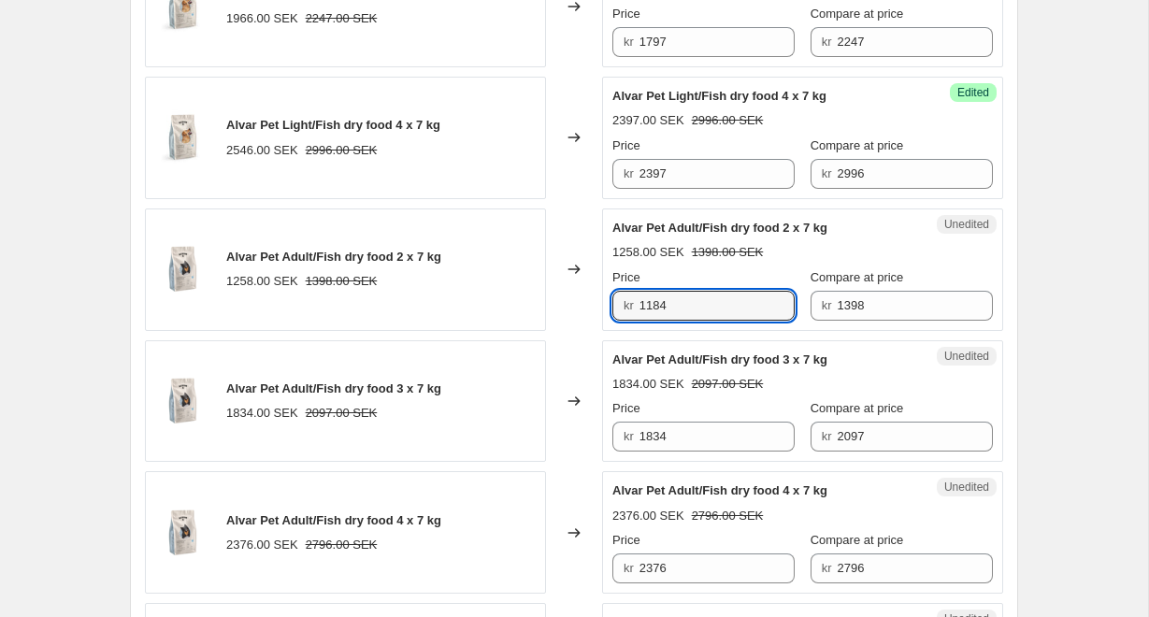
scroll to position [2063, 0]
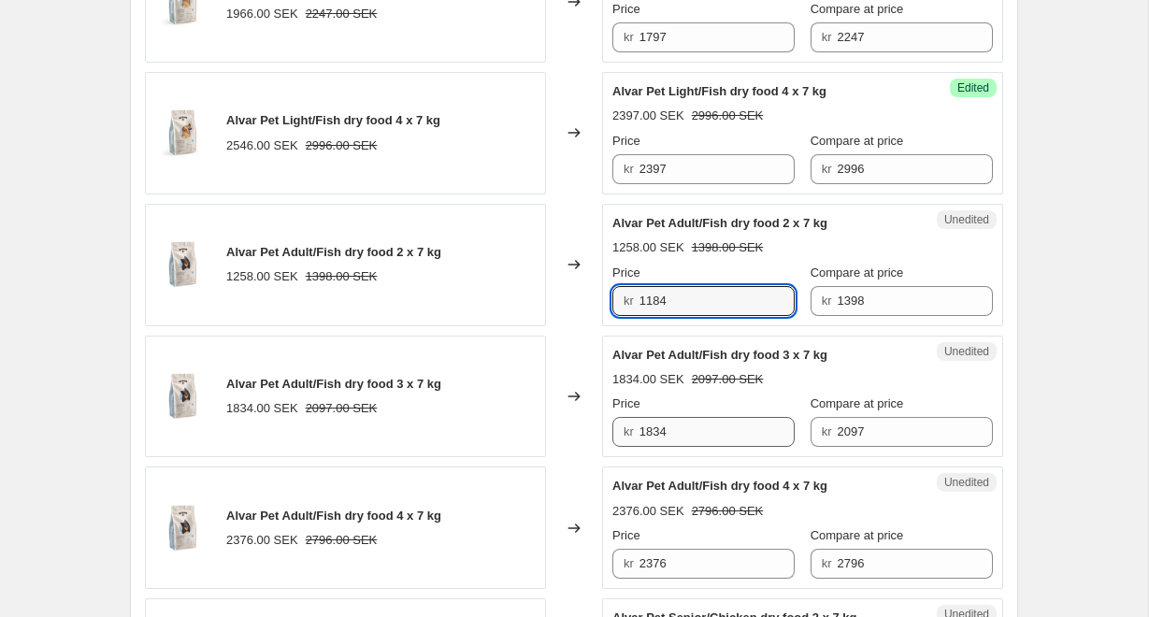
type input "1184"
click at [710, 420] on input "1834" at bounding box center [718, 432] width 156 height 30
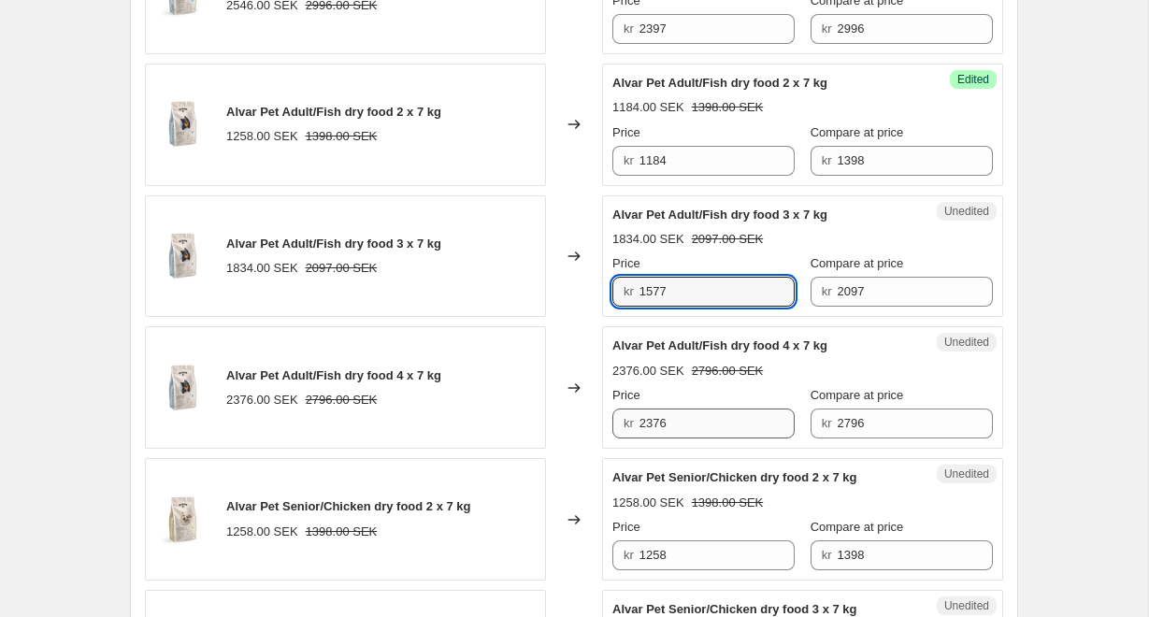
scroll to position [2208, 0]
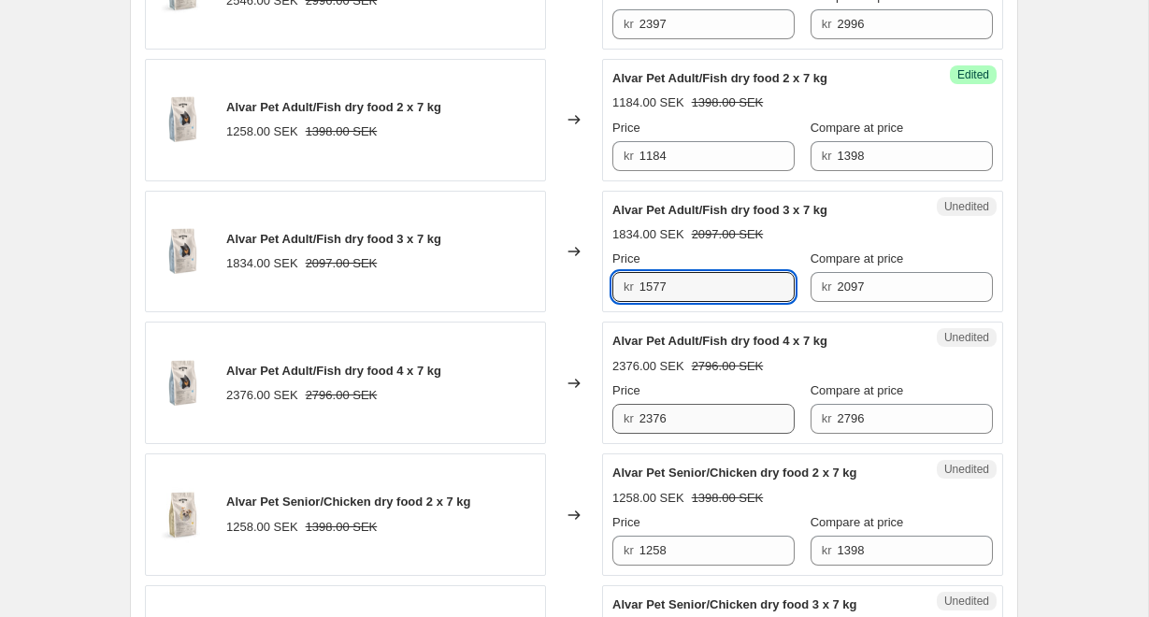
type input "1577"
click at [715, 422] on input "2376" at bounding box center [718, 419] width 156 height 30
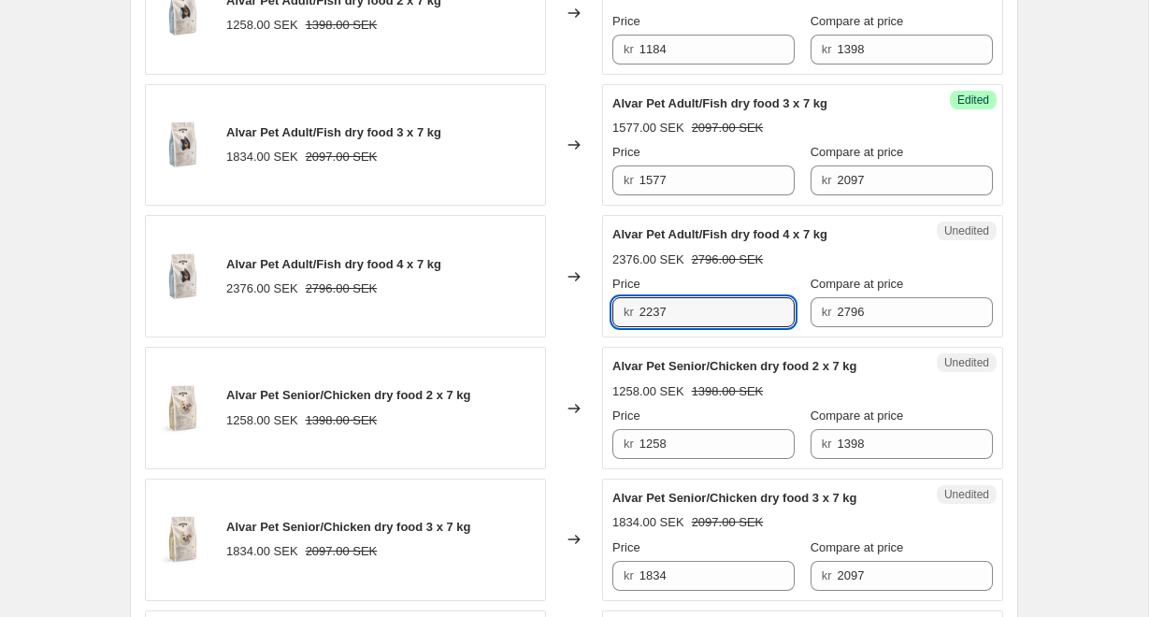
scroll to position [2316, 0]
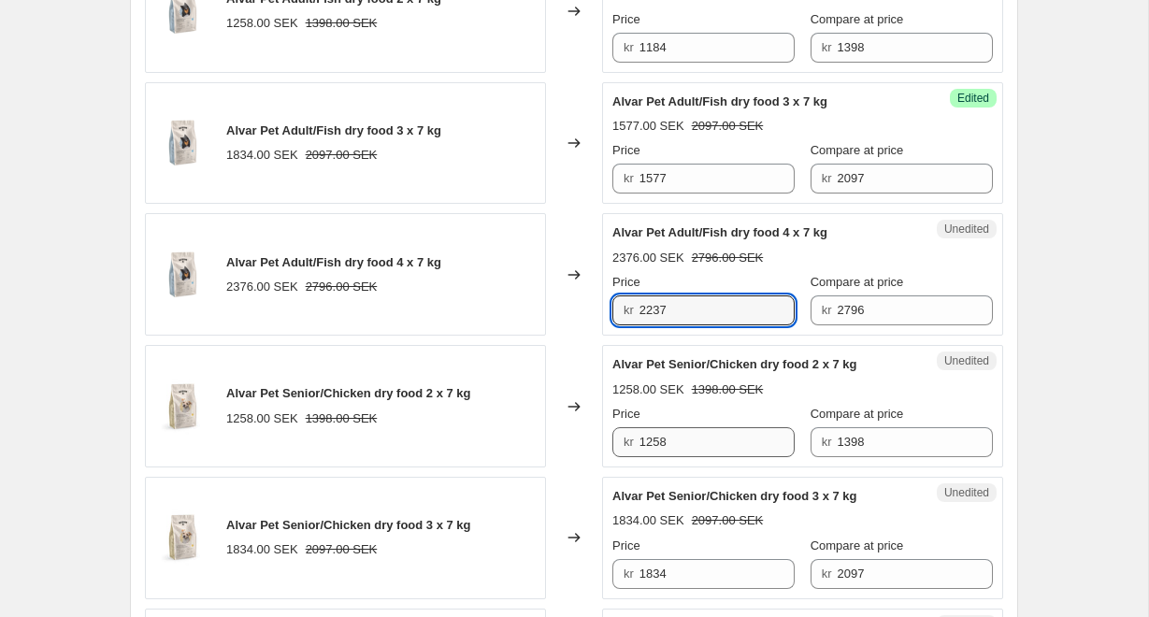
type input "2237"
click at [698, 449] on input "1258" at bounding box center [718, 442] width 156 height 30
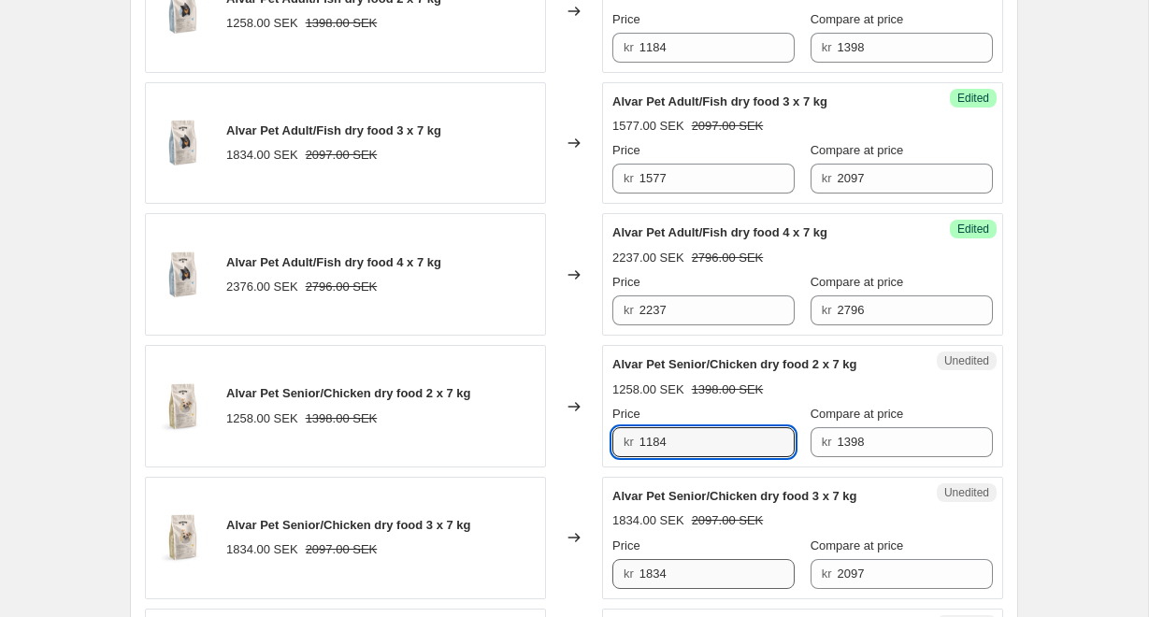
type input "1184"
click at [701, 570] on input "1834" at bounding box center [718, 574] width 156 height 30
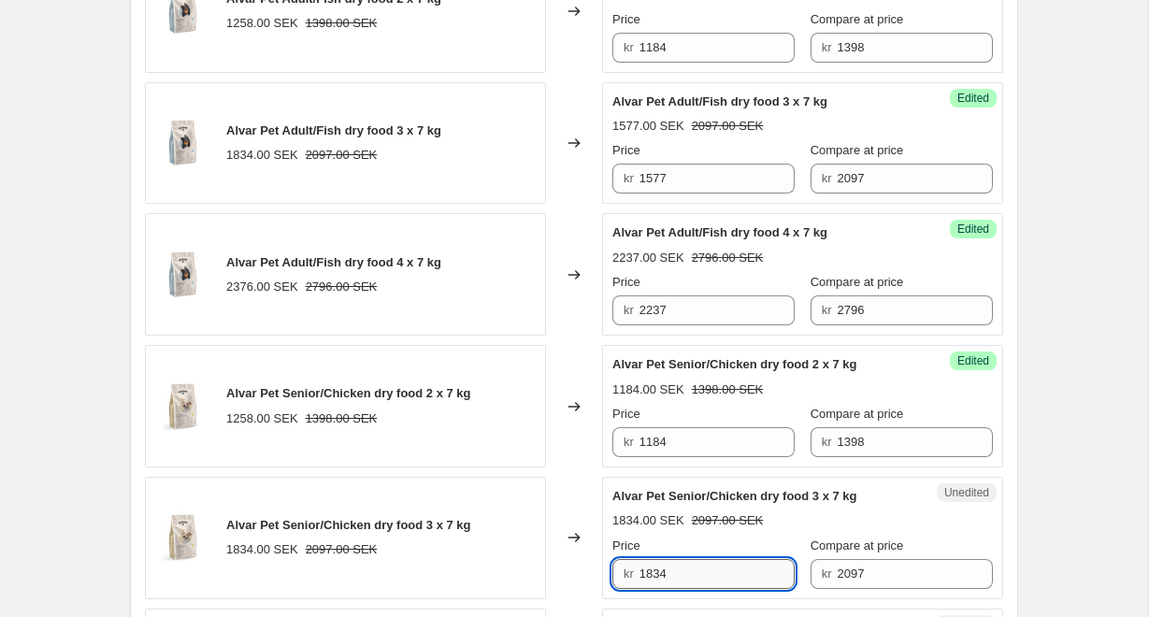
click at [701, 570] on input "1834" at bounding box center [718, 574] width 156 height 30
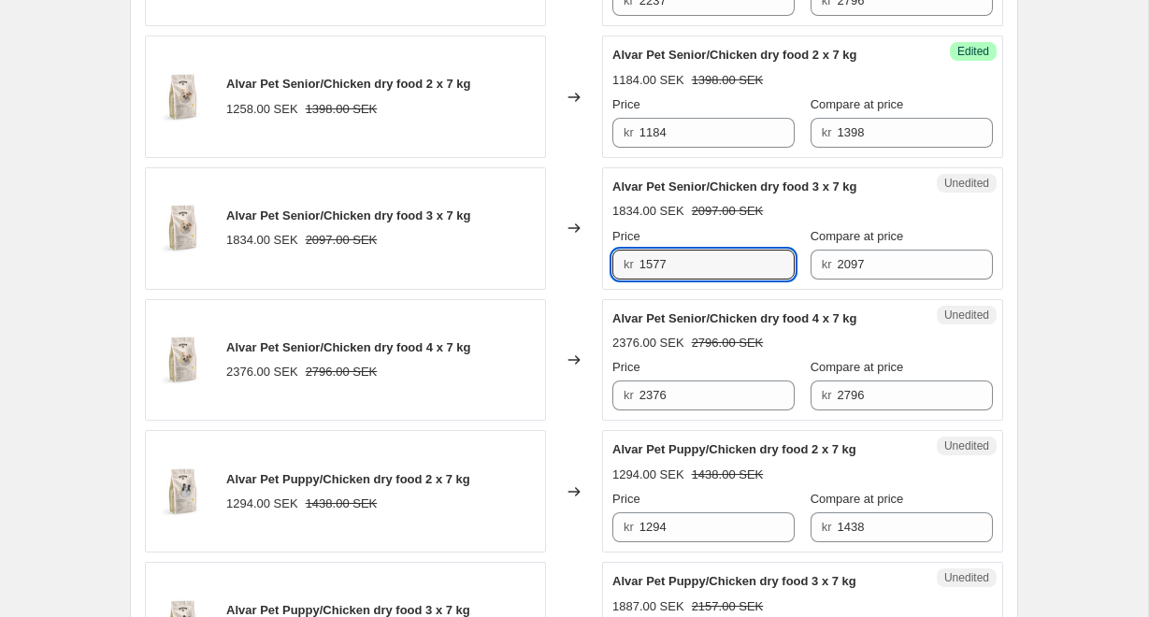
scroll to position [2605, 0]
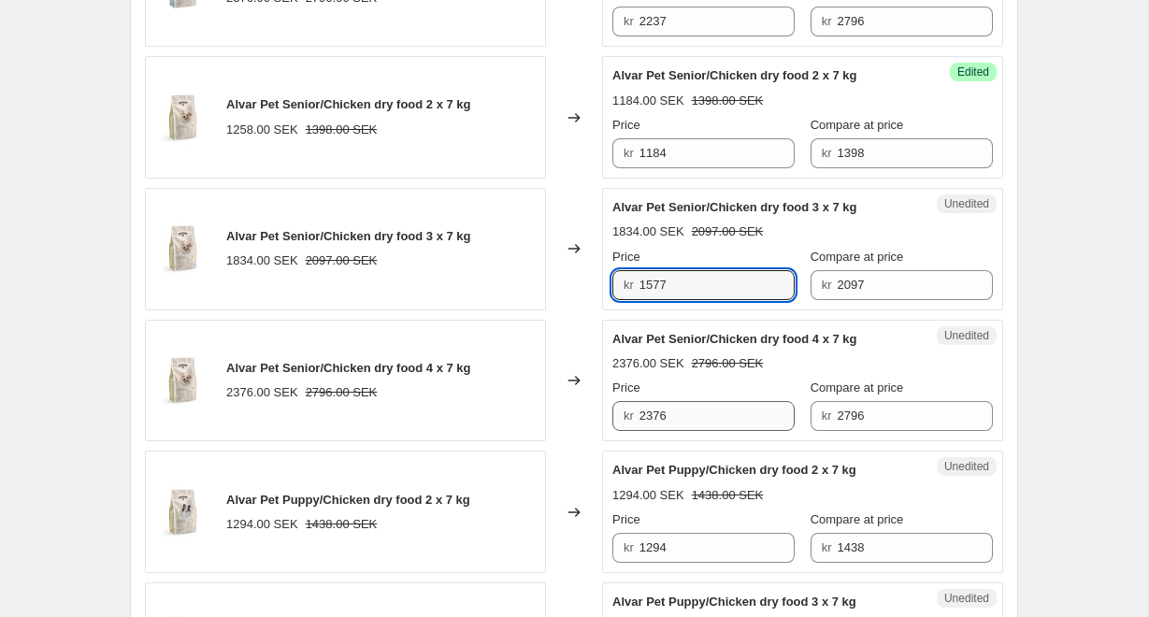
type input "1577"
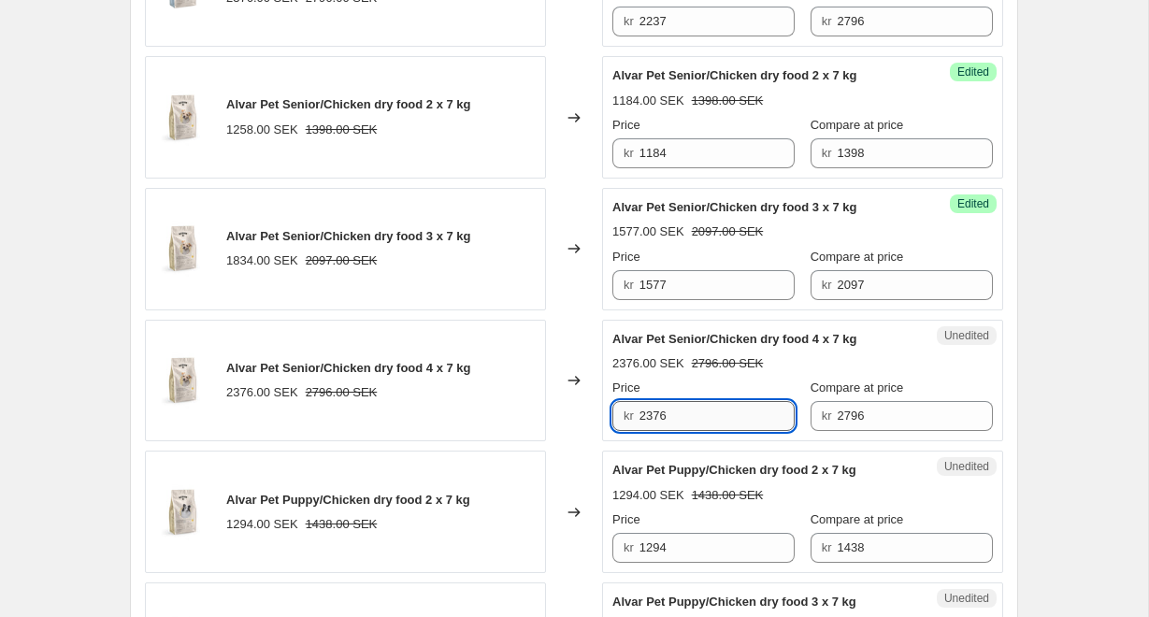
click at [714, 425] on input "2376" at bounding box center [718, 416] width 156 height 30
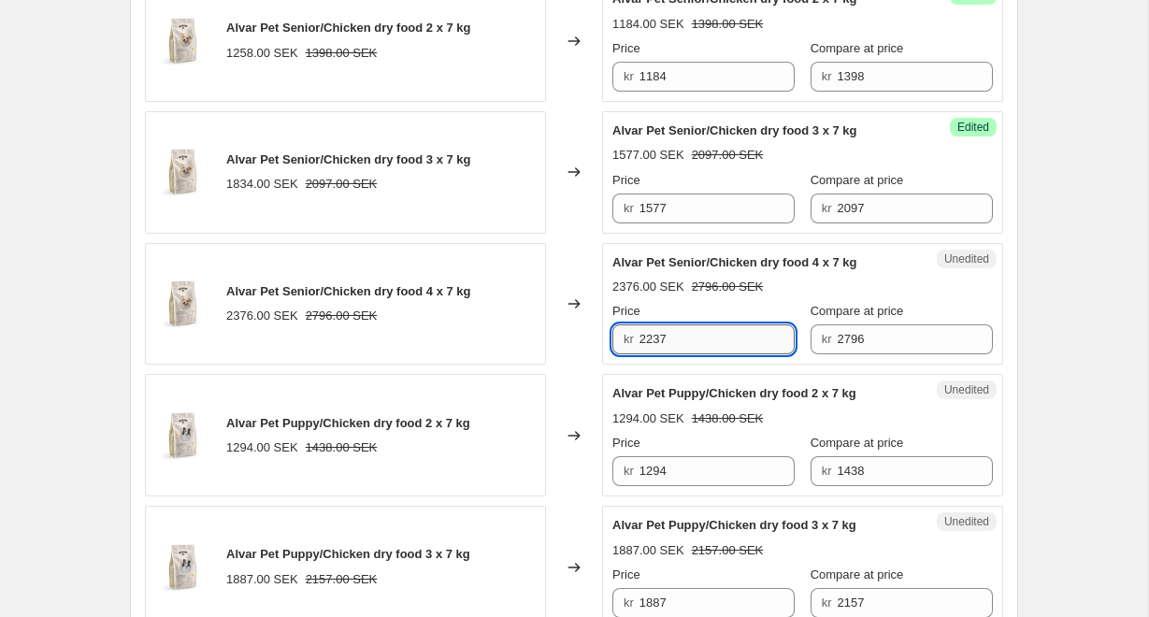
scroll to position [2700, 0]
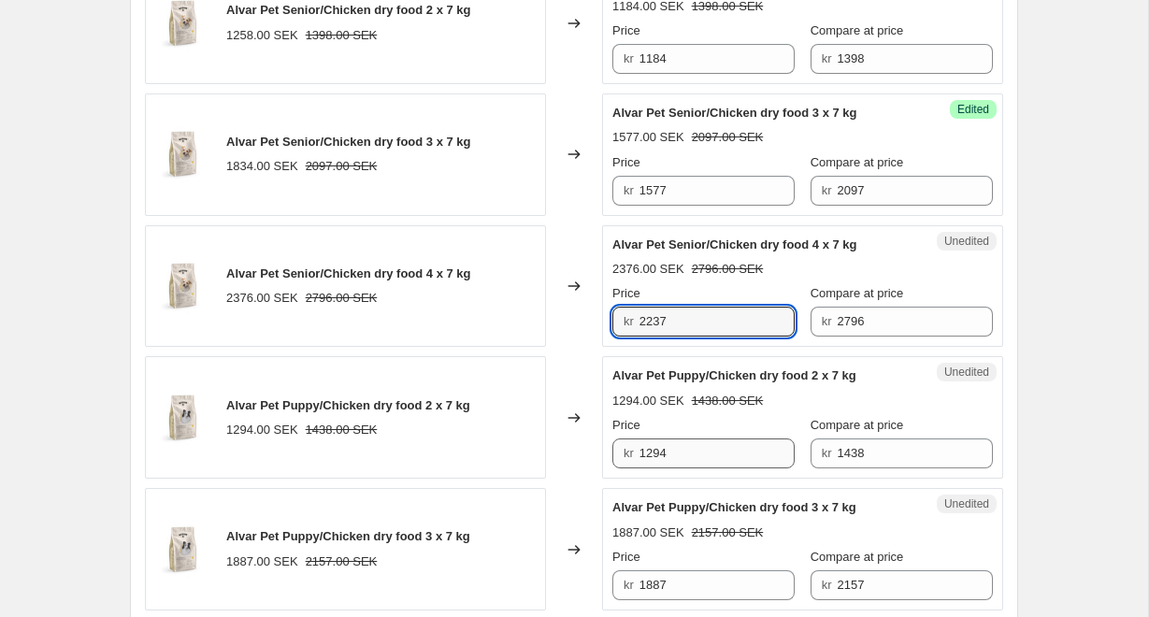
type input "2237"
click at [730, 440] on input "1294" at bounding box center [718, 454] width 156 height 30
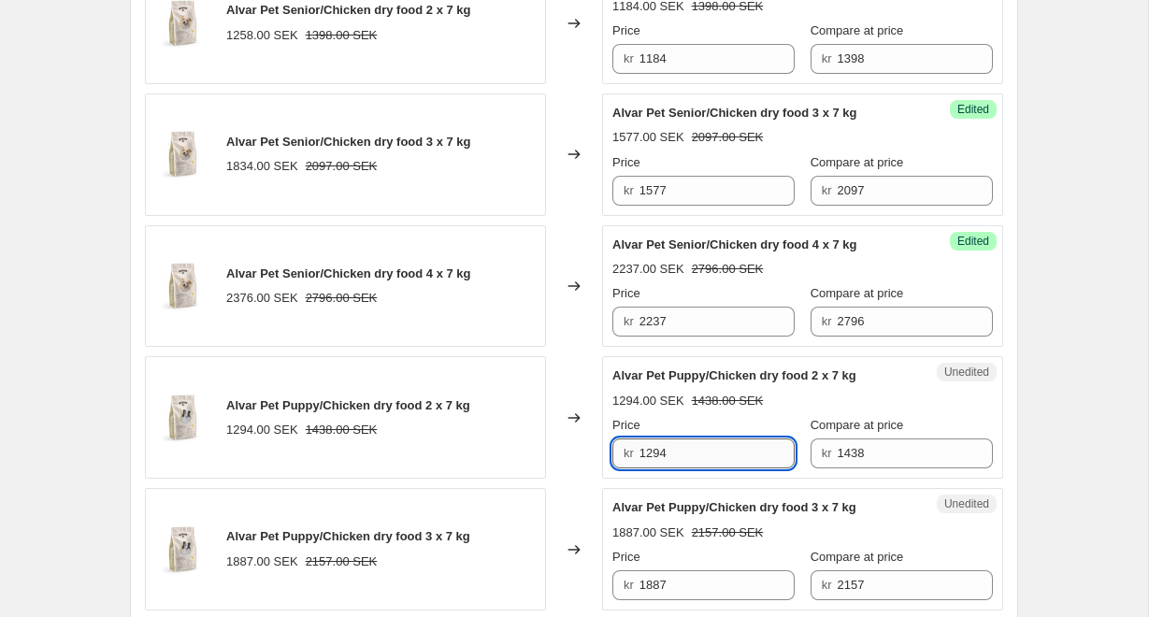
click at [713, 448] on input "1294" at bounding box center [718, 454] width 156 height 30
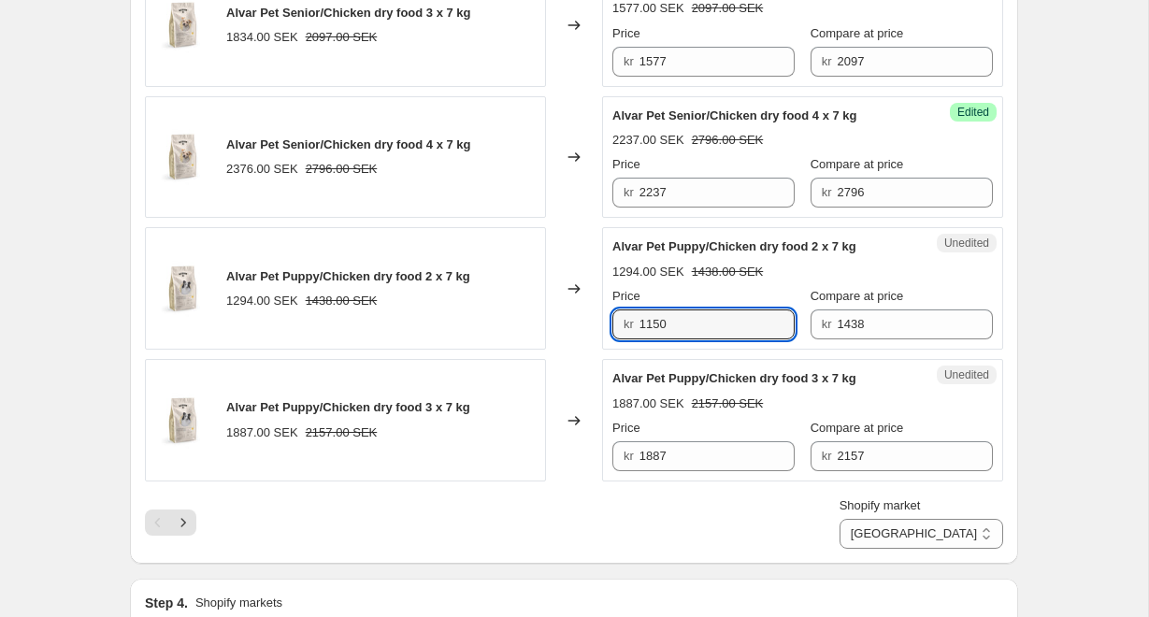
scroll to position [2833, 0]
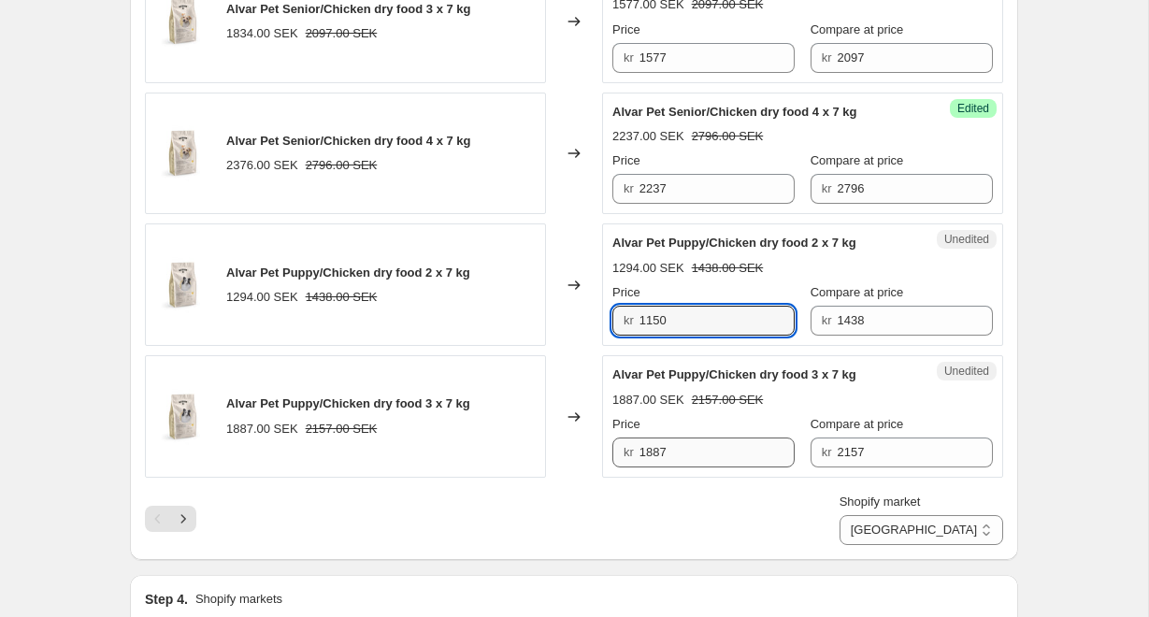
type input "1150"
click at [750, 455] on input "1887" at bounding box center [718, 453] width 156 height 30
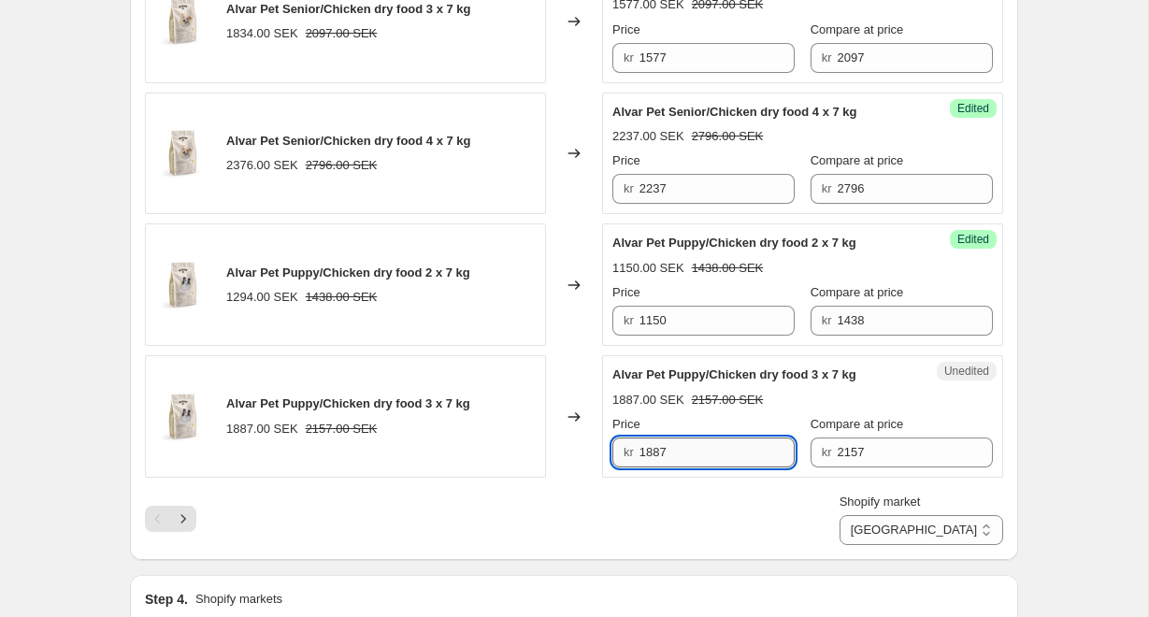
click at [750, 455] on input "1887" at bounding box center [718, 453] width 156 height 30
type input "1725"
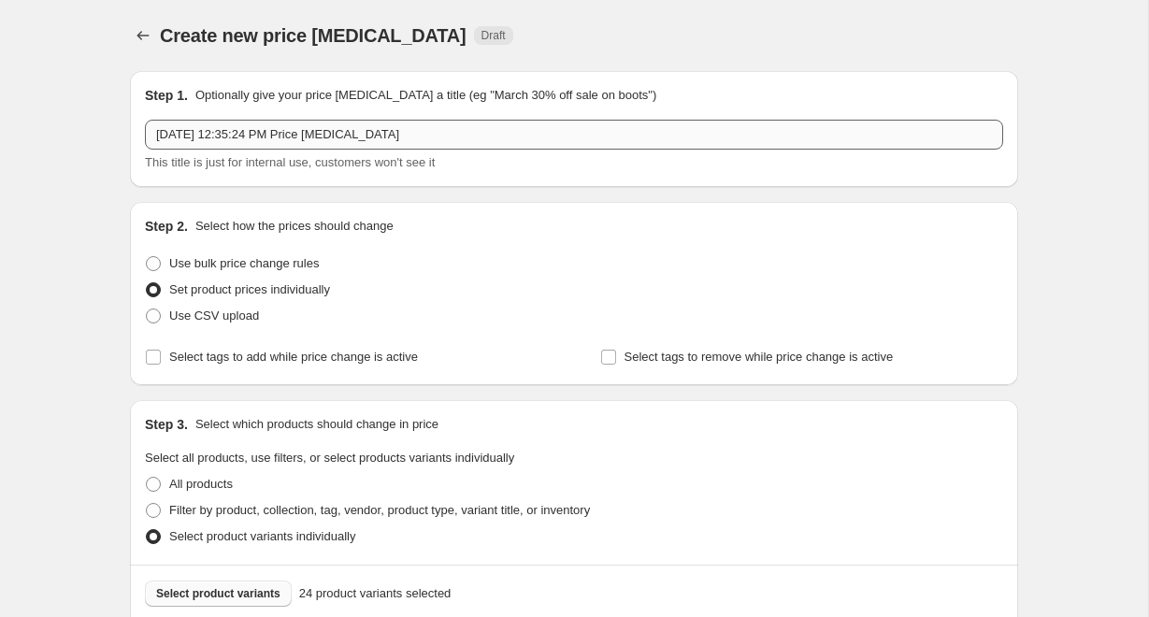
scroll to position [0, 0]
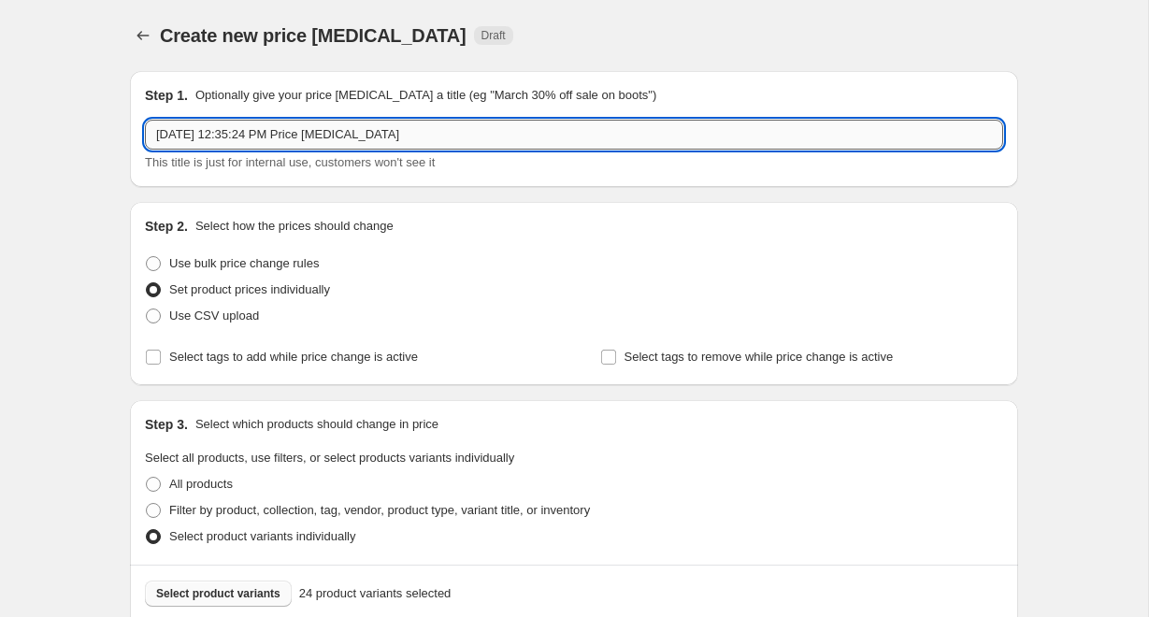
click at [467, 148] on input "[DATE] 12:35:24 PM Price [MEDICAL_DATA]" at bounding box center [574, 135] width 859 height 30
type input "8"
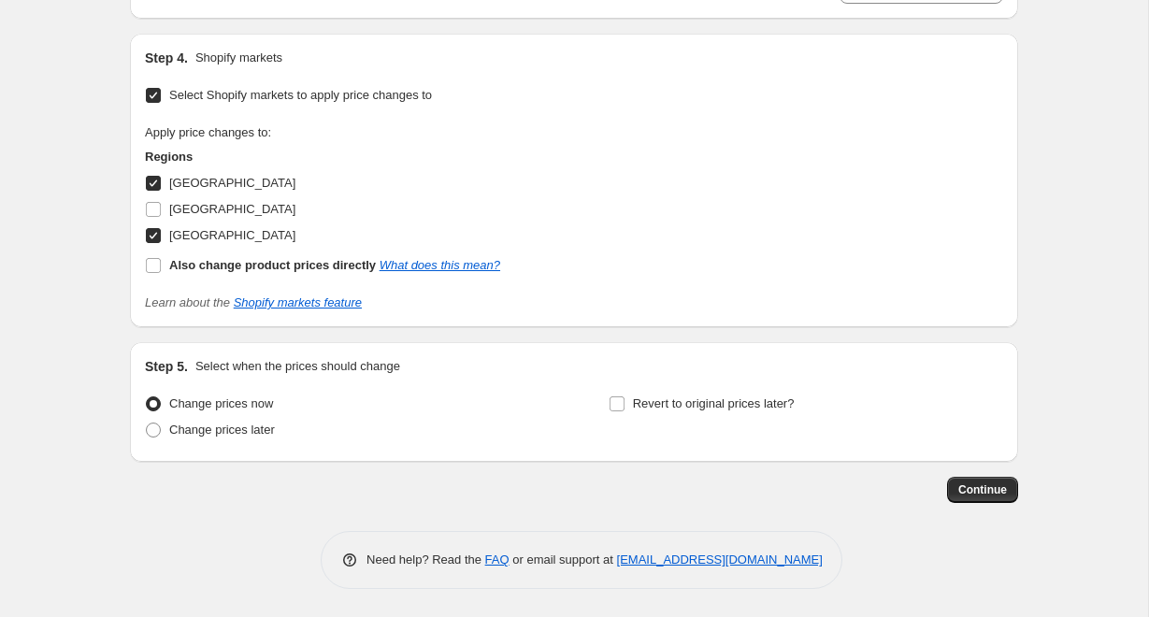
scroll to position [3374, 0]
type input "7kg promo"
click at [691, 403] on span "Revert to original prices later?" at bounding box center [714, 404] width 162 height 14
click at [625, 403] on input "Revert to original prices later?" at bounding box center [617, 404] width 15 height 15
checkbox input "true"
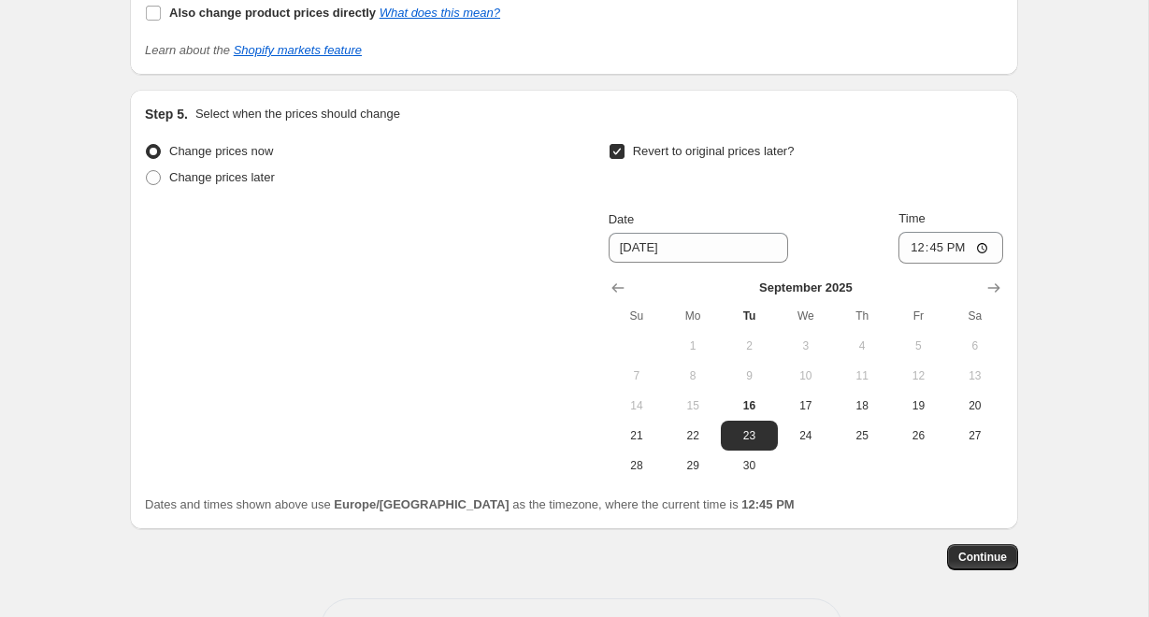
scroll to position [3653, 0]
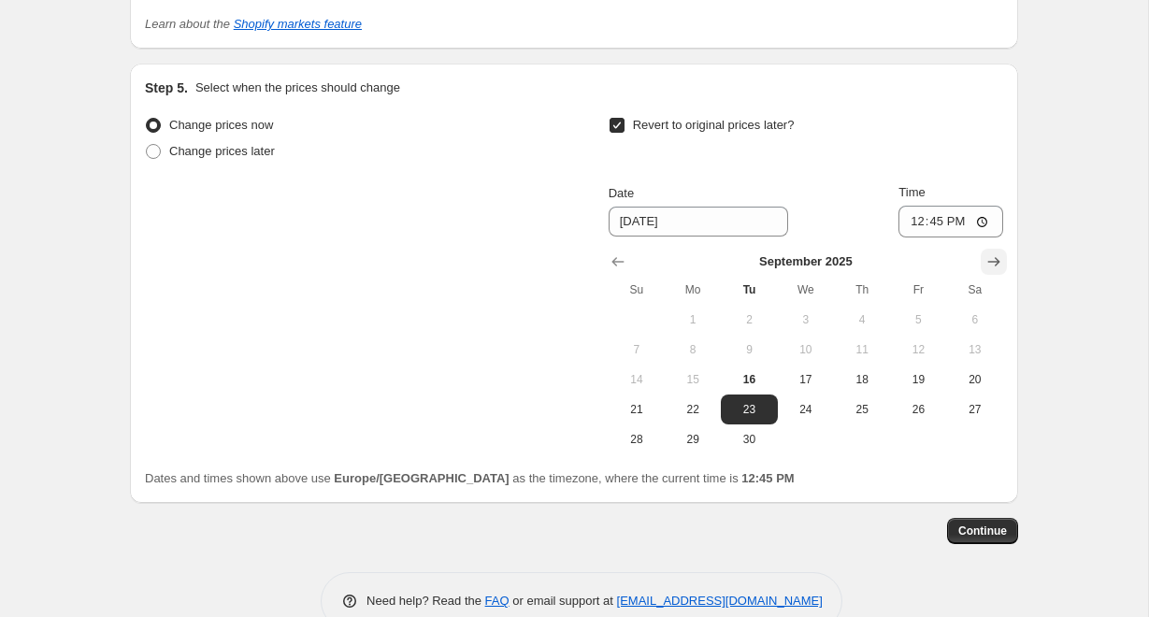
click at [1002, 269] on icon "Show next month, October 2025" at bounding box center [994, 262] width 19 height 19
click at [804, 326] on span "1" at bounding box center [806, 319] width 41 height 15
type input "[DATE]"
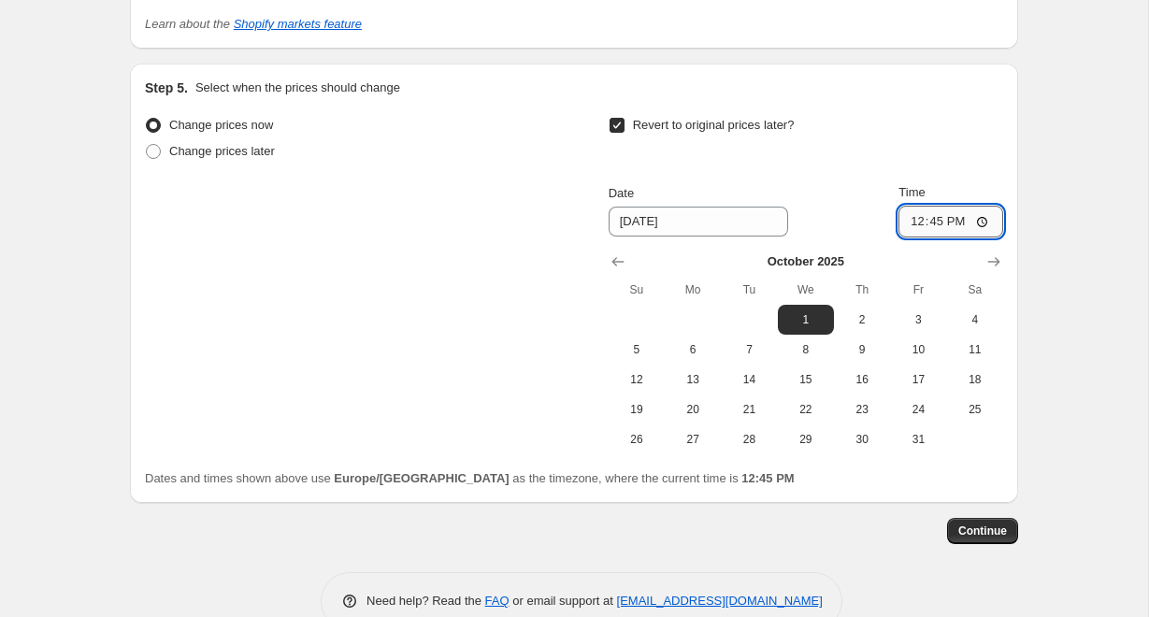
click at [938, 224] on input "12:45" at bounding box center [951, 222] width 105 height 32
type input "03:45"
click at [997, 530] on span "Continue" at bounding box center [983, 531] width 49 height 15
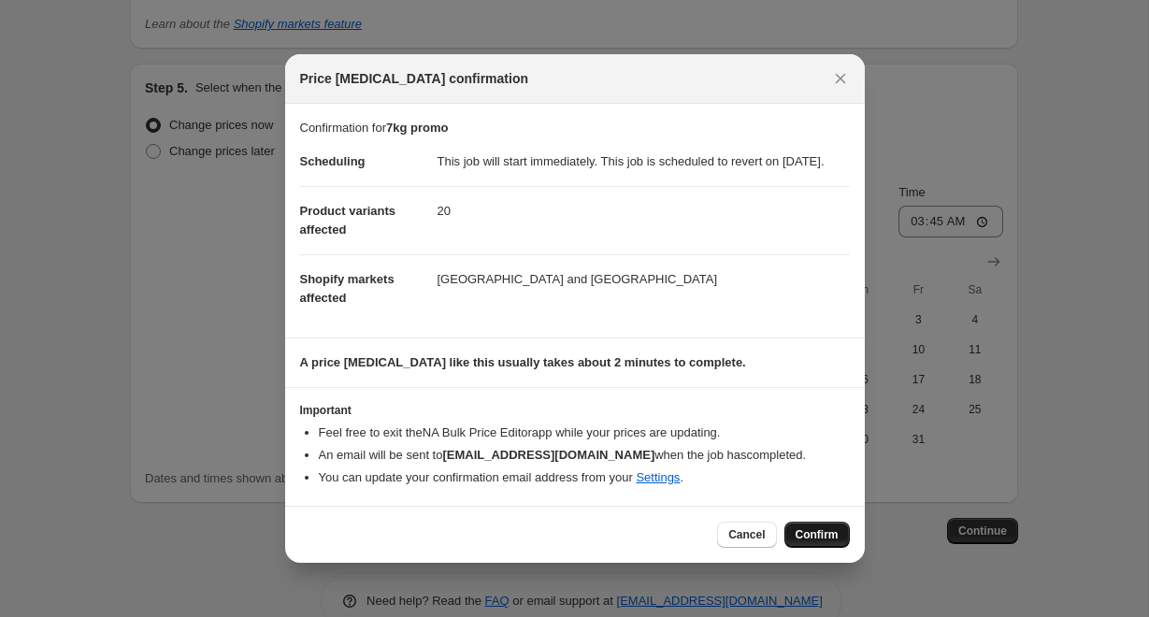
click at [814, 542] on span "Confirm" at bounding box center [817, 534] width 43 height 15
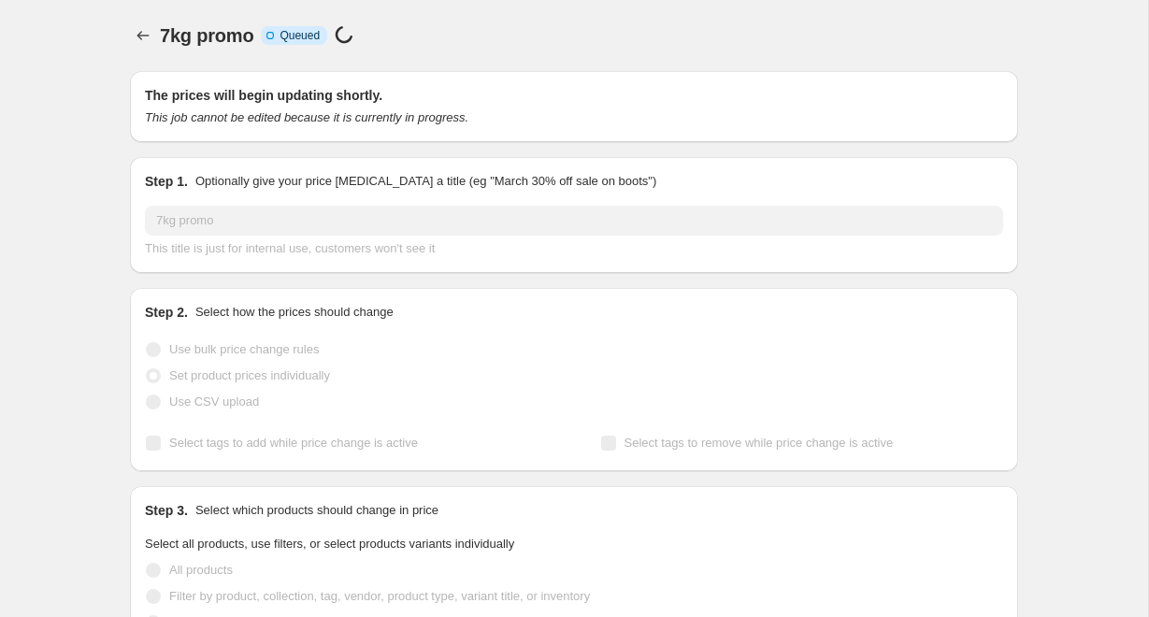
select select "22220931328"
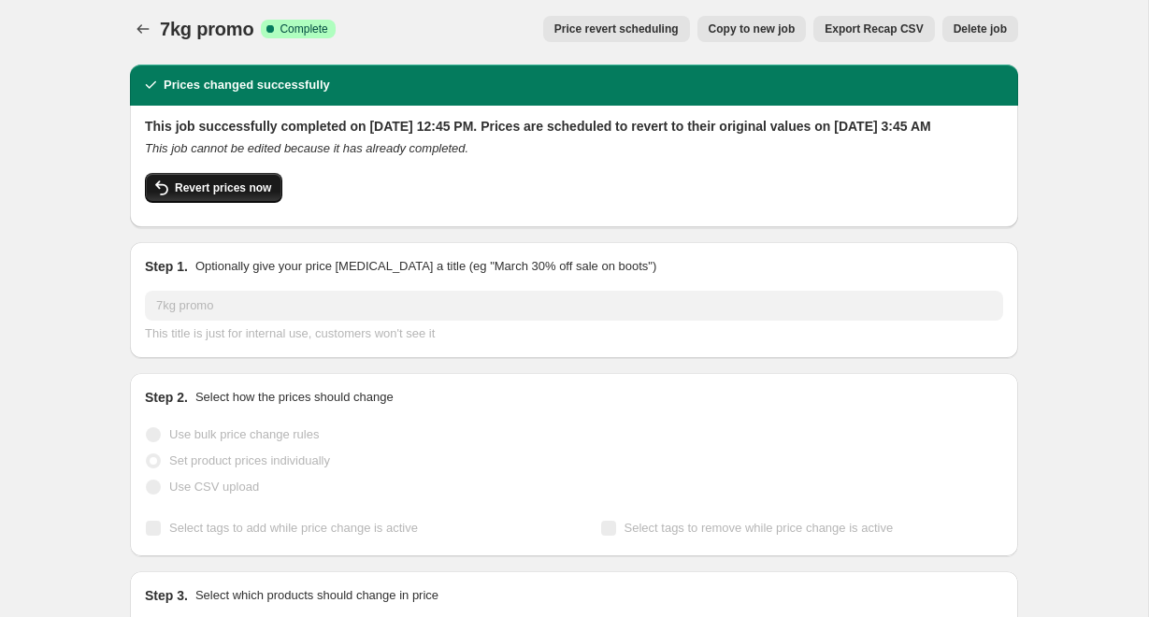
scroll to position [8, 0]
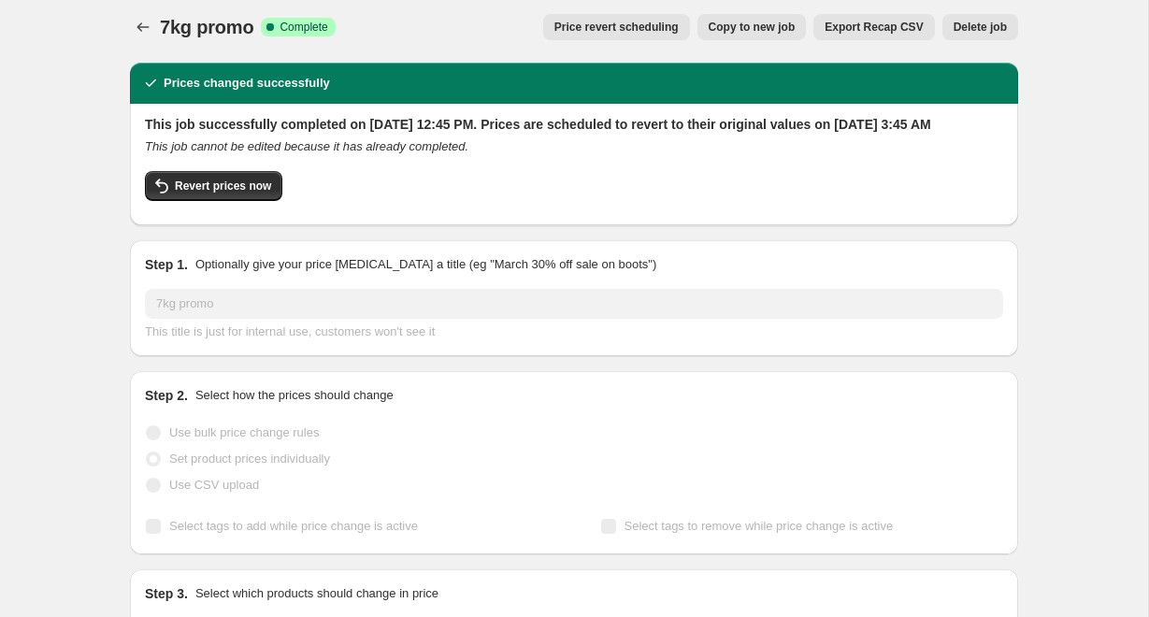
click at [758, 34] on span "Copy to new job" at bounding box center [752, 27] width 87 height 15
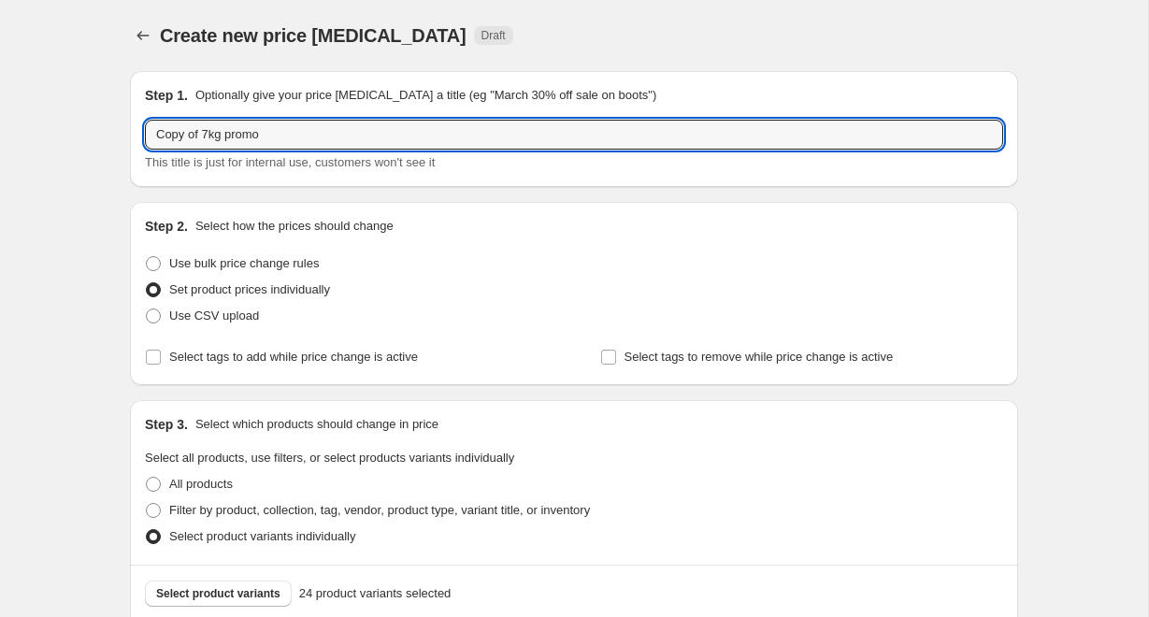
drag, startPoint x: 204, startPoint y: 134, endPoint x: 69, endPoint y: 138, distance: 134.7
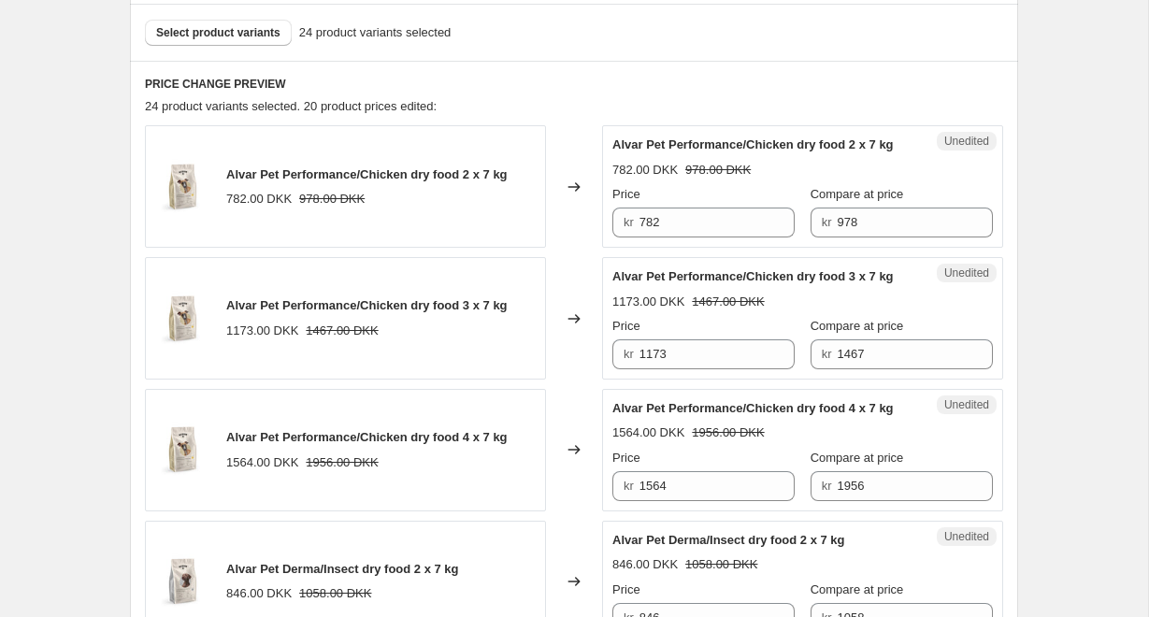
scroll to position [123, 0]
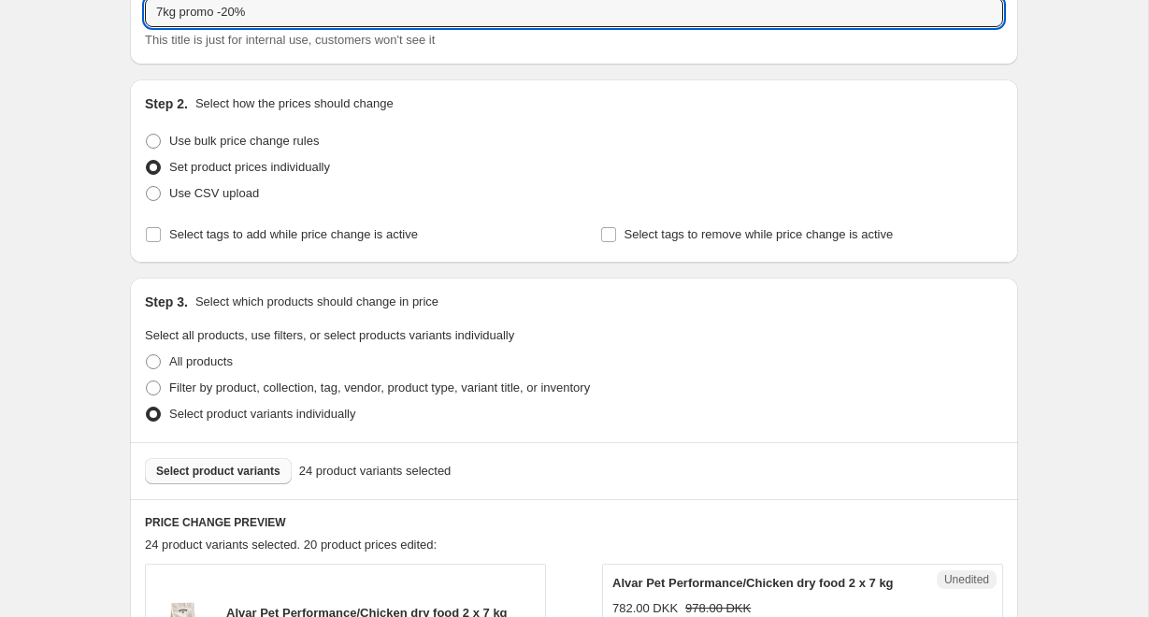
type input "7kg promo -20%"
click at [244, 473] on span "Select product variants" at bounding box center [218, 471] width 124 height 15
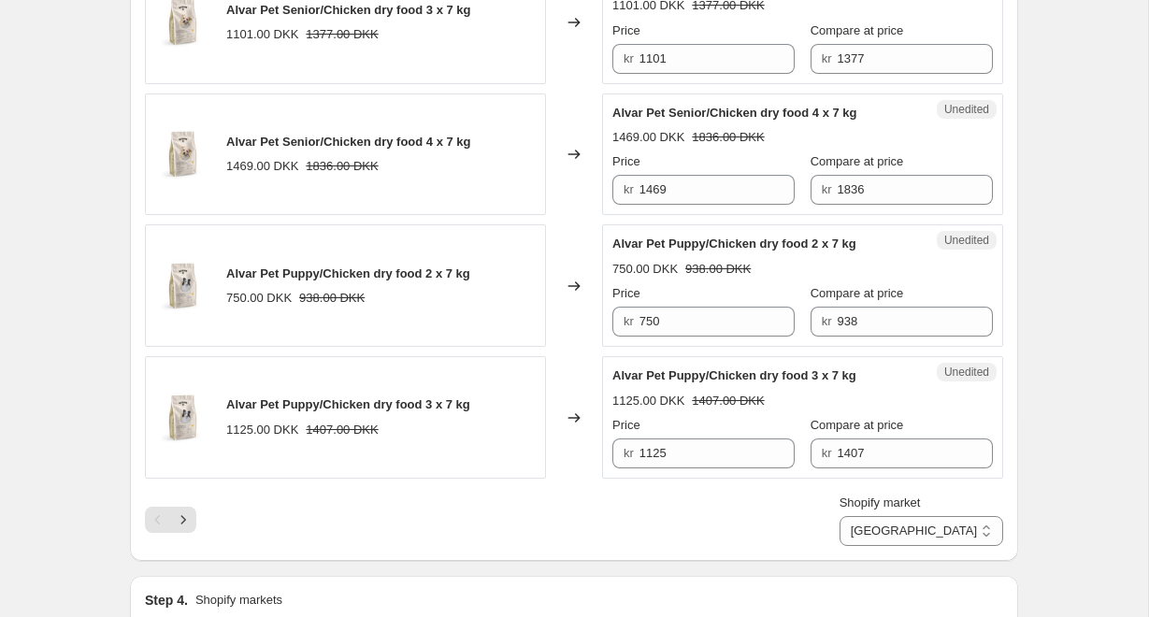
scroll to position [2835, 0]
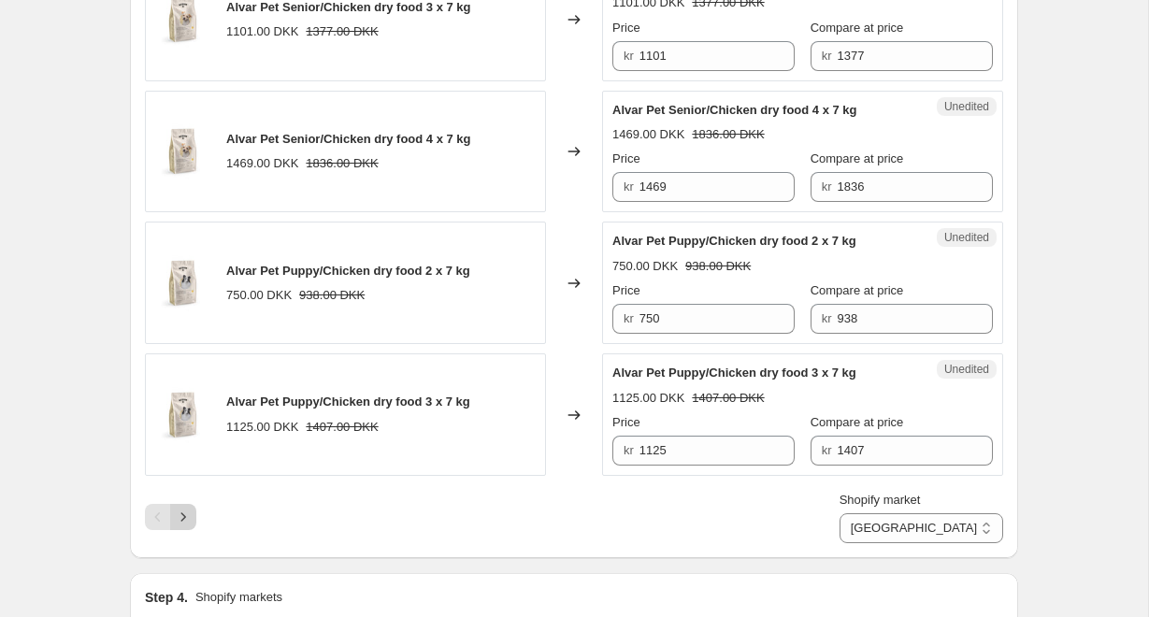
click at [186, 516] on icon "Next" at bounding box center [183, 517] width 19 height 19
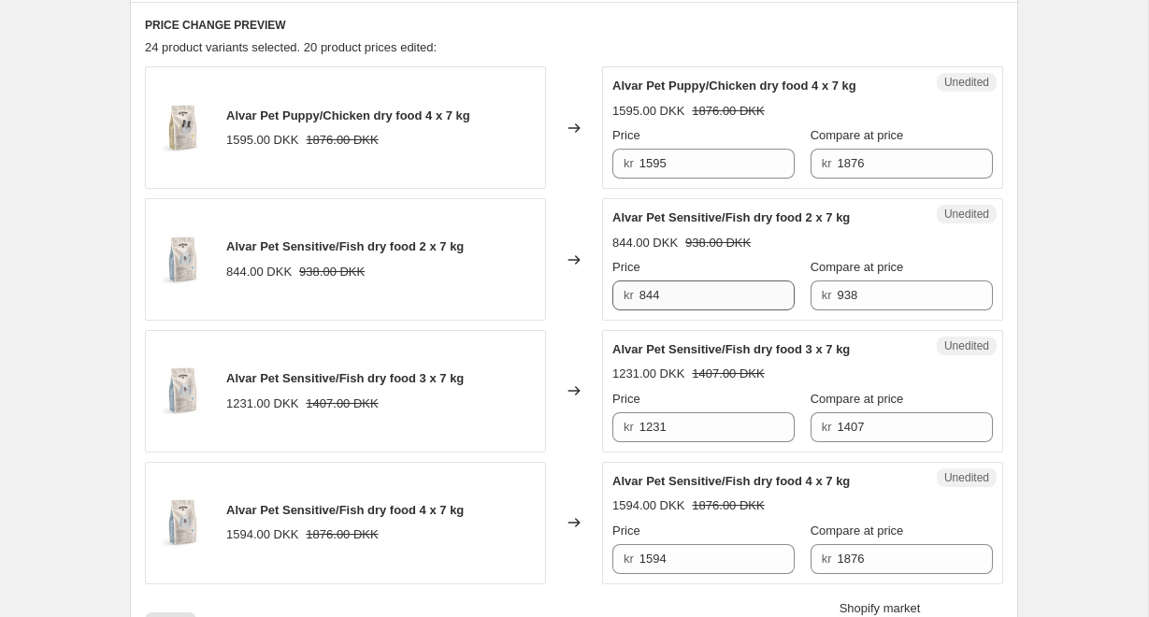
scroll to position [624, 0]
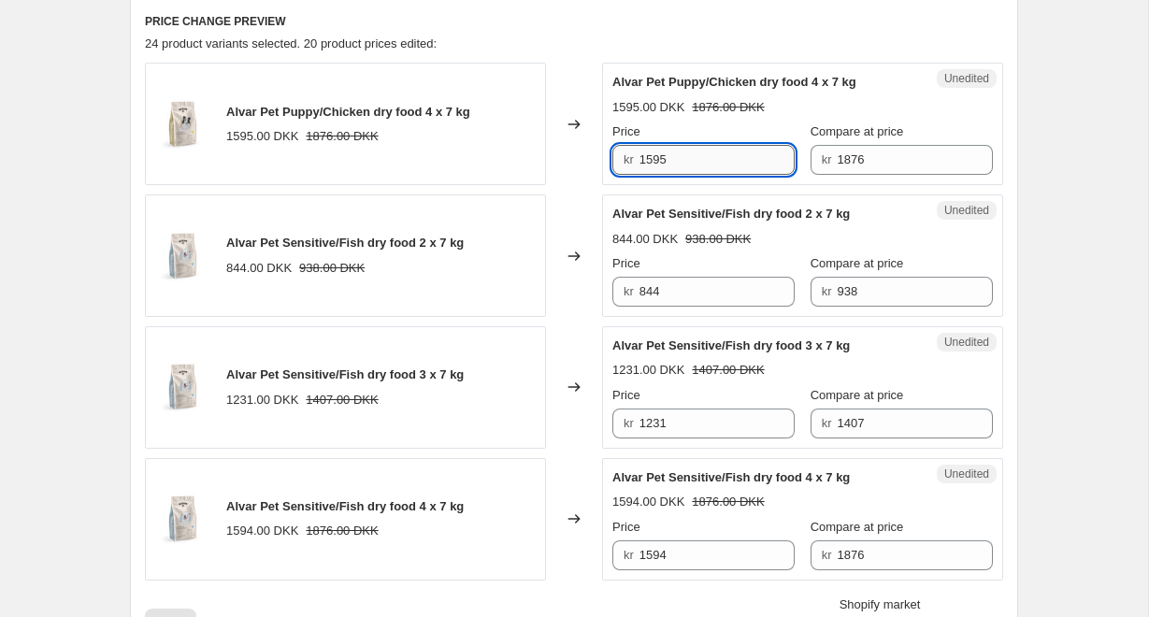
click at [722, 159] on input "1595" at bounding box center [718, 160] width 156 height 30
type input "1500"
click at [747, 294] on input "844" at bounding box center [718, 292] width 156 height 30
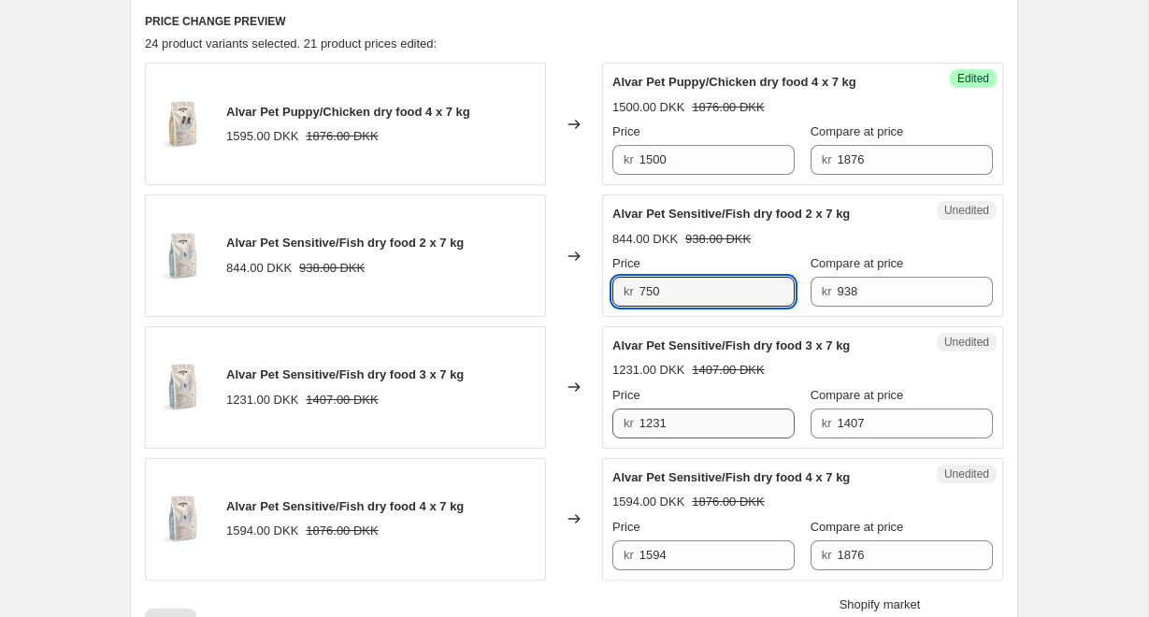
type input "750"
click at [756, 426] on input "1231" at bounding box center [718, 424] width 156 height 30
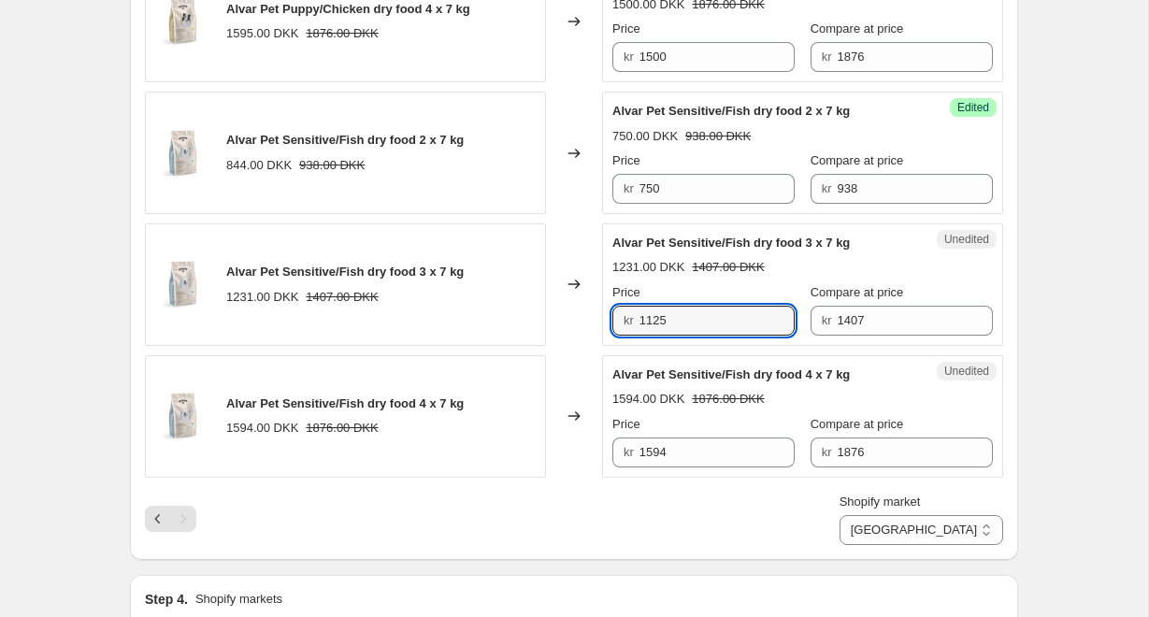
scroll to position [748, 0]
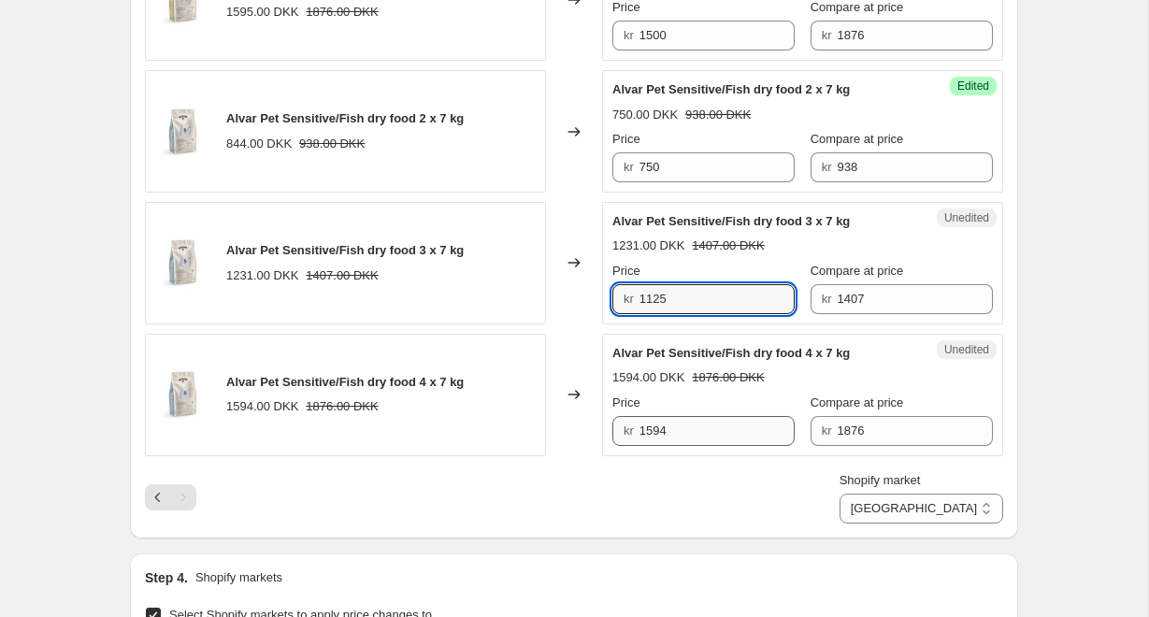
type input "1125"
click at [730, 424] on input "1594" at bounding box center [718, 431] width 156 height 30
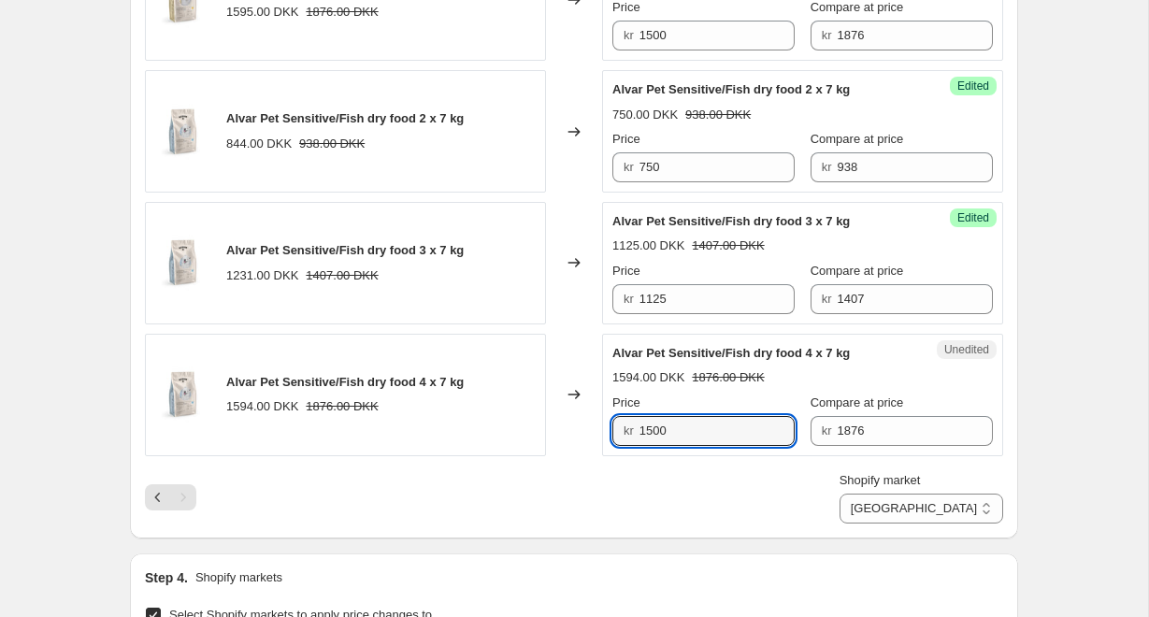
type input "1500"
click at [846, 497] on div "Shopify market [GEOGRAPHIC_DATA] [GEOGRAPHIC_DATA] [GEOGRAPHIC_DATA]" at bounding box center [574, 497] width 859 height 52
select select "22220931328"
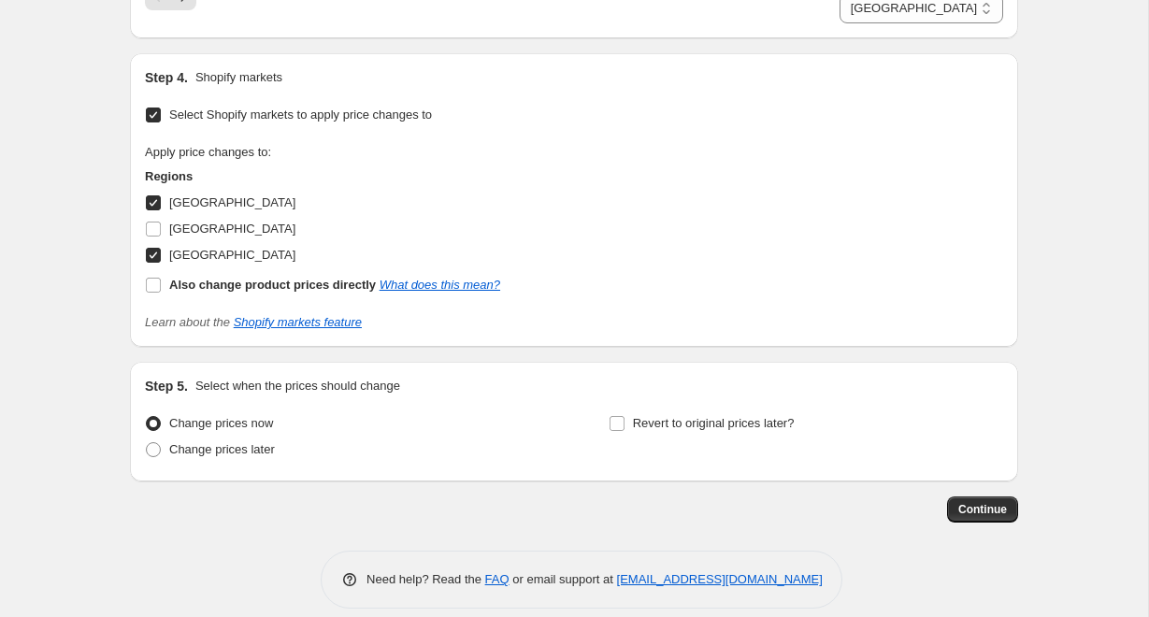
scroll to position [3031, 0]
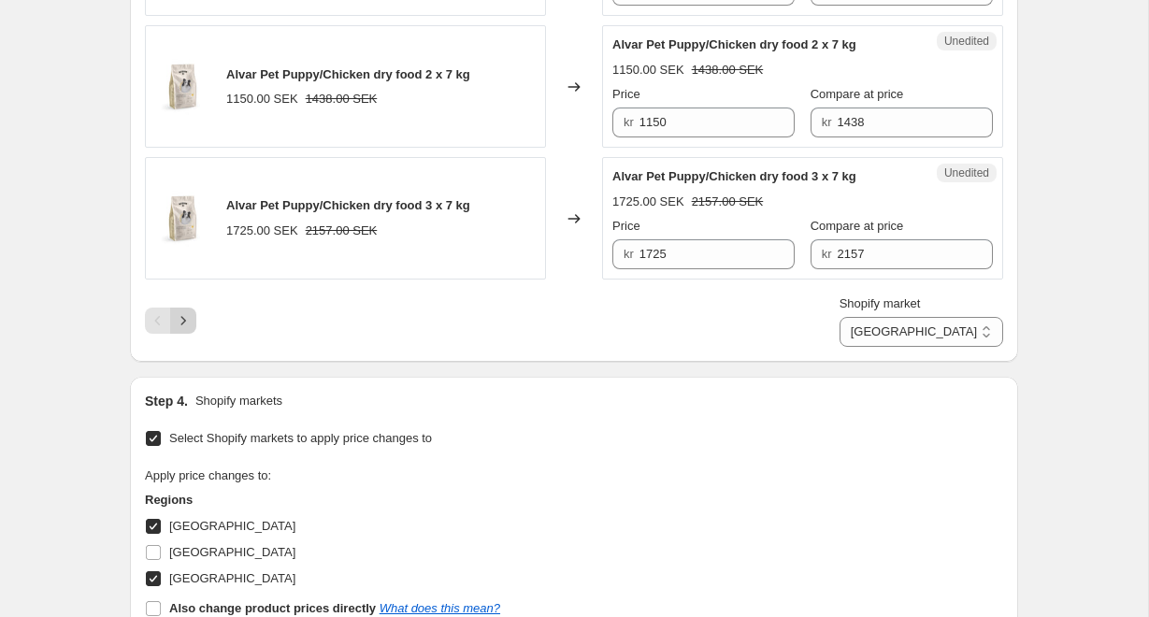
click at [186, 316] on icon "Next" at bounding box center [183, 320] width 19 height 19
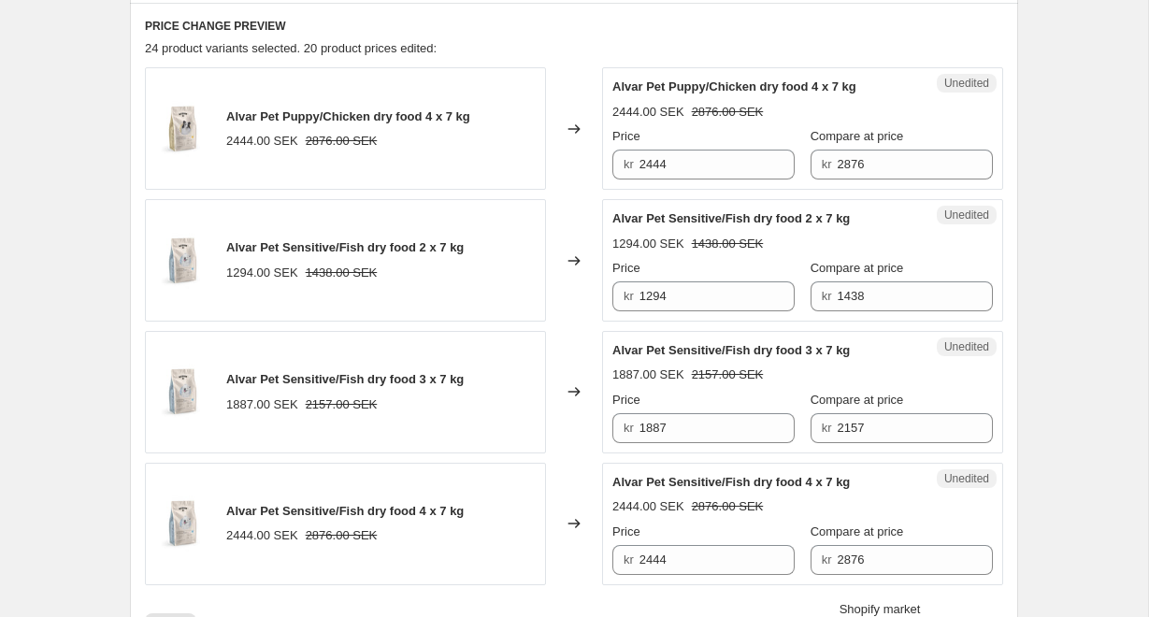
scroll to position [624, 0]
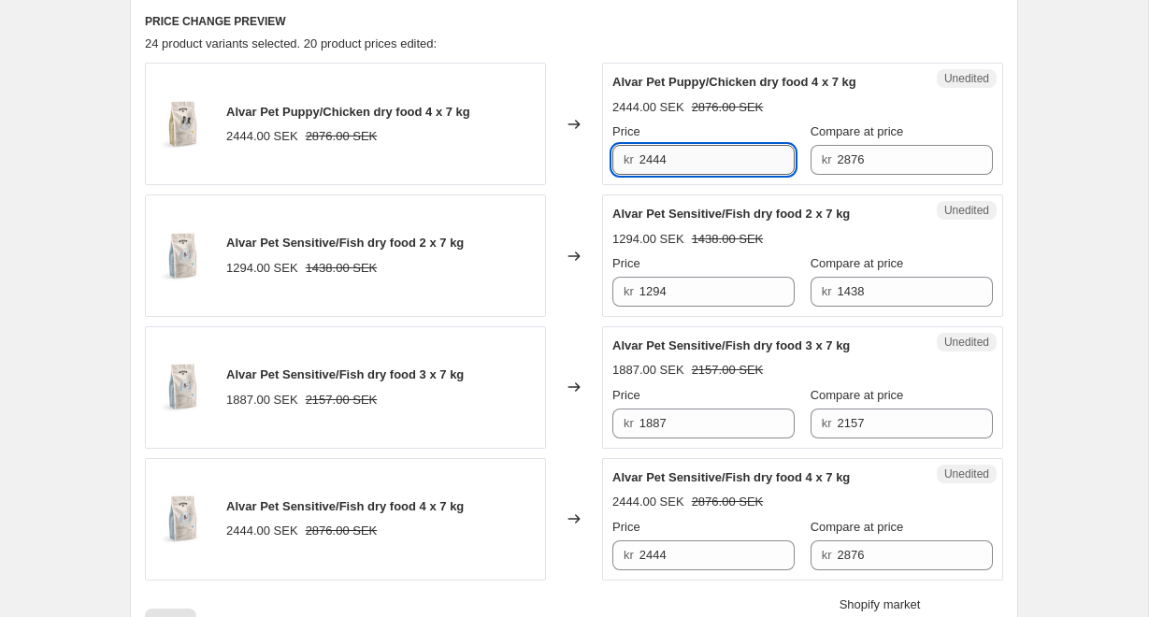
click at [721, 155] on input "2444" at bounding box center [718, 160] width 156 height 30
type input "2300"
click at [723, 555] on input "2444" at bounding box center [718, 556] width 156 height 30
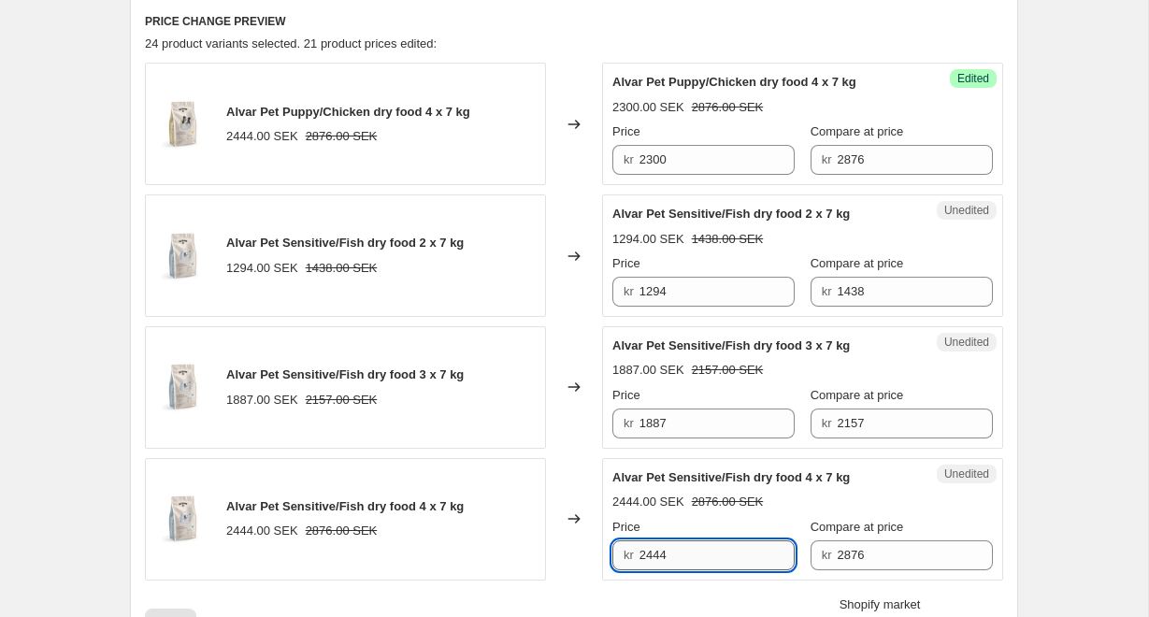
click at [723, 555] on input "2444" at bounding box center [718, 556] width 156 height 30
type input "2300"
click at [739, 431] on input "1887" at bounding box center [718, 424] width 156 height 30
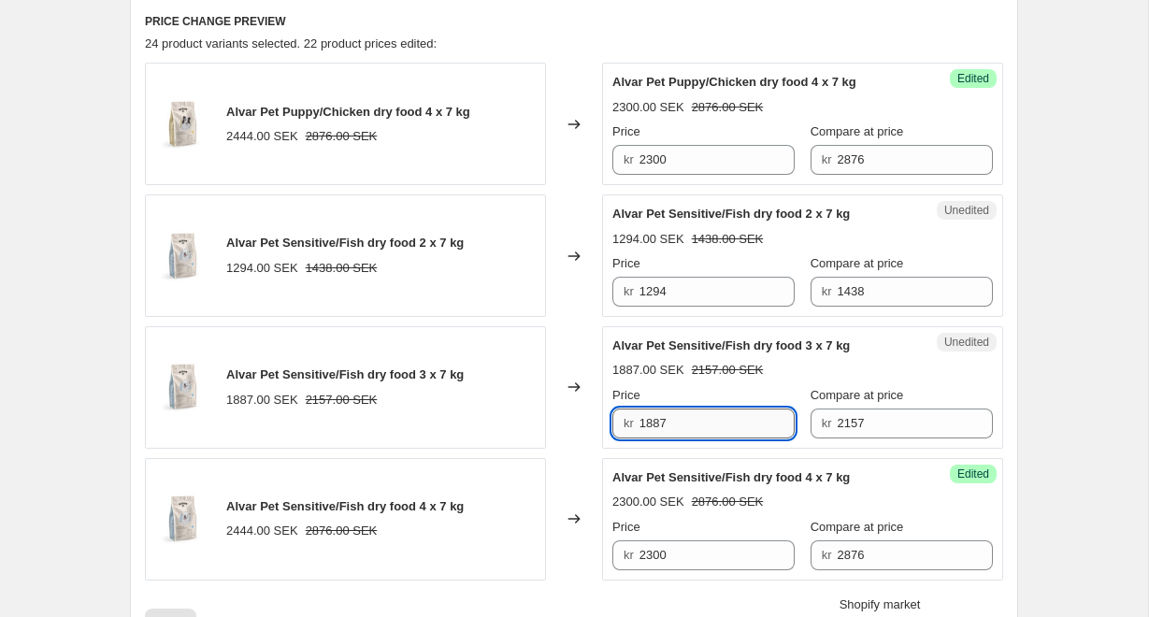
click at [739, 431] on input "1887" at bounding box center [718, 424] width 156 height 30
type input "1725"
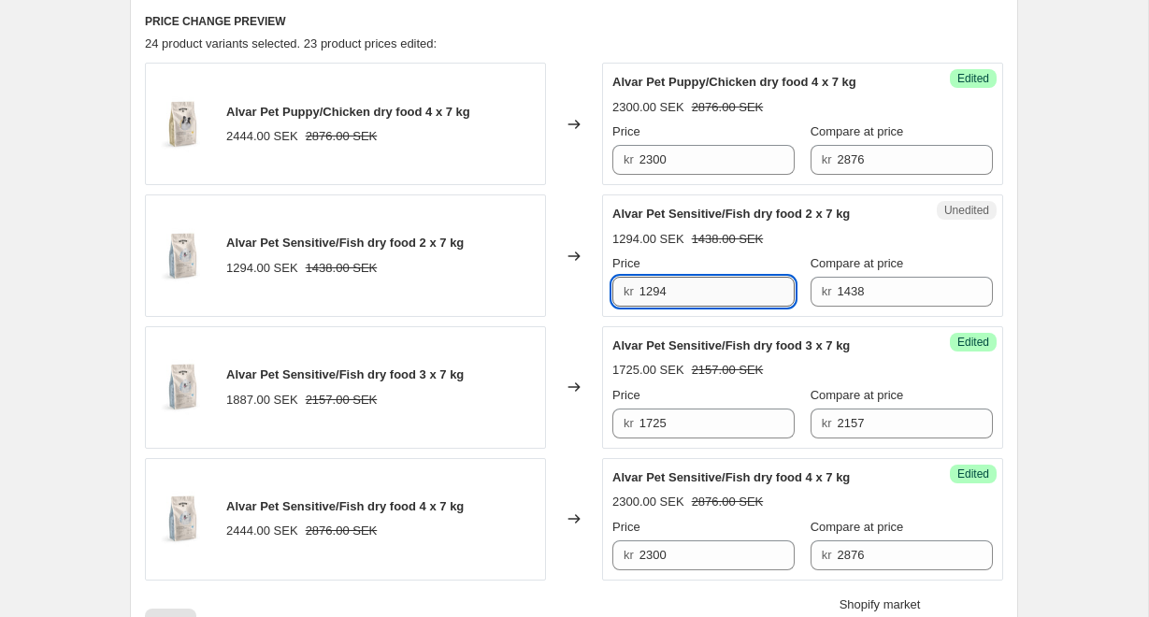
click at [711, 290] on input "1294" at bounding box center [718, 292] width 156 height 30
drag, startPoint x: 711, startPoint y: 290, endPoint x: 725, endPoint y: 291, distance: 14.1
click at [725, 291] on input "1294" at bounding box center [718, 292] width 156 height 30
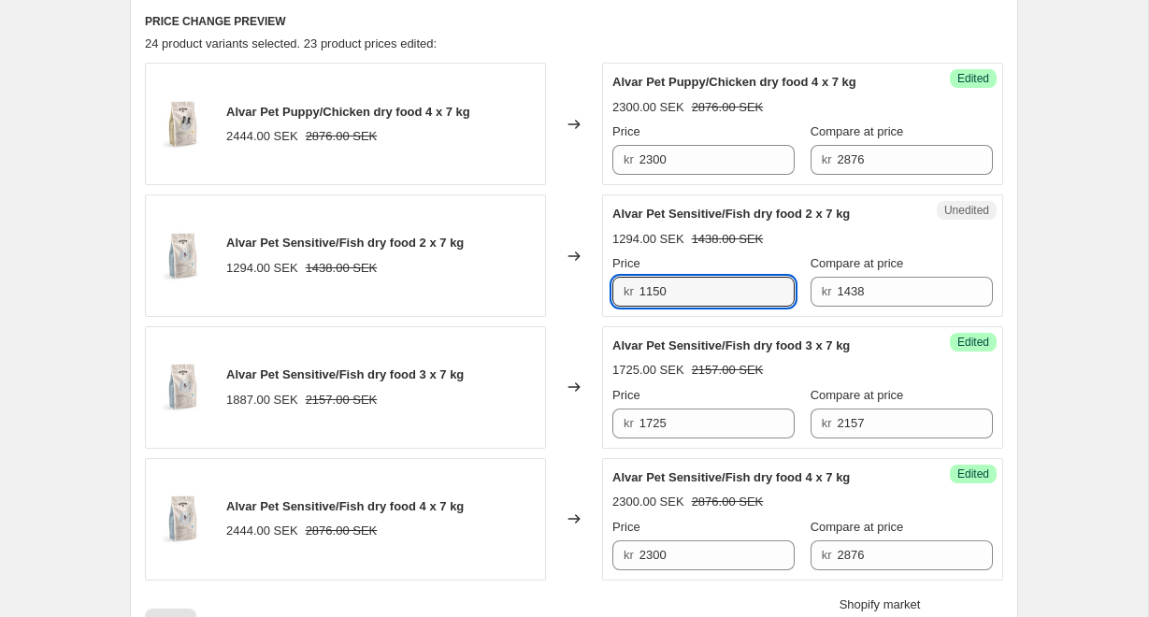
type input "1150"
click at [1044, 313] on div "Create new price [MEDICAL_DATA]. This page is ready Create new price [MEDICAL_D…" at bounding box center [574, 318] width 1148 height 1885
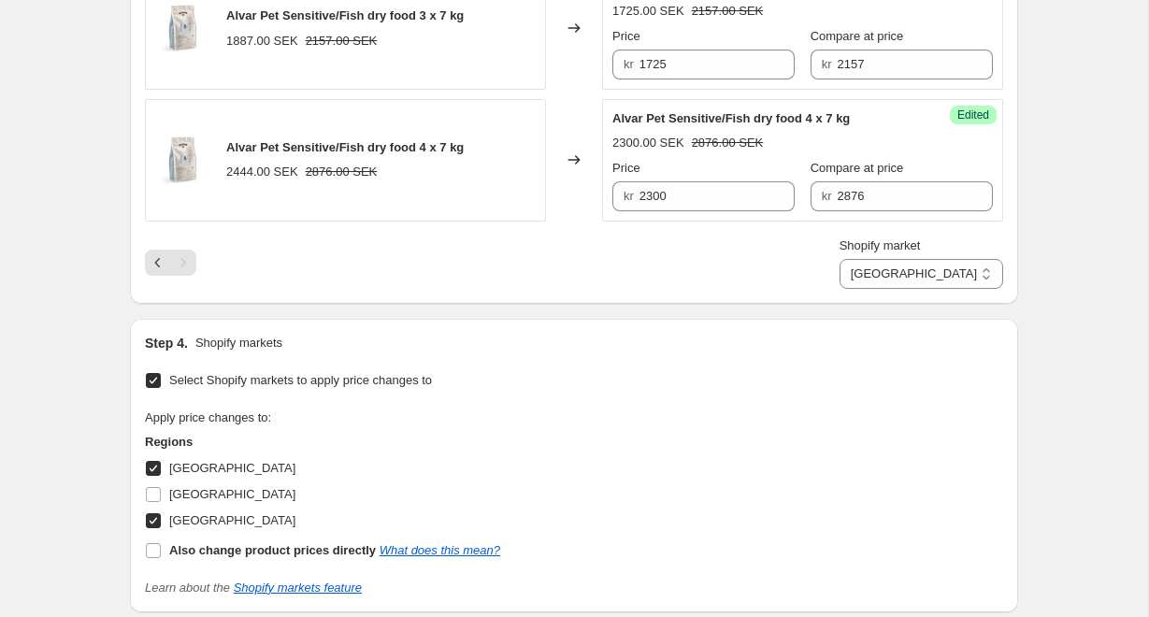
scroll to position [885, 0]
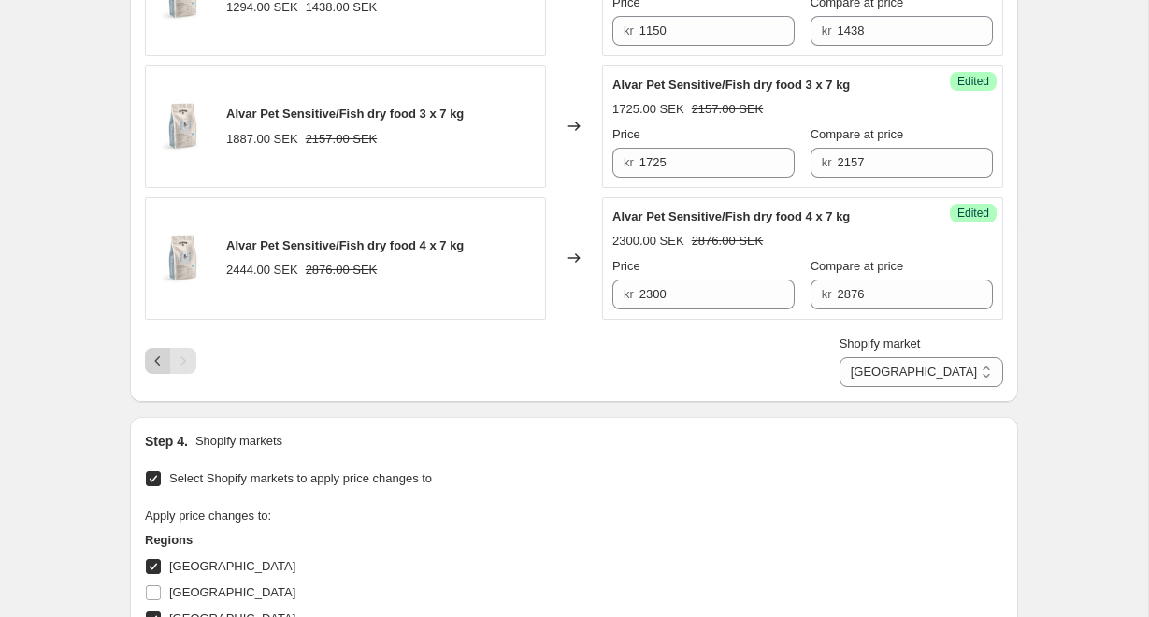
click at [163, 363] on icon "Previous" at bounding box center [158, 361] width 19 height 19
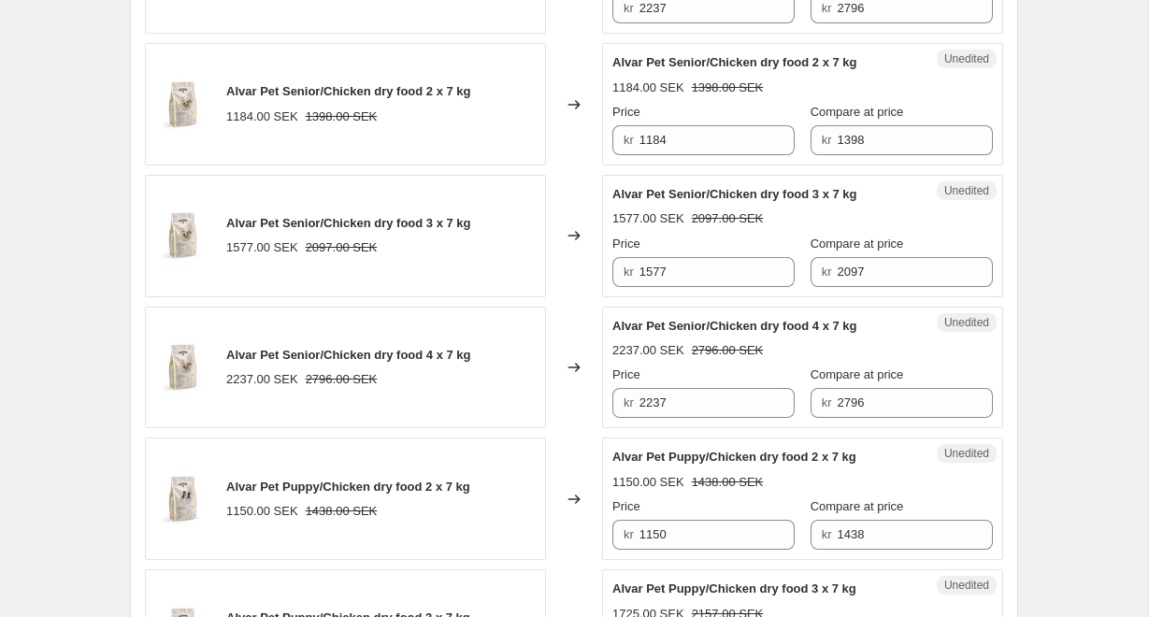
scroll to position [2618, 0]
click at [654, 273] on input "1577" at bounding box center [718, 273] width 156 height 30
type input "177"
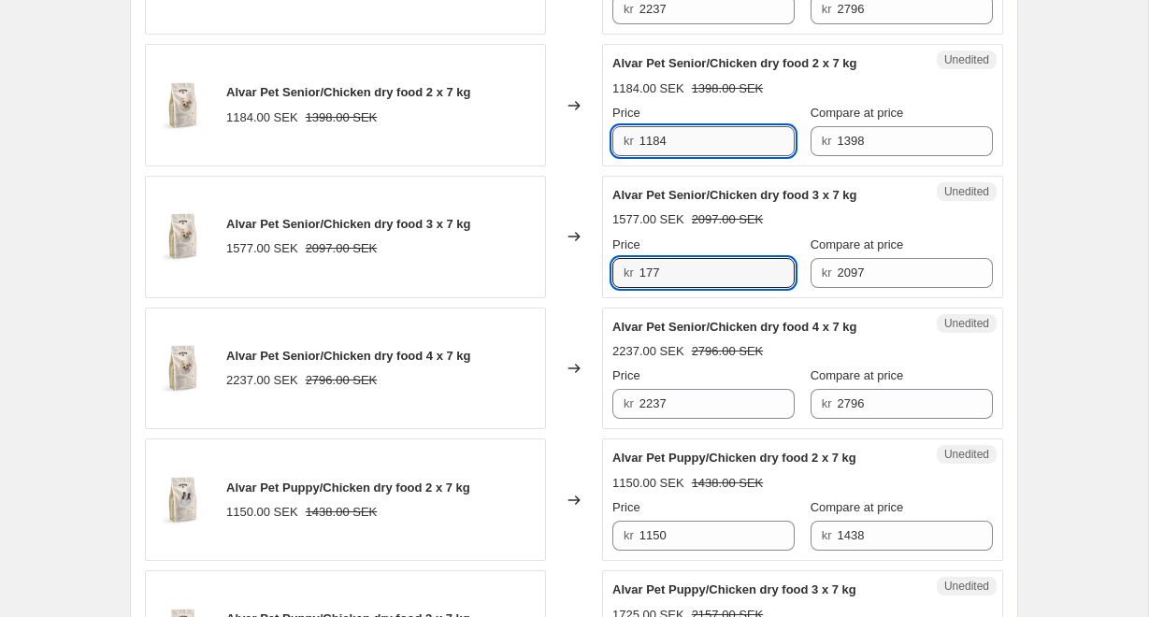
click at [681, 140] on input "1184" at bounding box center [718, 141] width 156 height 30
type input "1118"
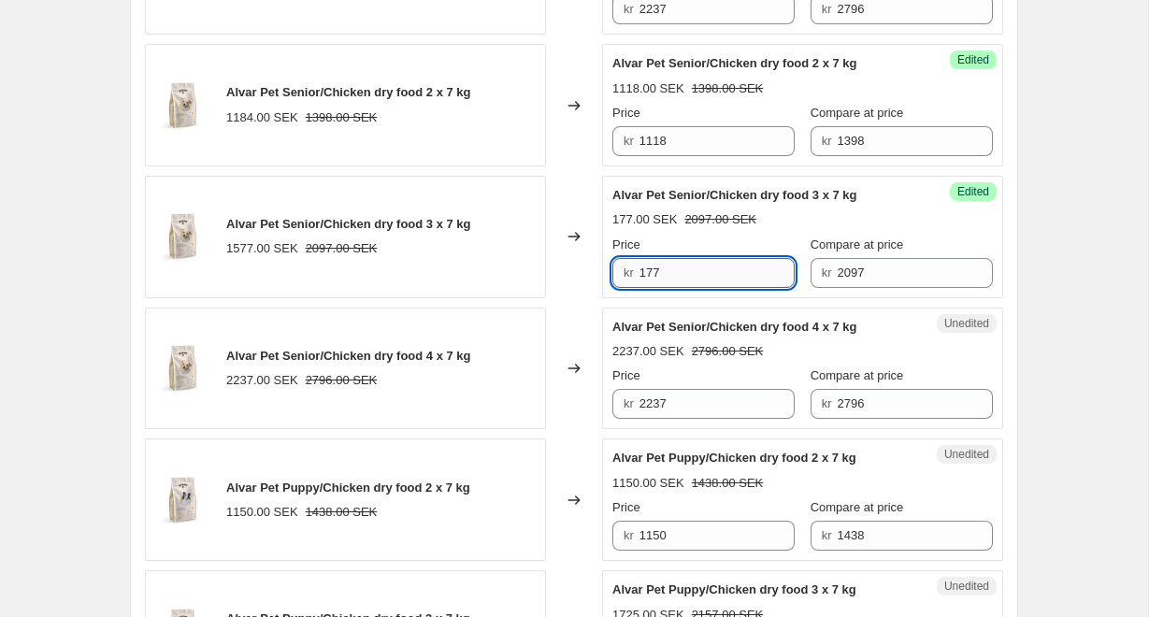
click at [684, 285] on input "177" at bounding box center [718, 273] width 156 height 30
click at [647, 271] on input "177" at bounding box center [718, 273] width 156 height 30
type input "1677"
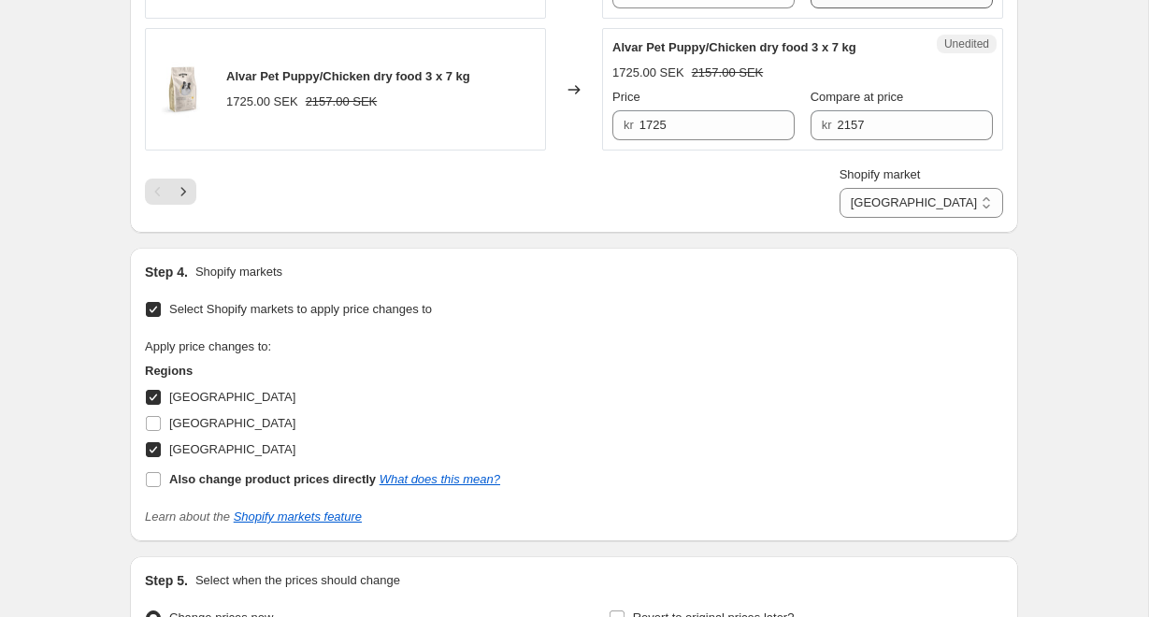
scroll to position [3161, 0]
select select "22220964096"
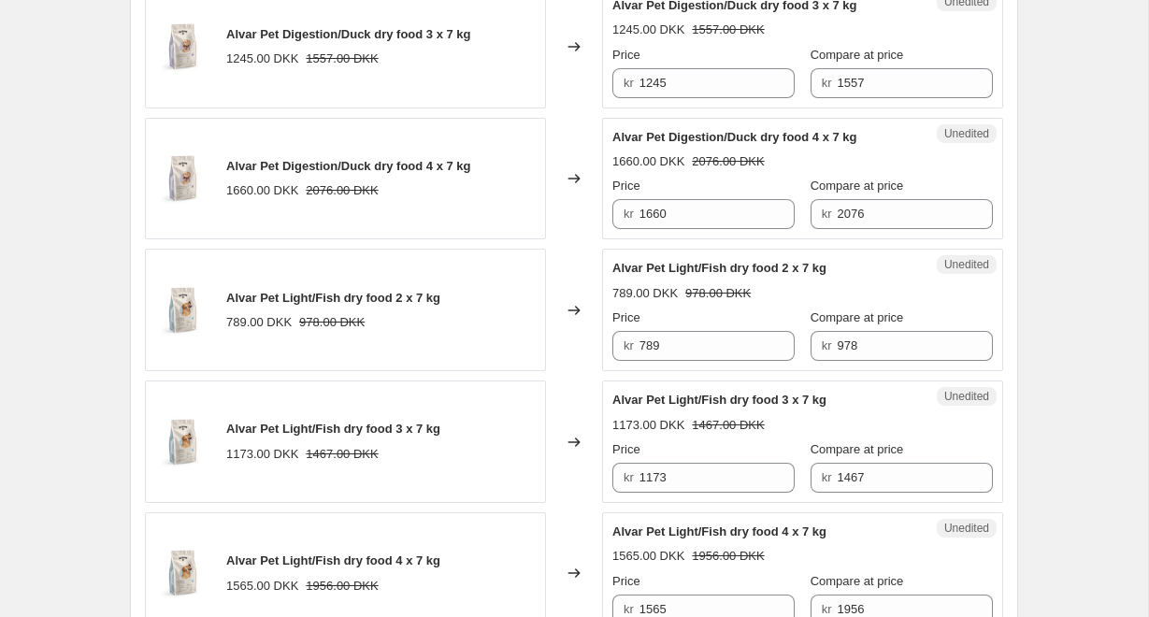
scroll to position [1635, 0]
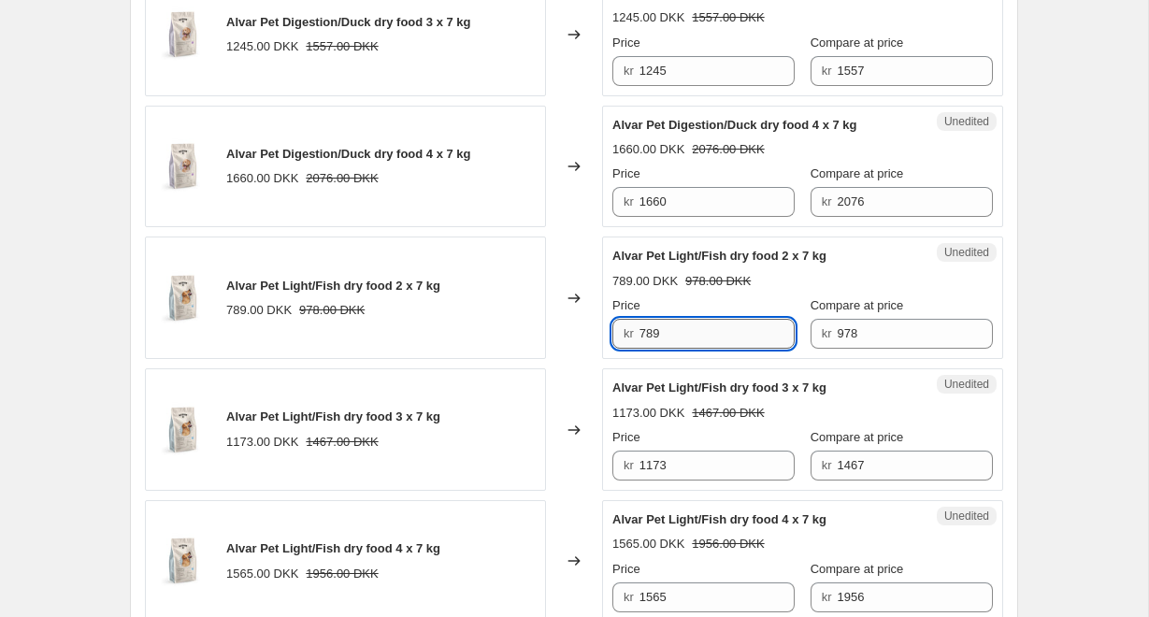
click at [745, 335] on input "789" at bounding box center [718, 334] width 156 height 30
type input "782"
click at [1046, 396] on div "Create new price [MEDICAL_DATA]. This page is ready Create new price [MEDICAL_D…" at bounding box center [574, 360] width 1148 height 3991
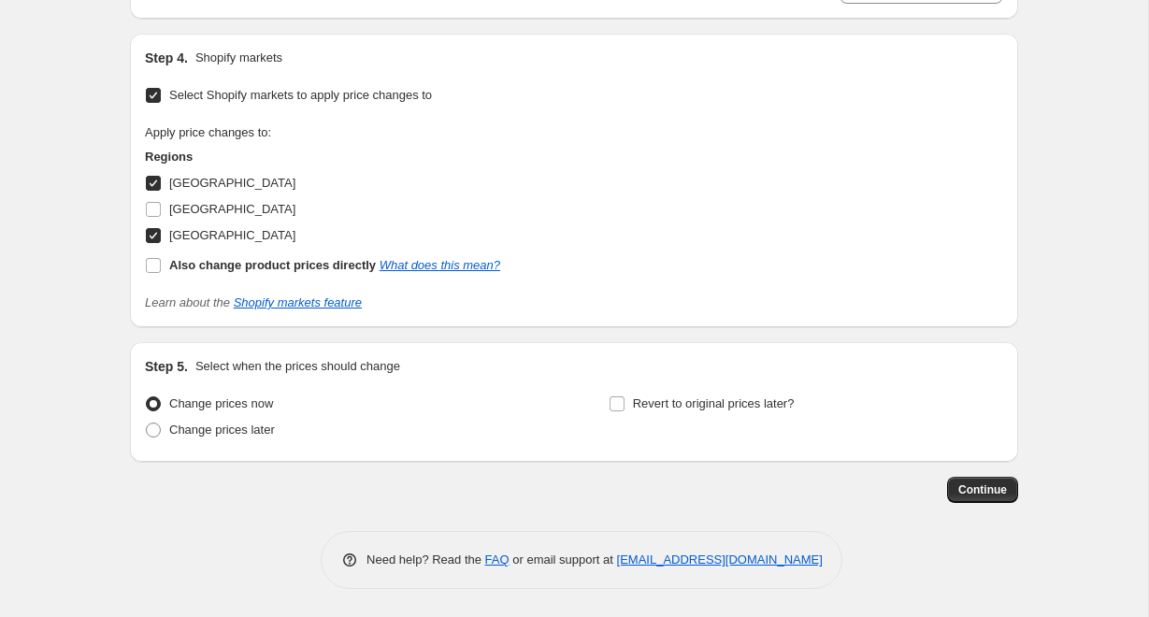
scroll to position [3374, 0]
click at [618, 406] on input "Revert to original prices later?" at bounding box center [617, 404] width 15 height 15
checkbox input "true"
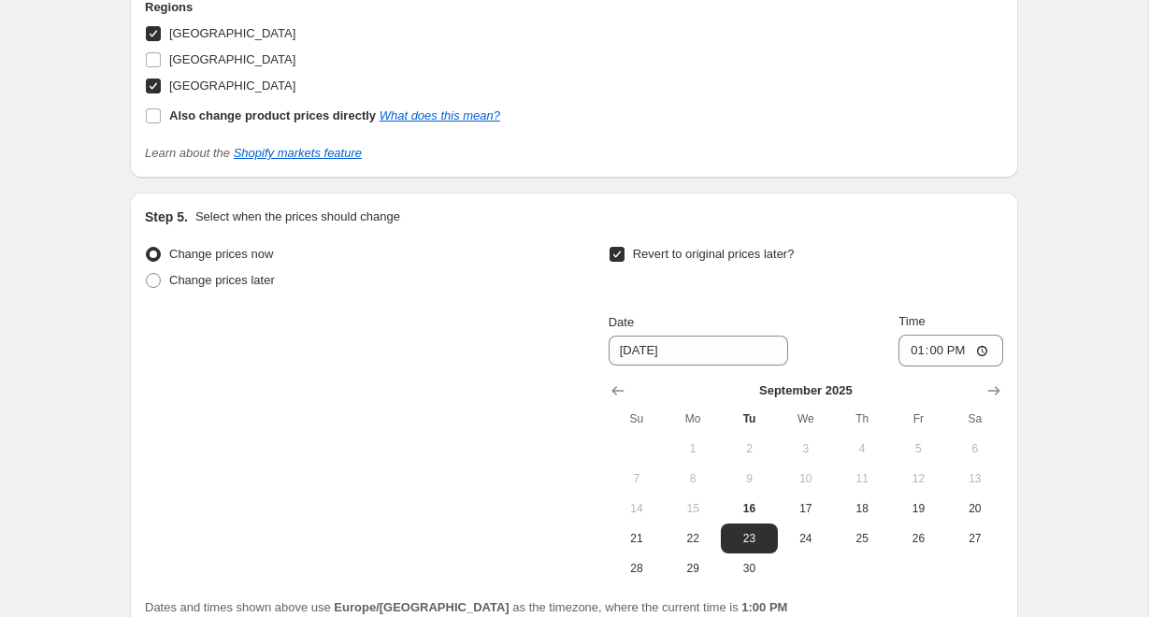
scroll to position [3584, 0]
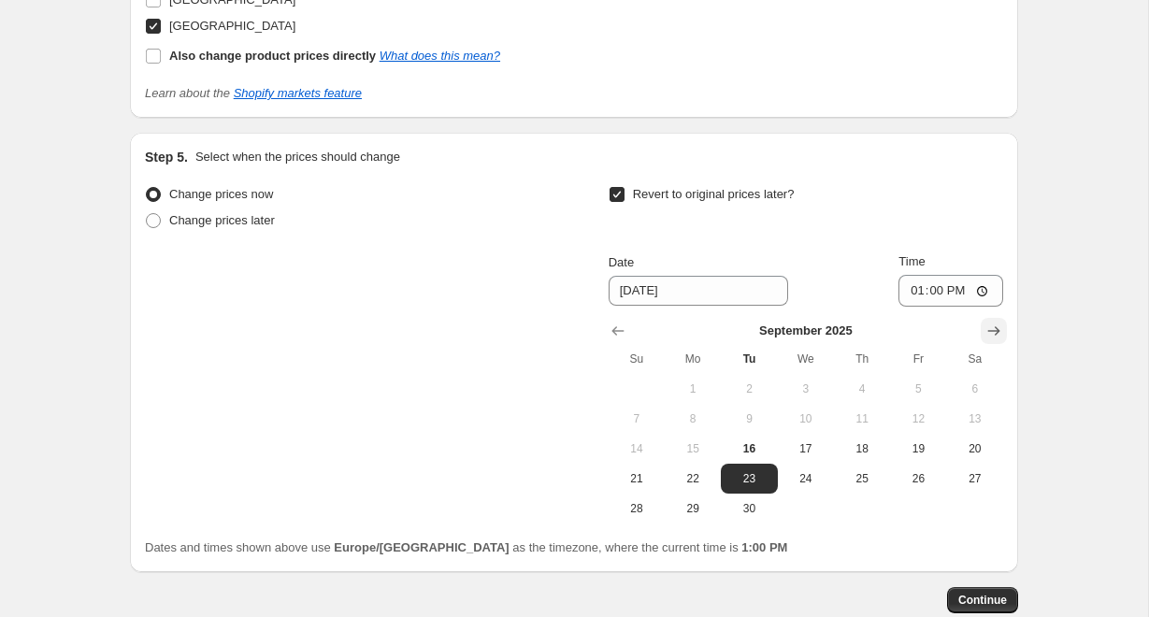
click at [994, 324] on icon "Show next month, October 2025" at bounding box center [994, 331] width 19 height 19
click at [805, 387] on span "1" at bounding box center [806, 389] width 41 height 15
type input "[DATE]"
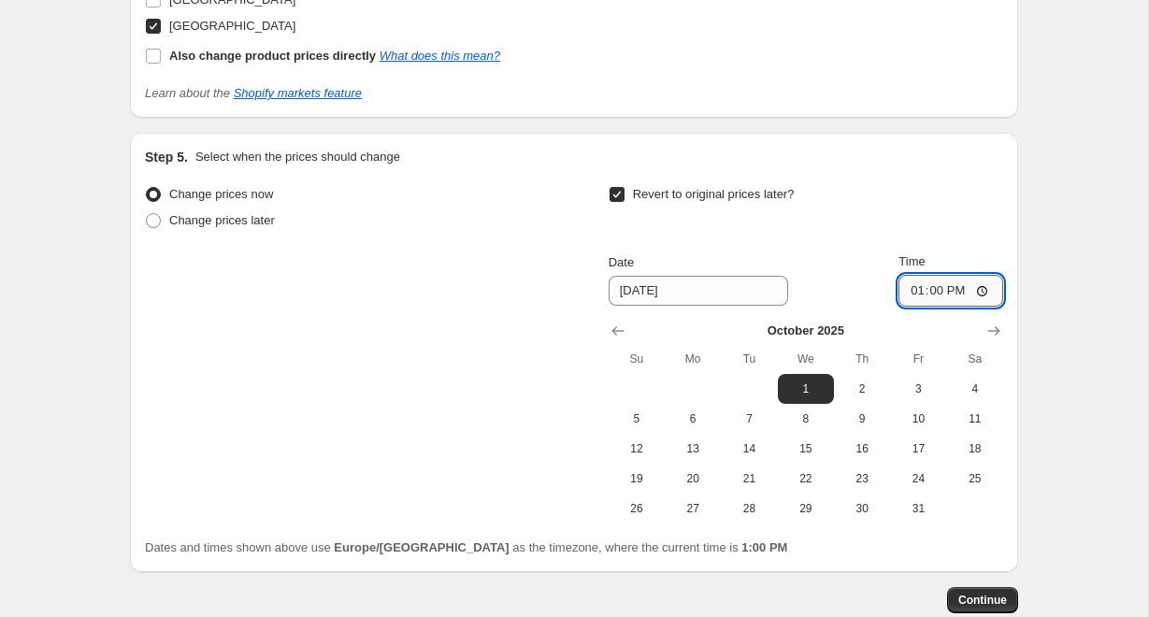
click at [947, 290] on input "13:00" at bounding box center [951, 291] width 105 height 32
click at [987, 297] on input "13:00" at bounding box center [951, 291] width 105 height 32
click at [937, 292] on input "01:00" at bounding box center [951, 291] width 105 height 32
type input "03:00"
click at [992, 597] on span "Continue" at bounding box center [983, 600] width 49 height 15
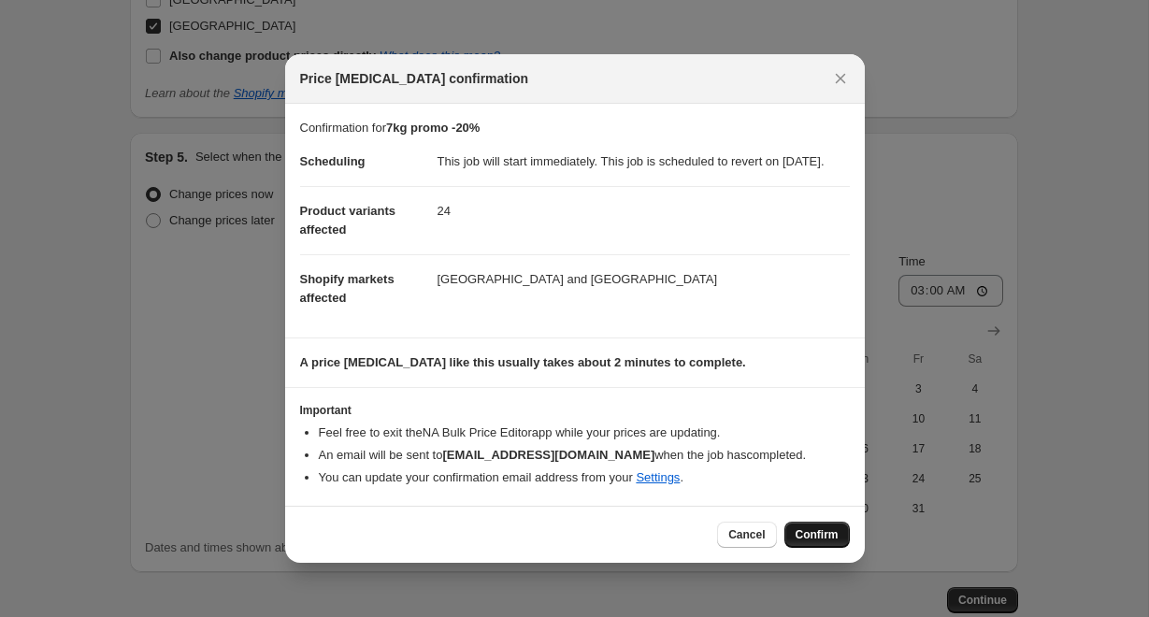
click at [822, 542] on span "Confirm" at bounding box center [817, 534] width 43 height 15
